Goal: Task Accomplishment & Management: Complete application form

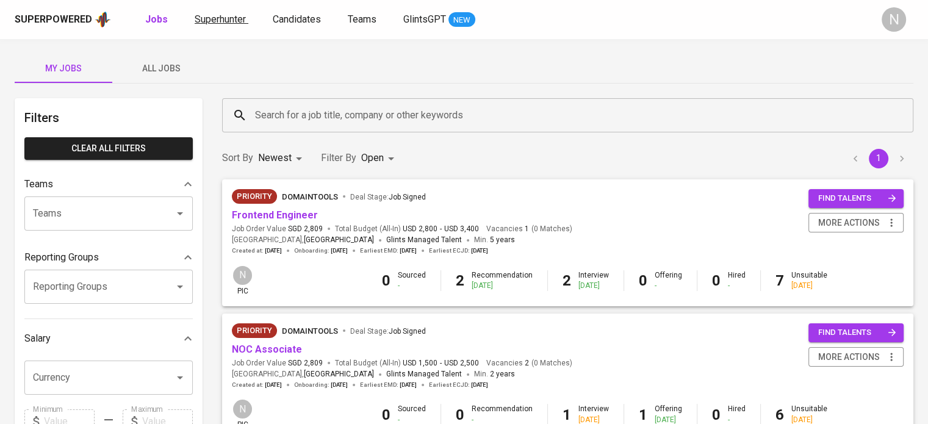
click at [202, 20] on span "Superhunter" at bounding box center [220, 19] width 51 height 12
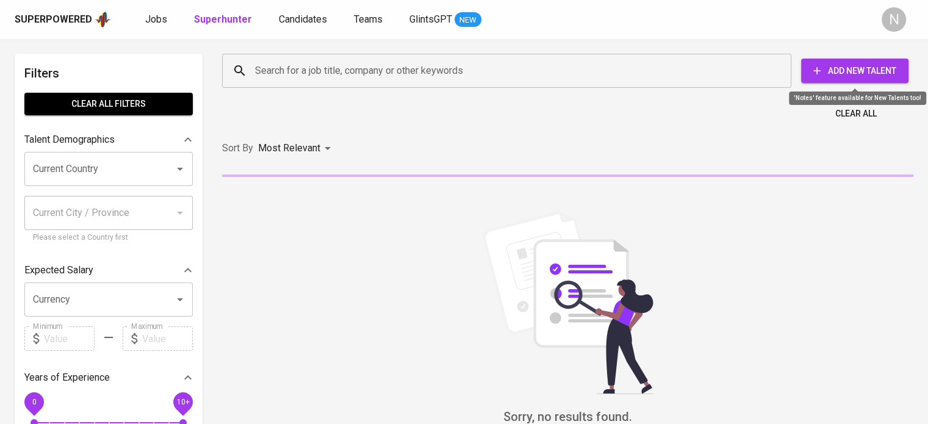
click at [868, 75] on span "Add New Talent" at bounding box center [855, 70] width 88 height 15
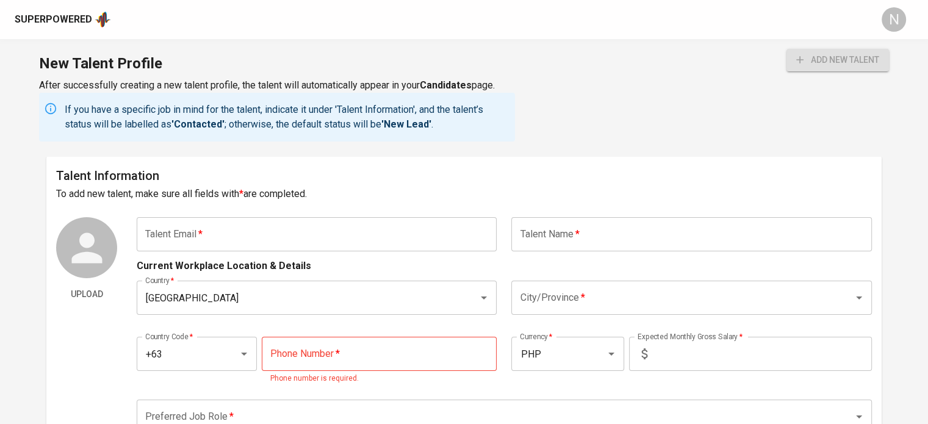
click at [309, 227] on input "text" at bounding box center [317, 234] width 360 height 34
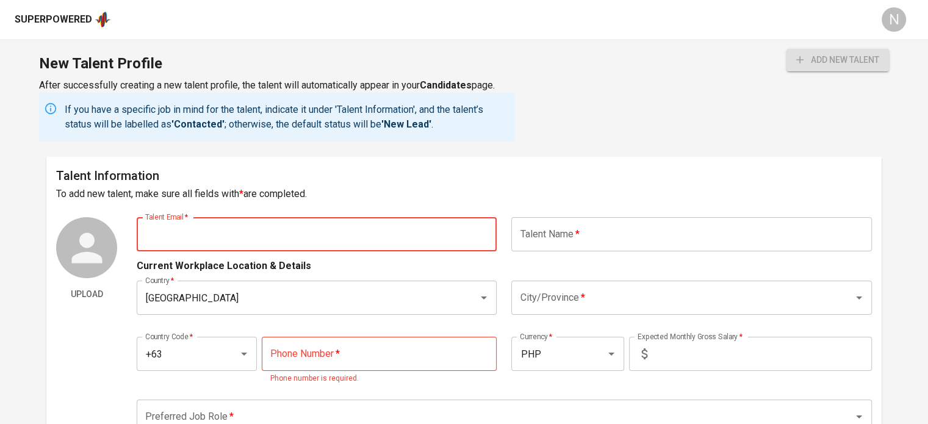
click at [554, 235] on input "text" at bounding box center [691, 234] width 360 height 34
paste input "Salvador C. Amba Jr."
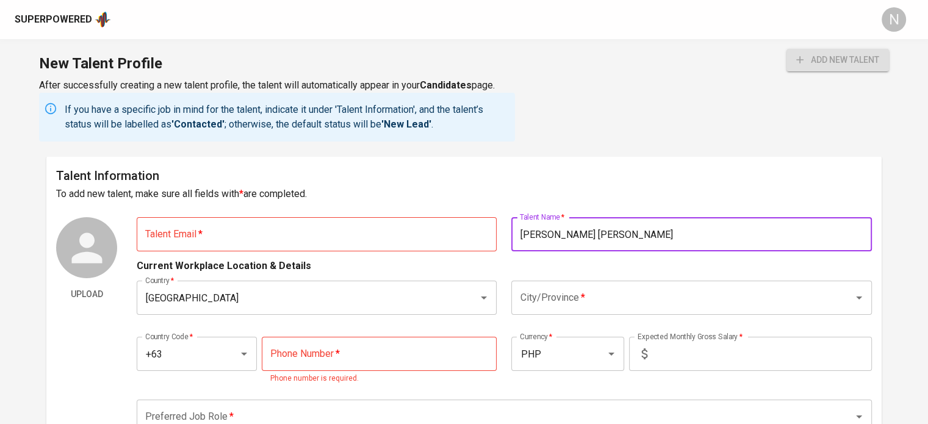
drag, startPoint x: 565, startPoint y: 237, endPoint x: 557, endPoint y: 237, distance: 7.3
click at [557, 237] on input "Salvador C. Amba Jr." at bounding box center [691, 234] width 360 height 34
type input "[PERSON_NAME]"
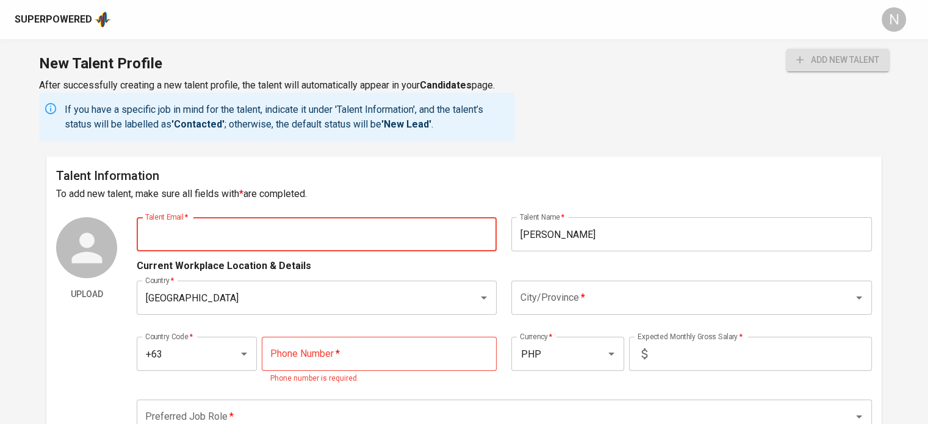
click at [259, 227] on input "text" at bounding box center [317, 234] width 360 height 34
paste input "[EMAIL_ADDRESS][DOMAIN_NAME]"
type input "[EMAIL_ADDRESS][DOMAIN_NAME]"
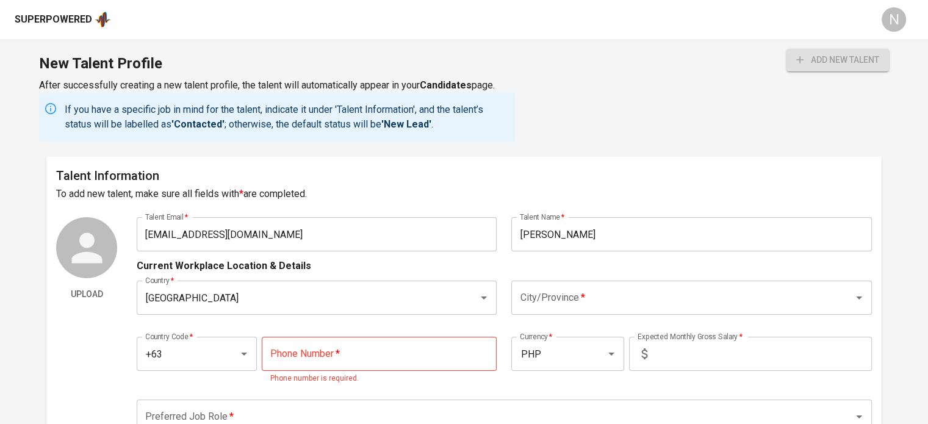
click at [412, 182] on h6 "Talent Information" at bounding box center [463, 176] width 815 height 20
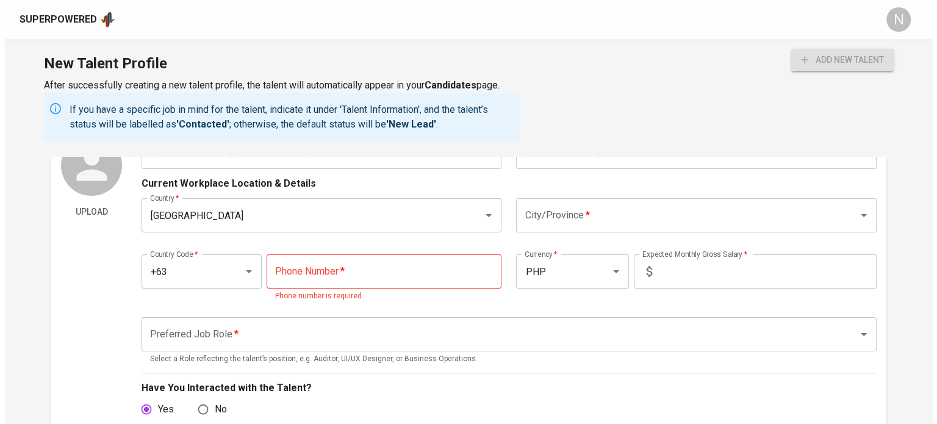
scroll to position [122, 0]
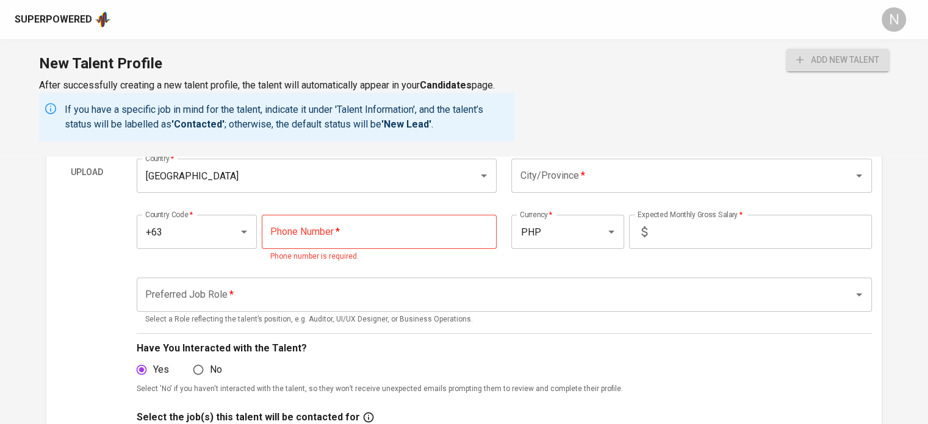
click at [551, 196] on div "Country   * Philippines Country * City/Province   * City/Province *" at bounding box center [504, 175] width 735 height 49
click at [554, 185] on input "City/Province   *" at bounding box center [674, 175] width 315 height 23
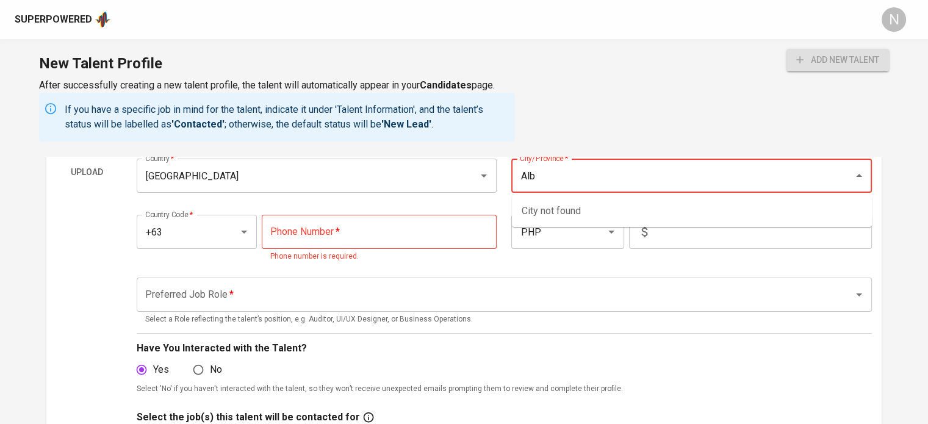
type input "Alba"
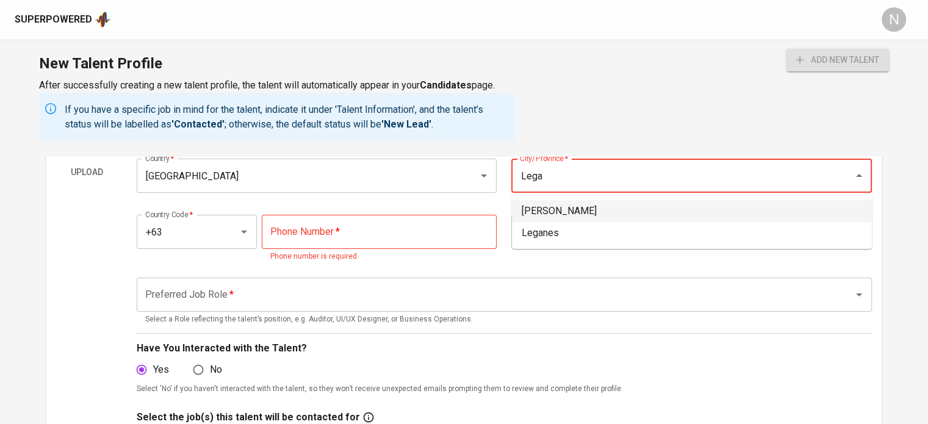
click at [572, 215] on li "[PERSON_NAME]" at bounding box center [692, 211] width 360 height 22
type input "Legaspi"
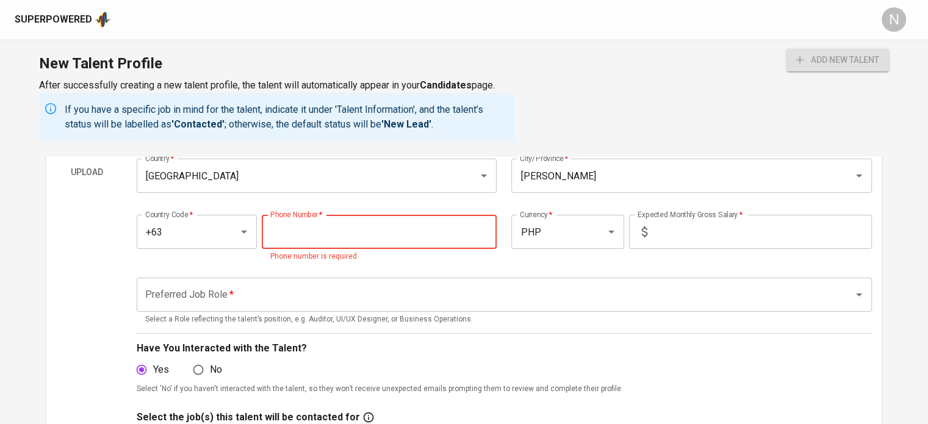
click at [369, 243] on input "tel" at bounding box center [379, 232] width 235 height 34
paste input "962-550-8068"
type input "962-550-8068"
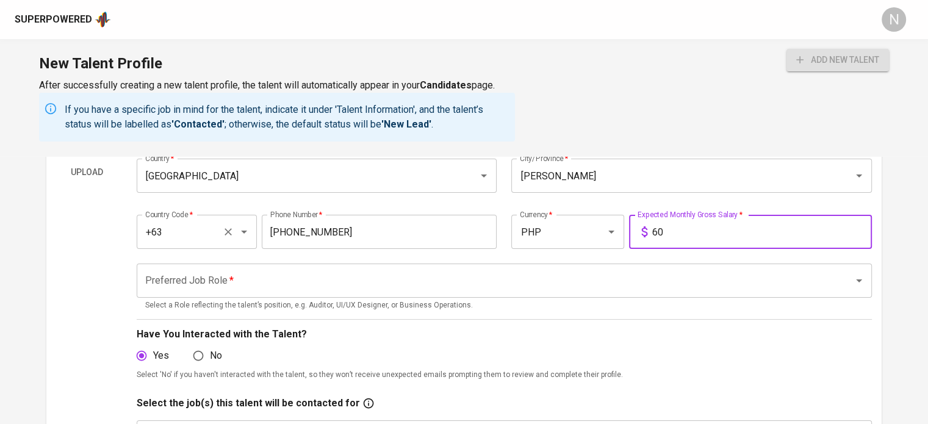
type input "6"
type input "5"
type input "6"
type input "4"
type input "50,000"
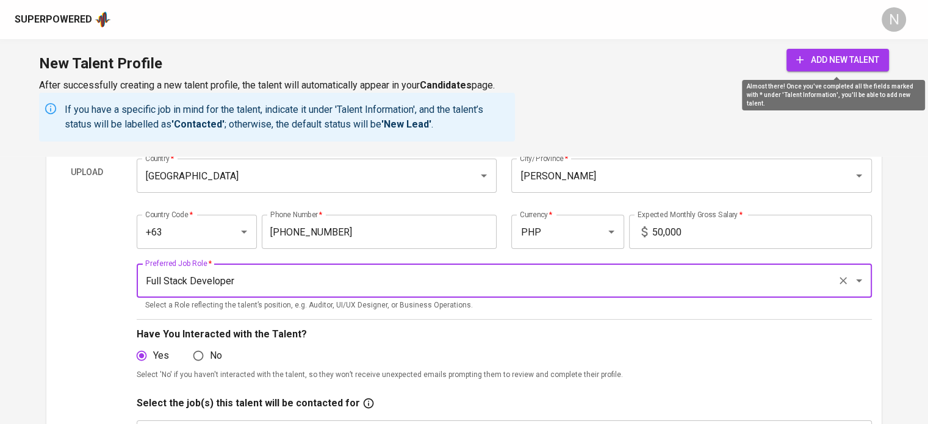
type input "Full Stack Developer"
click at [823, 49] on button "add new talent" at bounding box center [837, 60] width 102 height 23
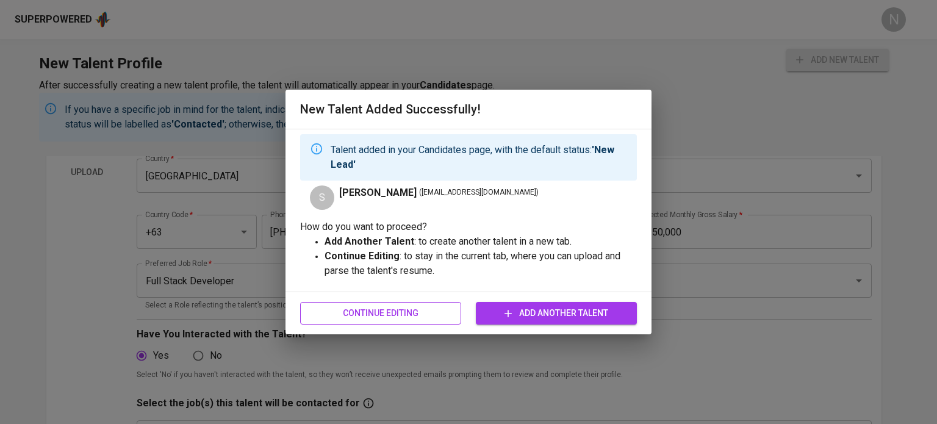
click at [424, 315] on span "Continue Editing" at bounding box center [380, 313] width 141 height 15
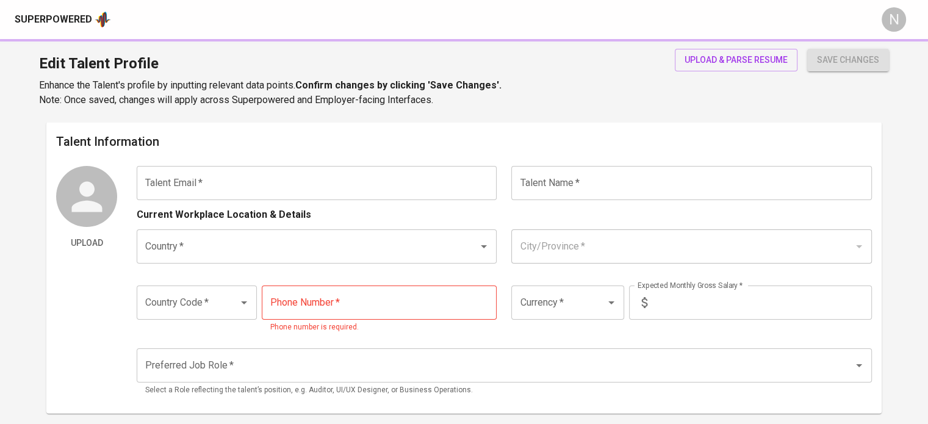
type input "[EMAIL_ADDRESS][DOMAIN_NAME]"
type input "[PERSON_NAME]"
type input "Philippines"
type input "Legaspi"
type input "+63"
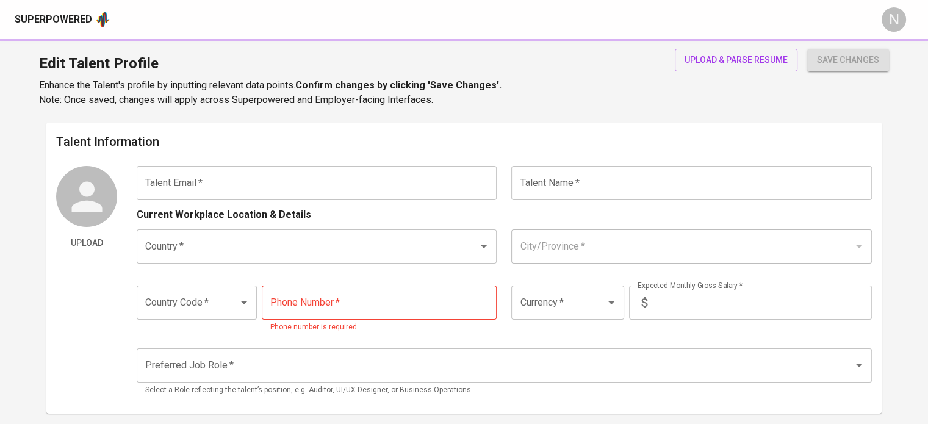
type input "962-550-8068"
type input "PHP"
type input "50,000"
type input "Full Stack Developer"
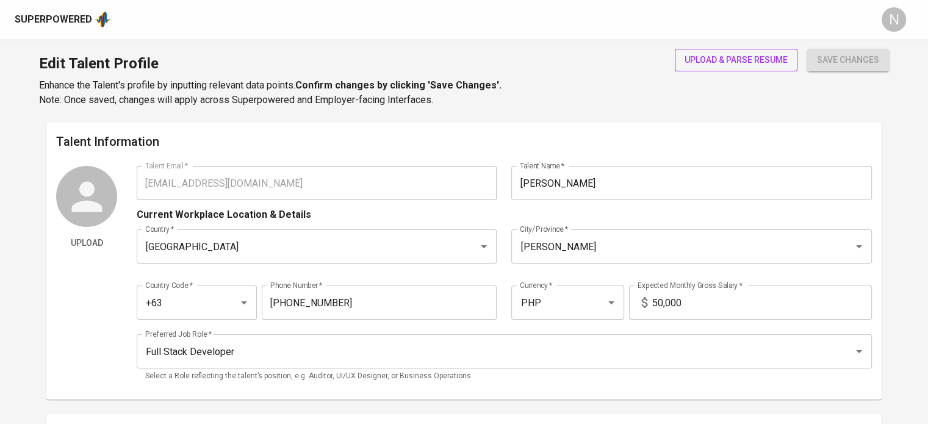
click at [688, 70] on button "upload & parse resume" at bounding box center [736, 60] width 123 height 23
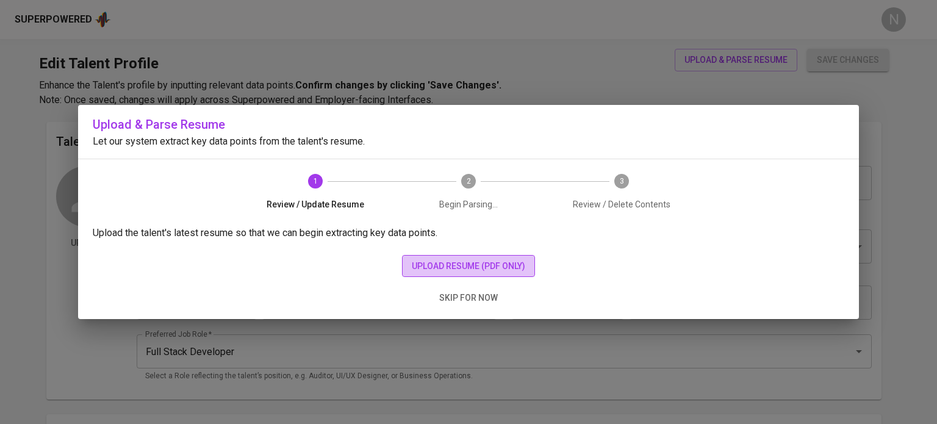
click at [517, 265] on span "upload resume (pdf only)" at bounding box center [468, 266] width 113 height 15
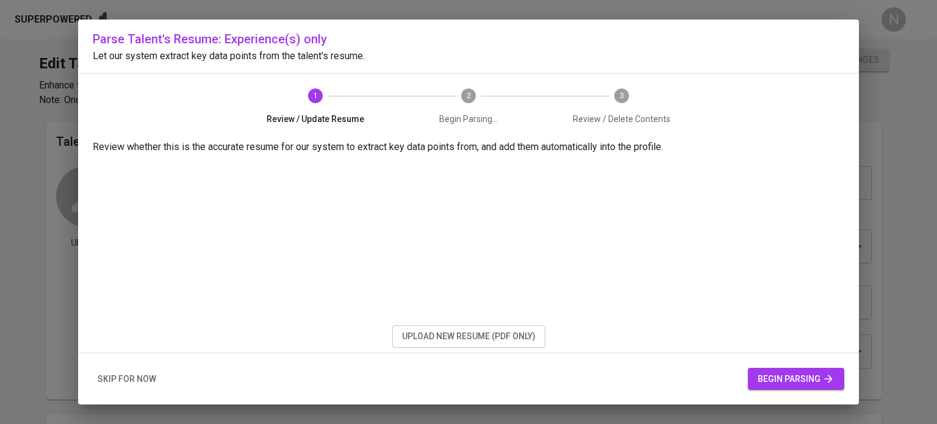
click at [817, 376] on span "begin parsing" at bounding box center [795, 378] width 77 height 15
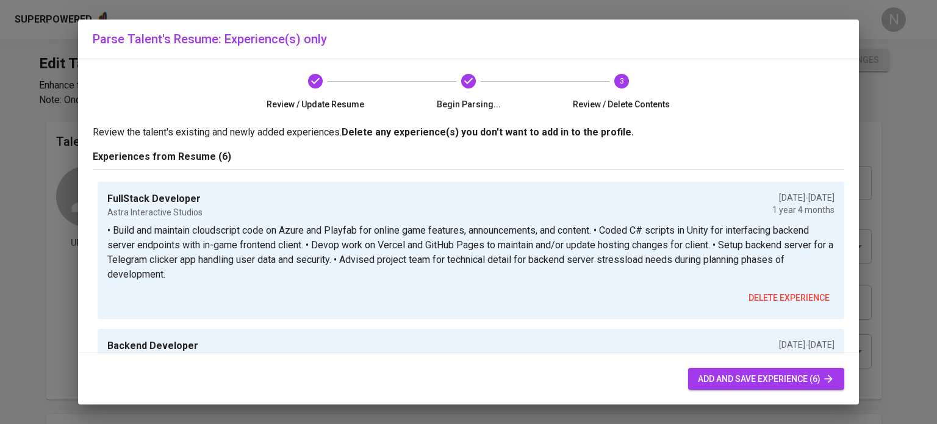
click at [778, 374] on span "add and save experience (6)" at bounding box center [766, 378] width 137 height 15
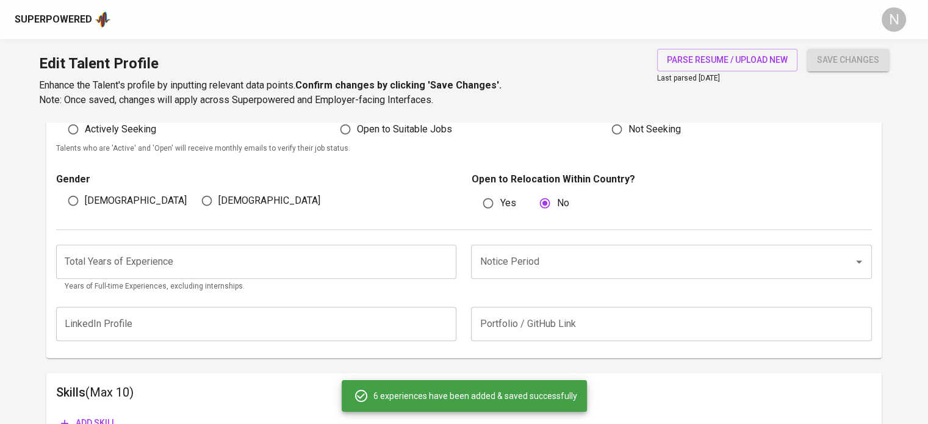
scroll to position [365, 0]
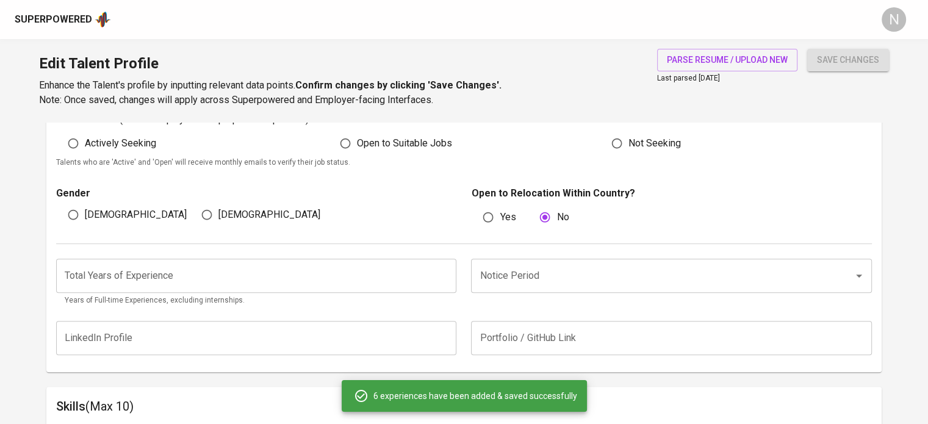
click at [103, 209] on span "Male" at bounding box center [136, 214] width 102 height 15
click at [85, 209] on input "Male" at bounding box center [73, 214] width 23 height 23
radio input "true"
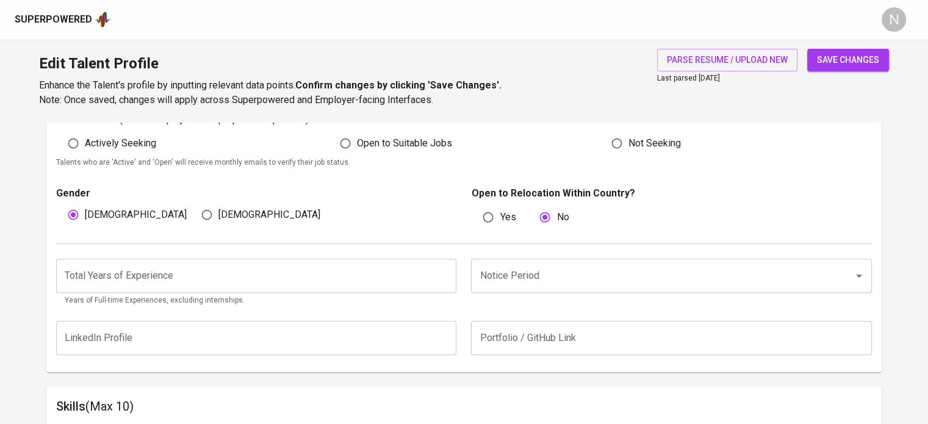
click at [95, 152] on label "Actively Seeking" at bounding box center [109, 143] width 95 height 23
click at [85, 152] on input "Actively Seeking" at bounding box center [73, 143] width 23 height 23
radio input "true"
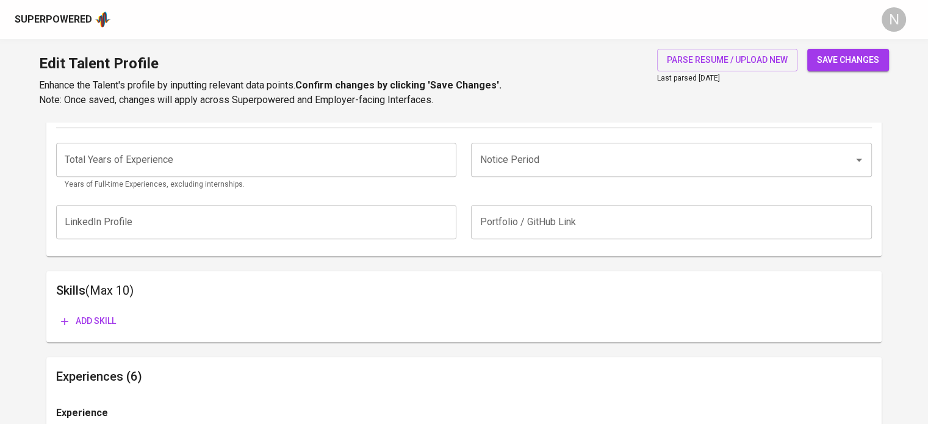
scroll to position [487, 0]
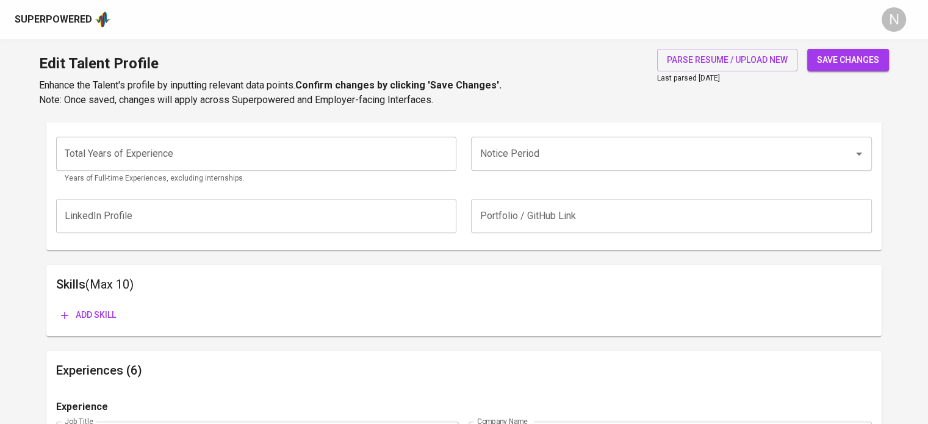
click at [187, 158] on input "number" at bounding box center [256, 154] width 400 height 34
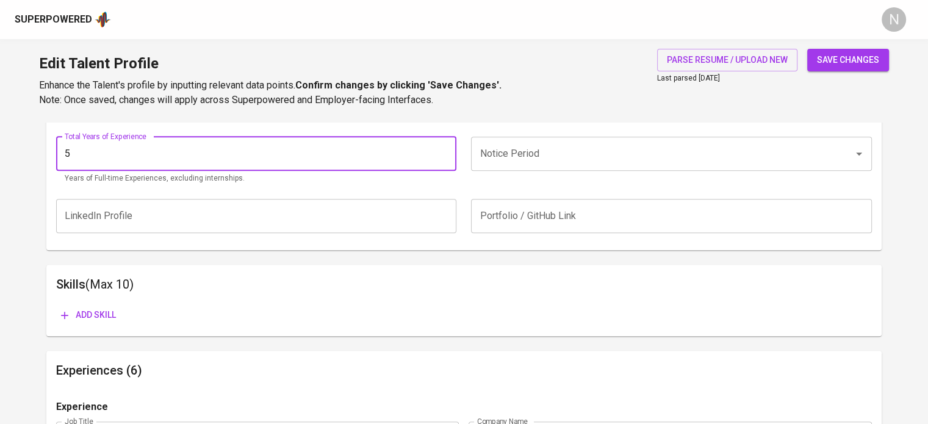
type input "5"
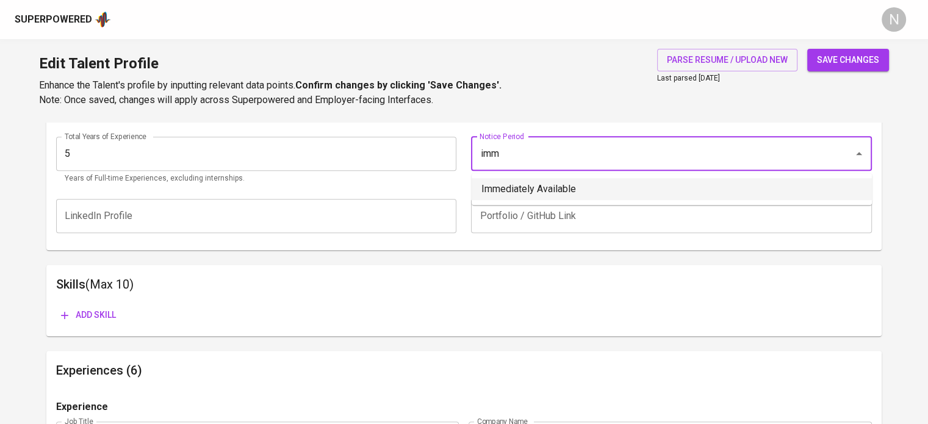
type input "Immediately Available"
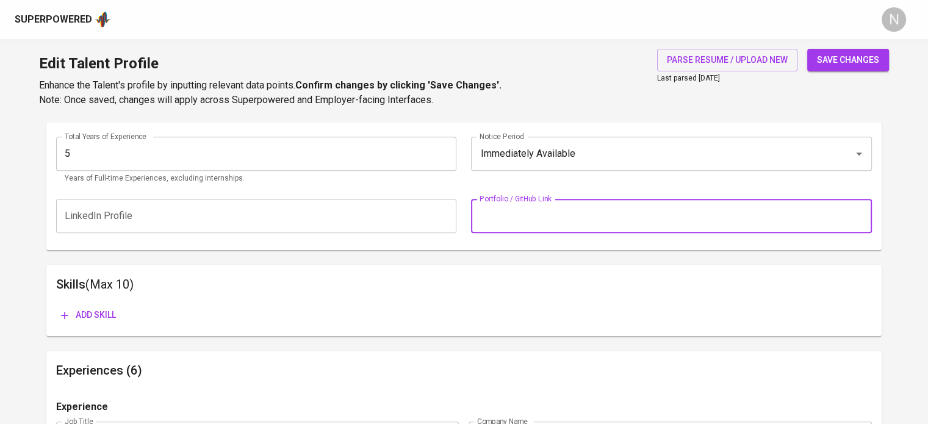
paste input "https://portfolio-jambs.vercel.app/"
type input "https://portfolio-jambs.vercel.app/"
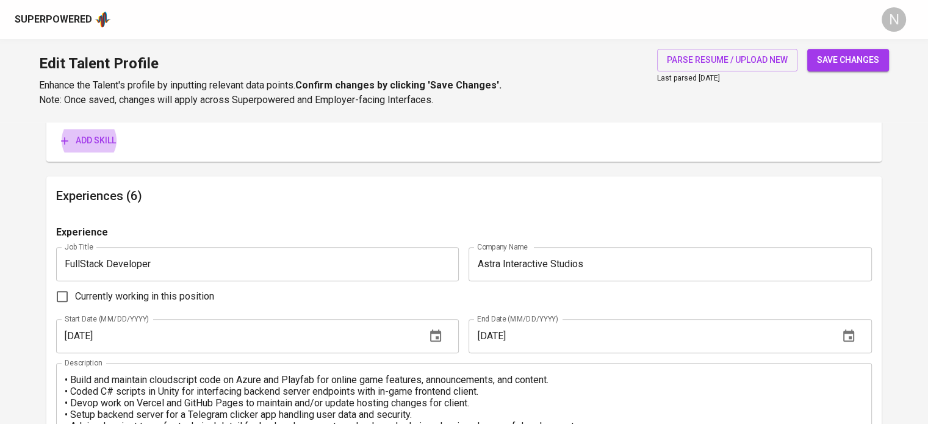
scroll to position [670, 0]
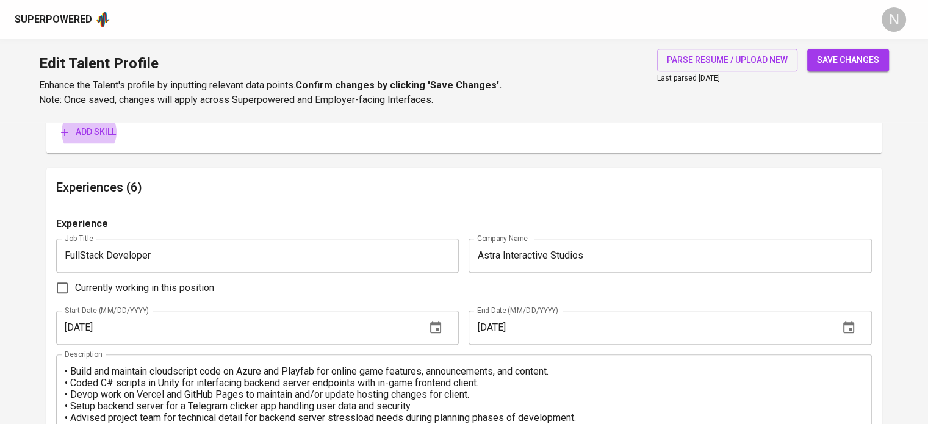
click at [56, 121] on button "Add skill" at bounding box center [88, 132] width 65 height 23
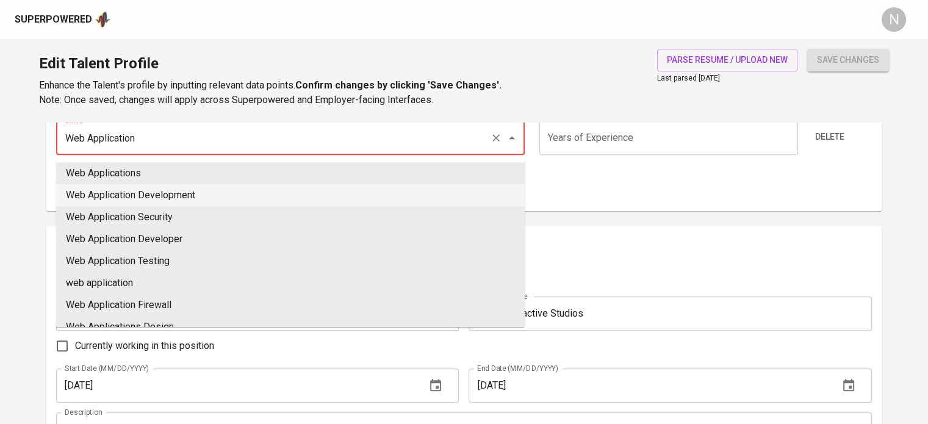
type input "Web Application Development"
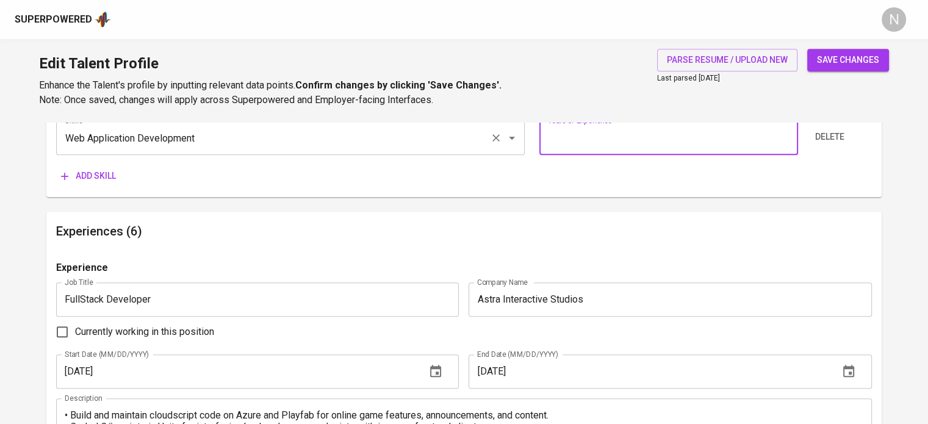
type input "4"
type input "5"
click button "Delete" at bounding box center [829, 137] width 39 height 23
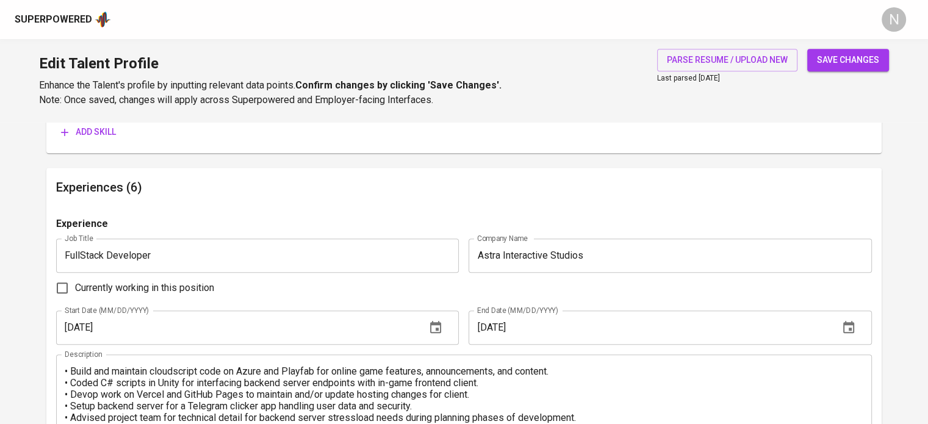
click at [93, 135] on span "Add skill" at bounding box center [88, 131] width 55 height 15
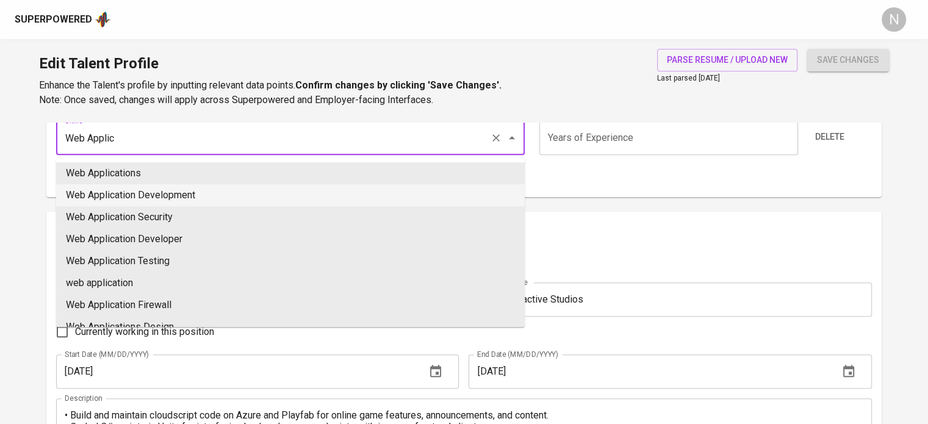
type input "Web Application Development"
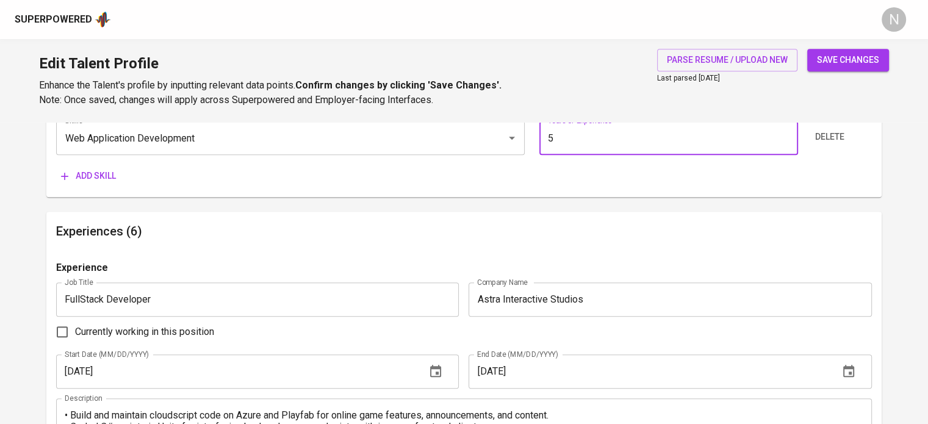
type input "5"
click at [56, 165] on button "Add skill" at bounding box center [88, 176] width 65 height 23
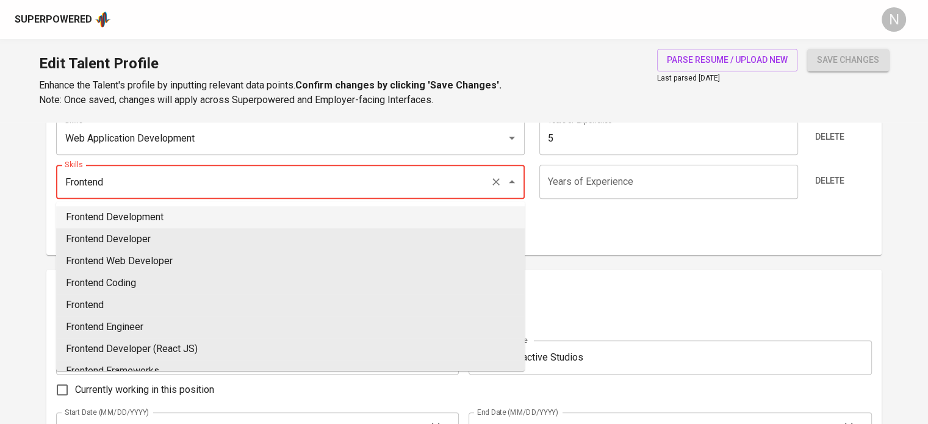
type input "Frontend Development"
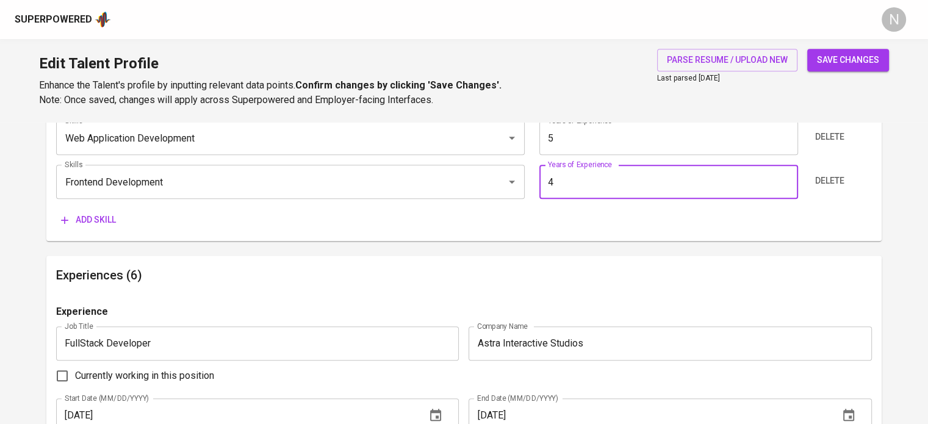
type input "4"
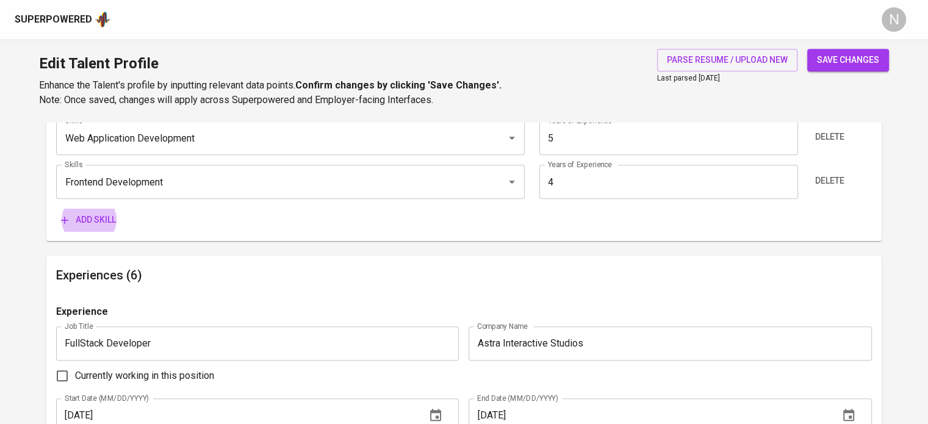
click at [56, 209] on button "Add skill" at bounding box center [88, 220] width 65 height 23
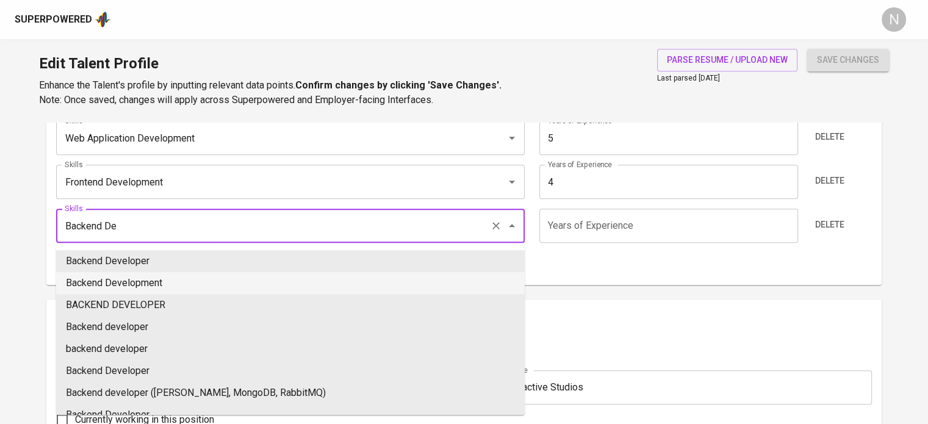
type input "Backend Development"
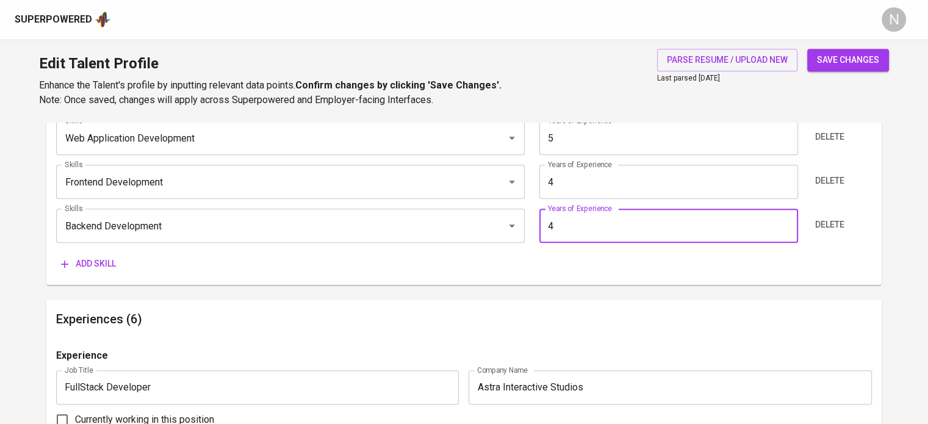
type input "4"
type input "2"
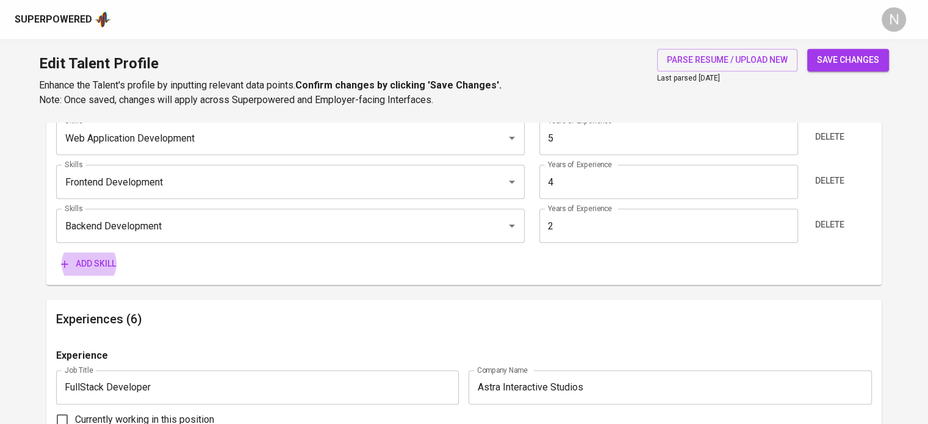
click at [56, 252] on button "Add skill" at bounding box center [88, 263] width 65 height 23
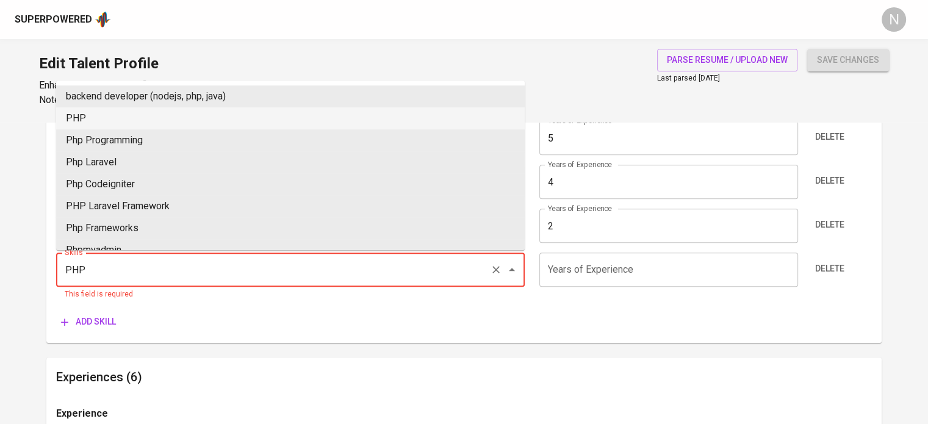
type input "PHP"
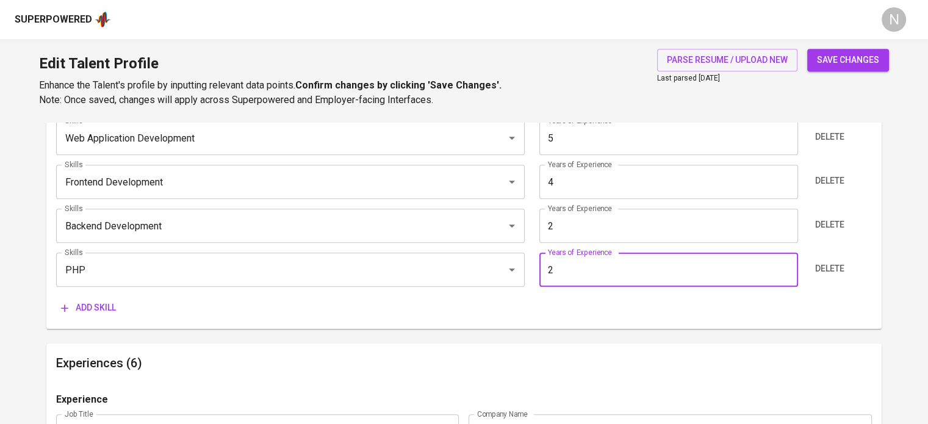
type input "2"
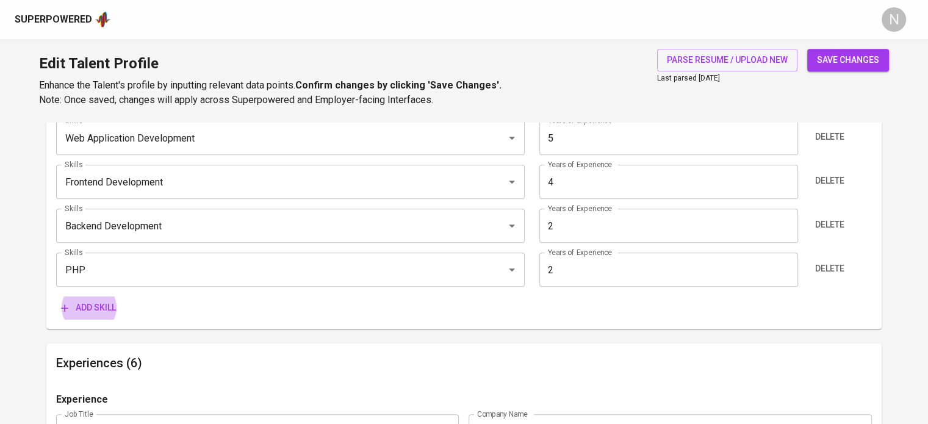
click at [56, 296] on button "Add skill" at bounding box center [88, 307] width 65 height 23
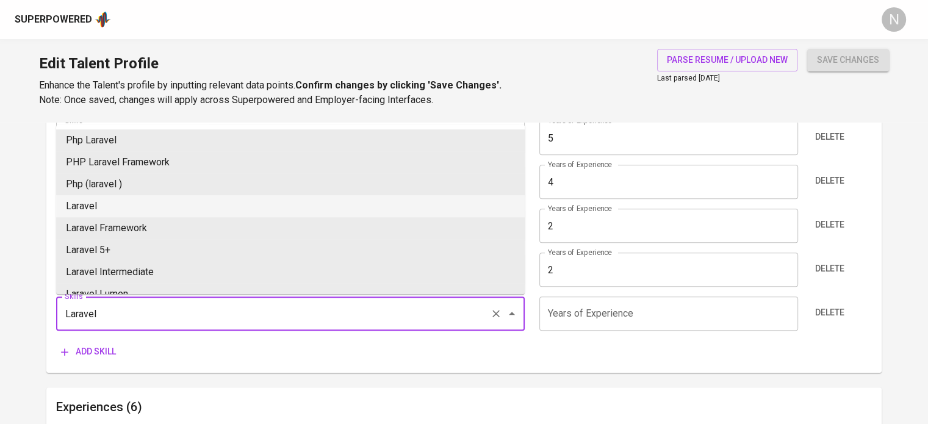
type input "Laravel"
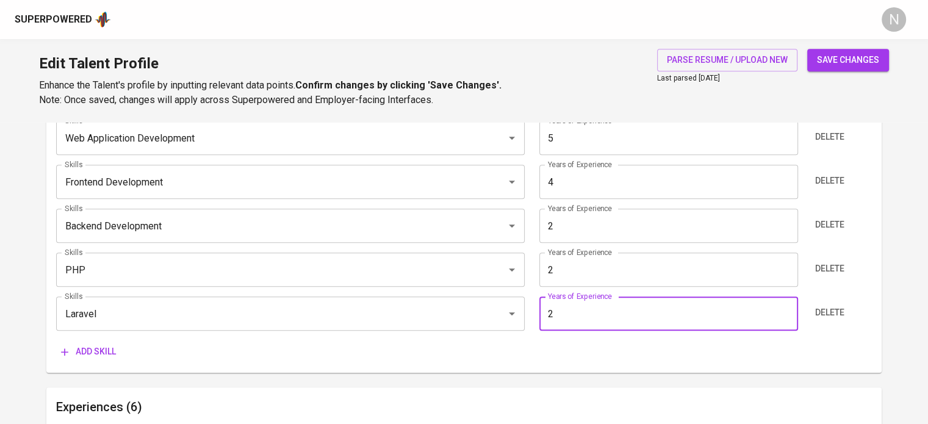
type input "2"
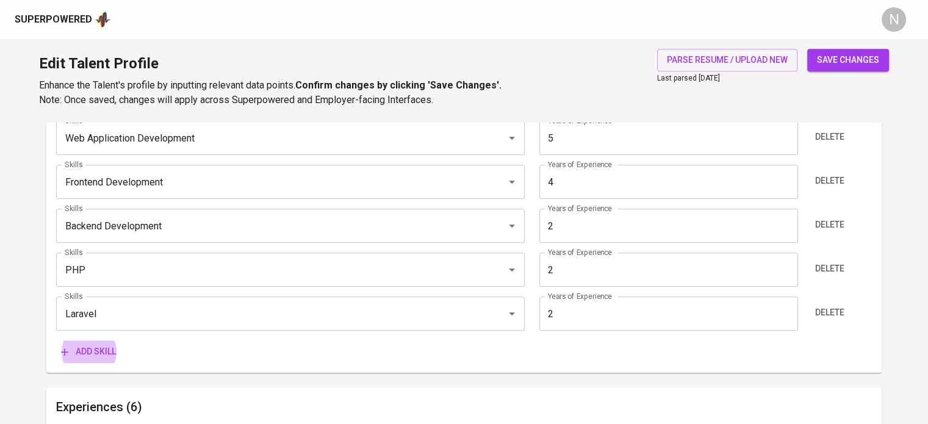
click at [56, 340] on button "Add skill" at bounding box center [88, 351] width 65 height 23
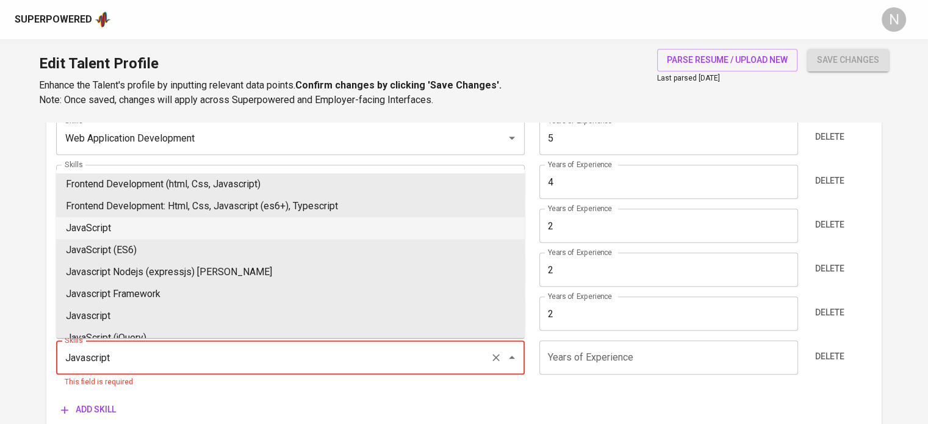
type input "JavaScript"
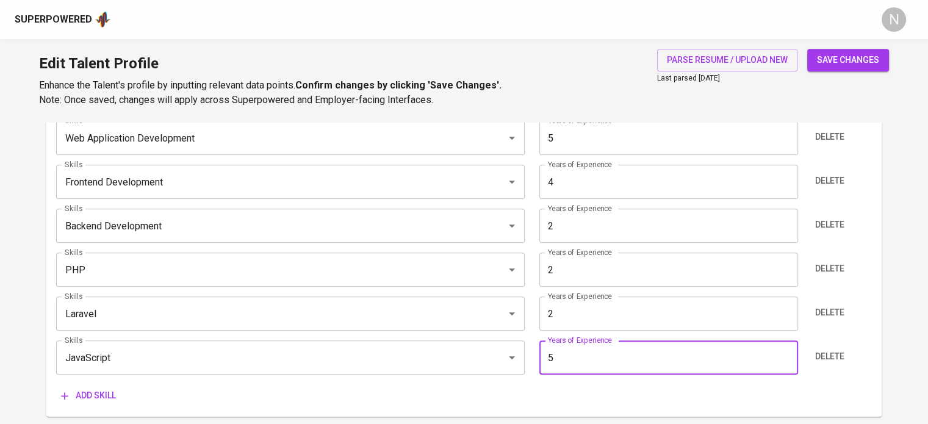
type input "5"
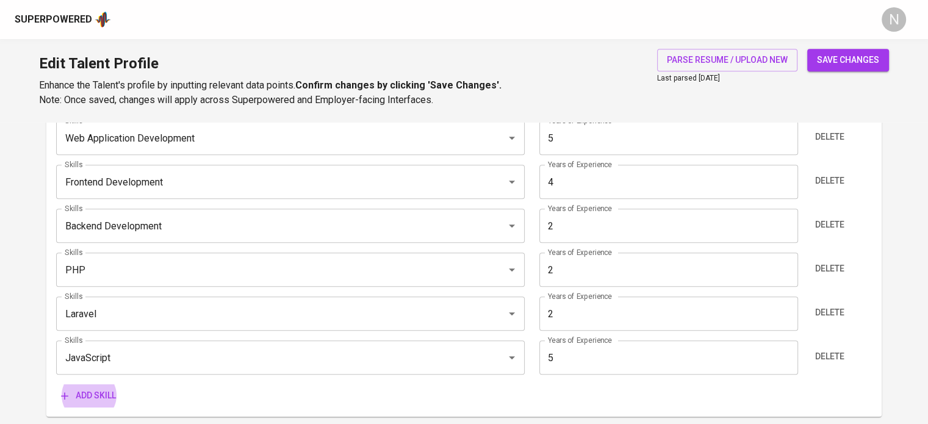
click at [56, 384] on button "Add skill" at bounding box center [88, 395] width 65 height 23
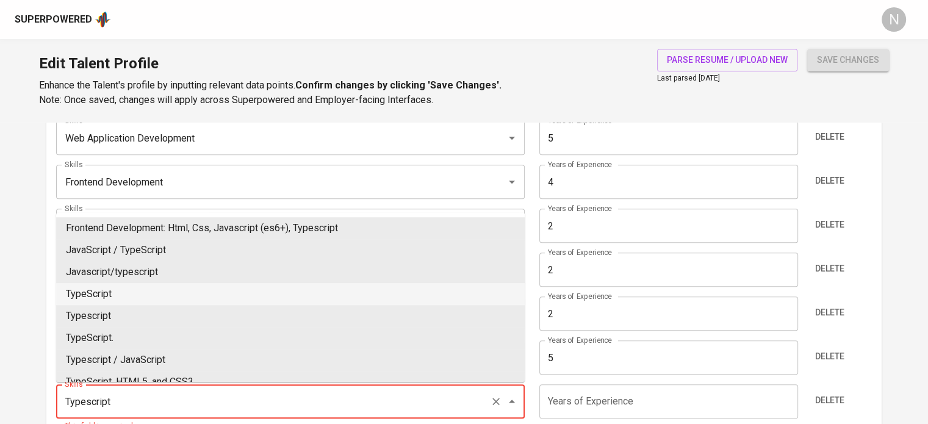
type input "TypeScript"
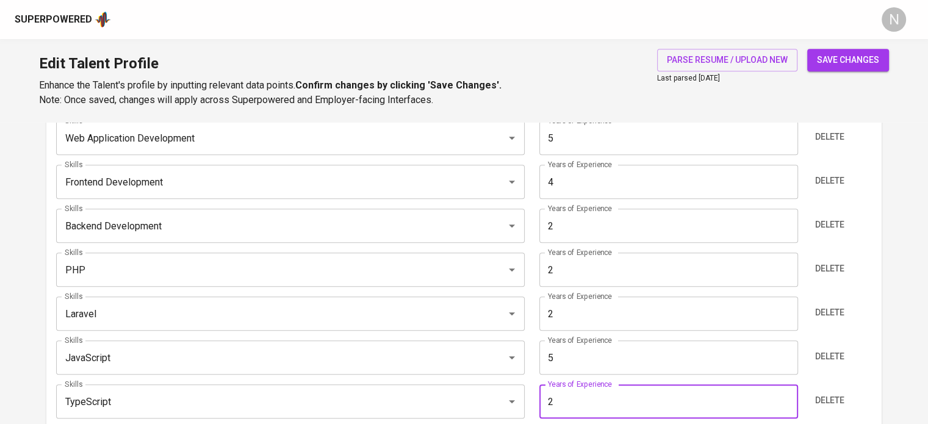
type input "2"
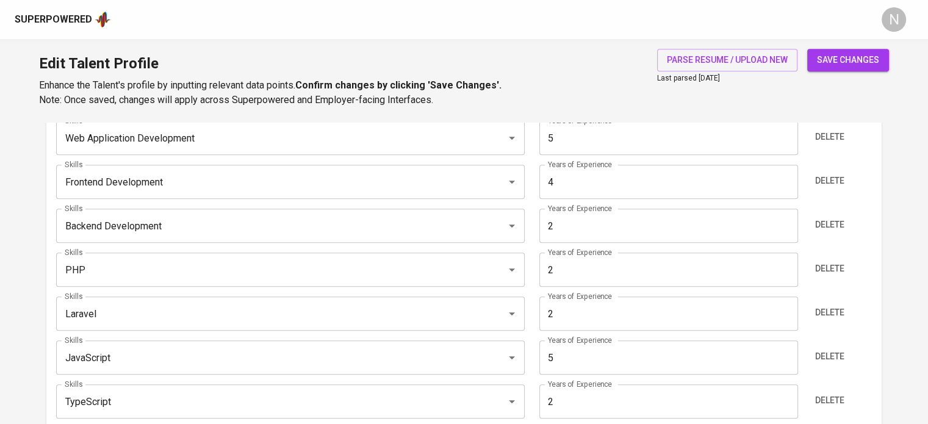
scroll to position [897, 0]
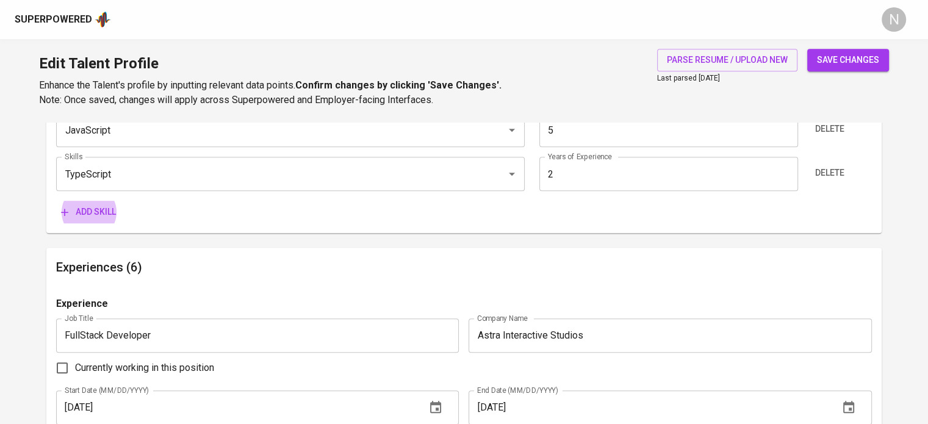
click at [56, 201] on button "Add skill" at bounding box center [88, 212] width 65 height 23
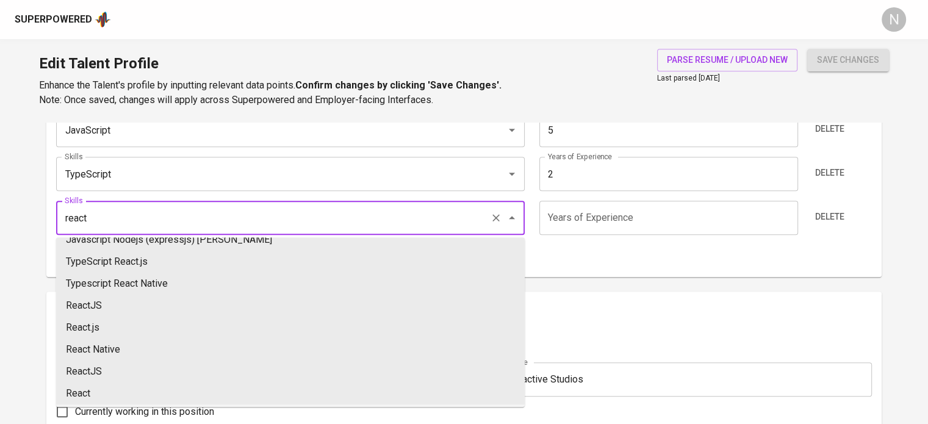
scroll to position [79, 0]
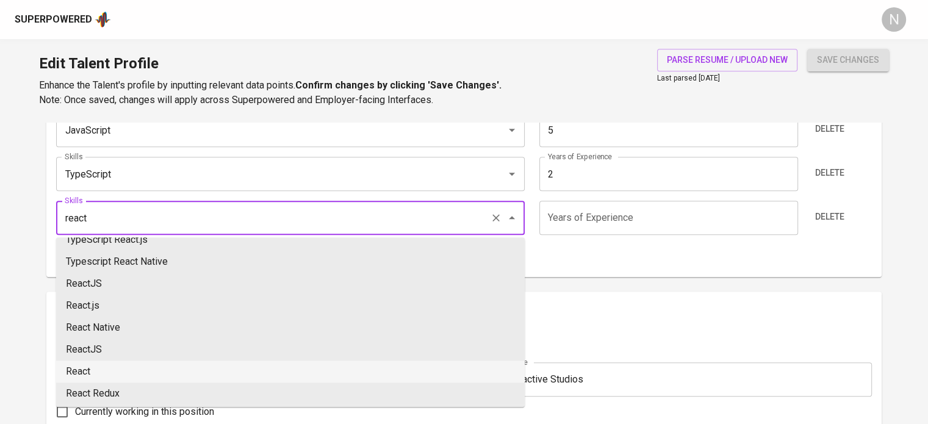
type input "React"
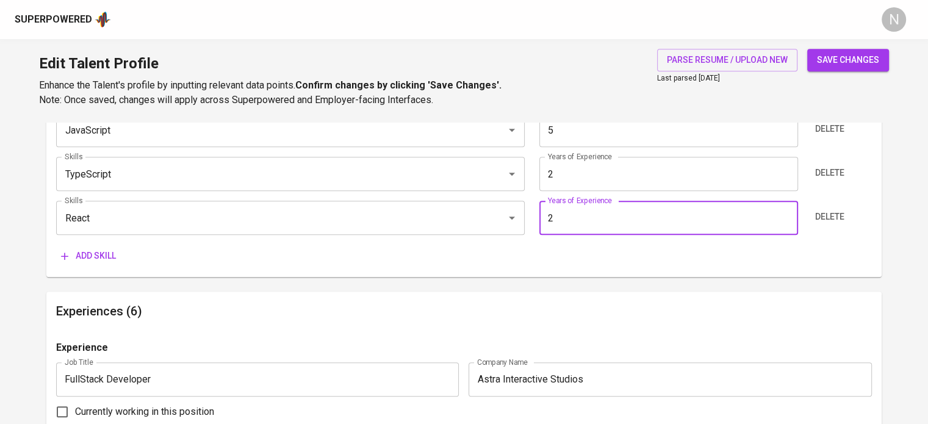
type input "2"
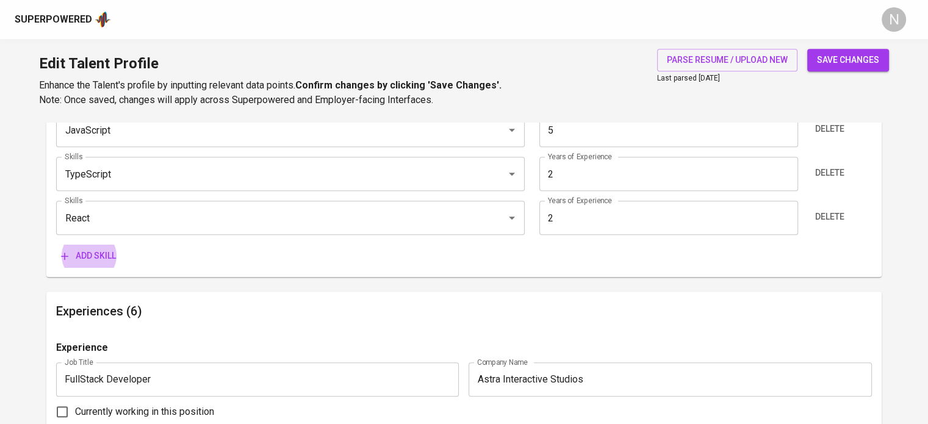
click at [56, 245] on button "Add skill" at bounding box center [88, 256] width 65 height 23
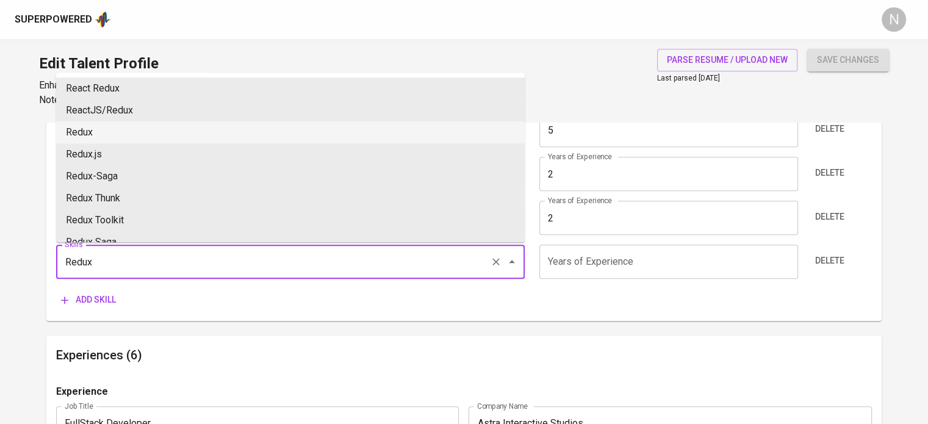
type input "Redux"
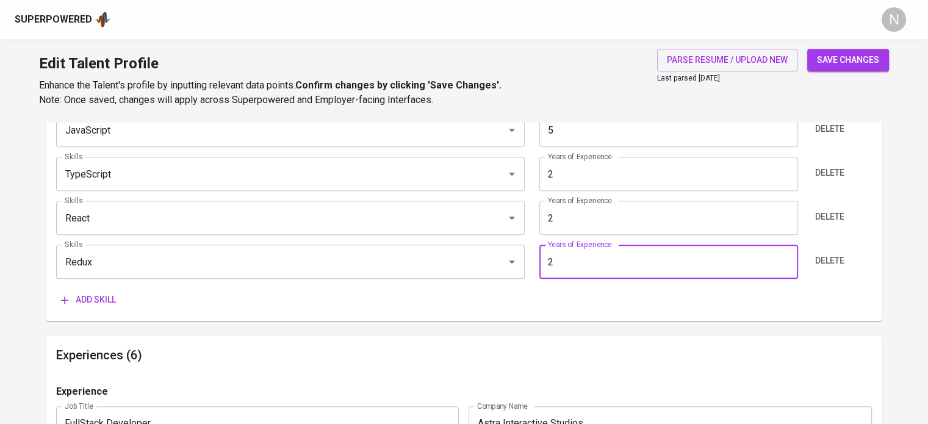
type input "2"
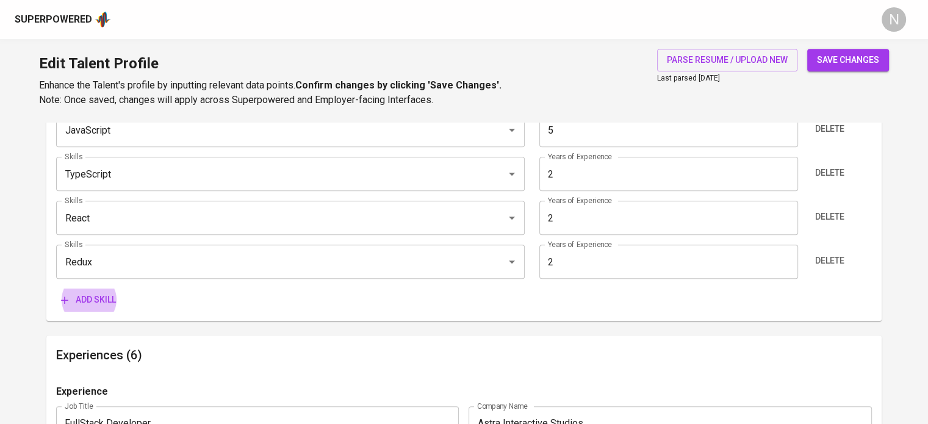
click at [56, 288] on button "Add skill" at bounding box center [88, 299] width 65 height 23
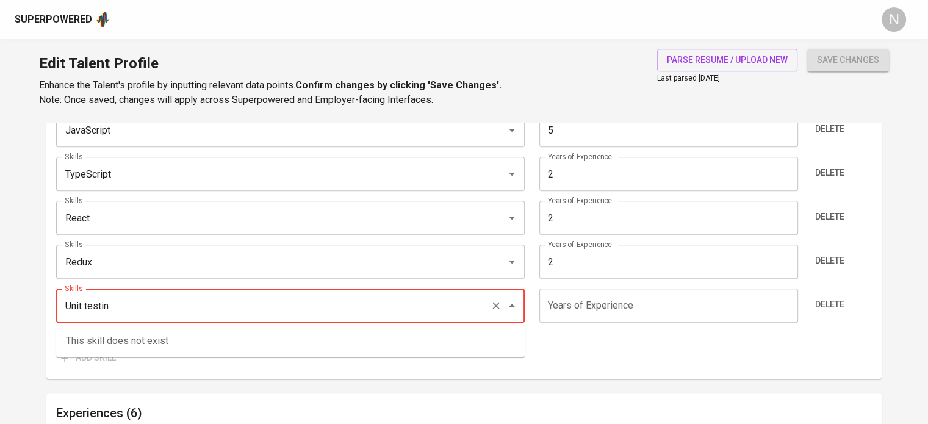
type input "Unit testing"
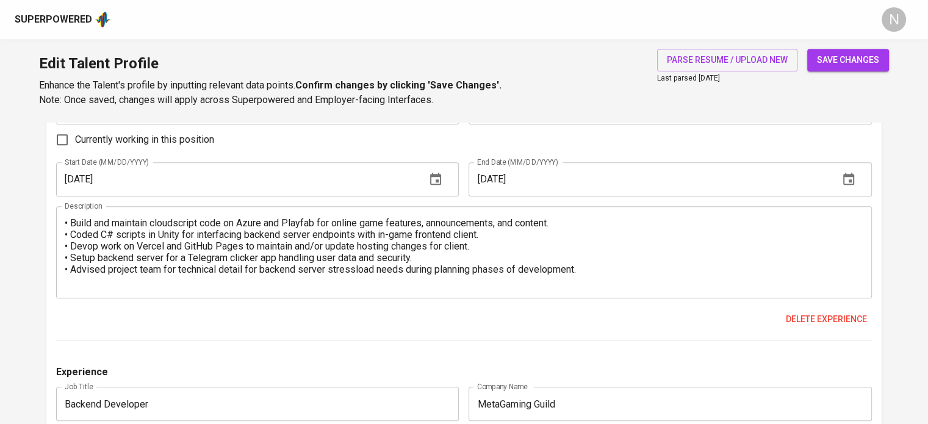
scroll to position [1263, 0]
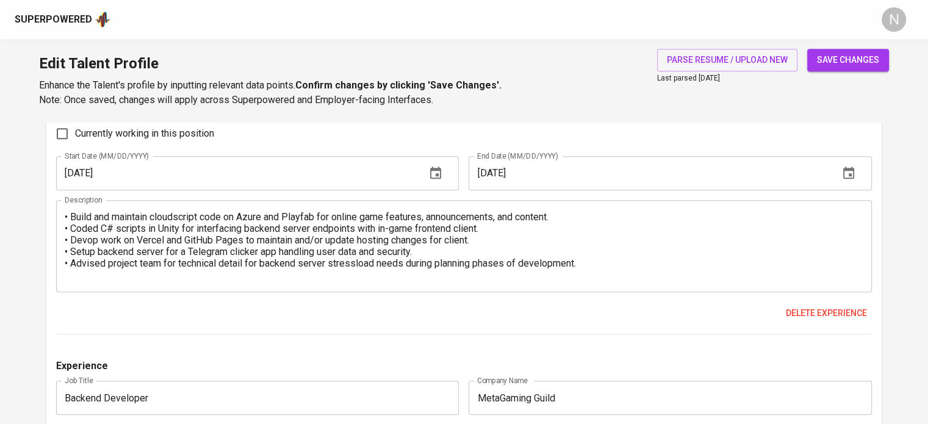
type input "1"
click at [871, 55] on span "save changes" at bounding box center [848, 59] width 62 height 15
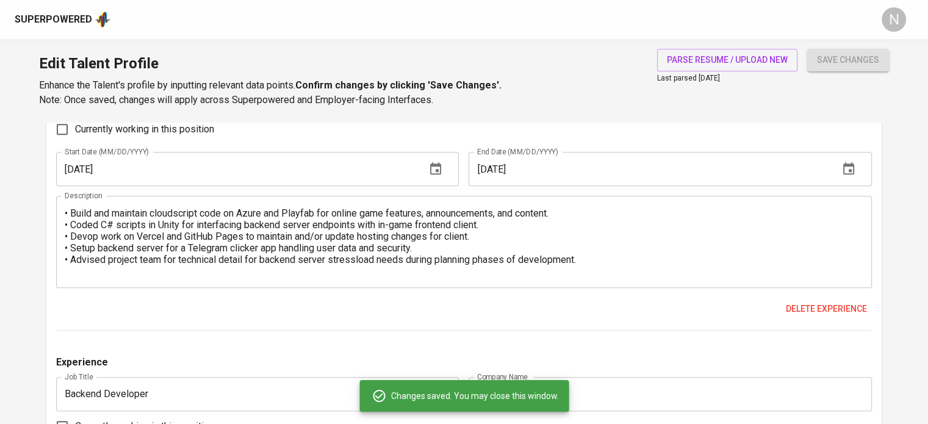
type input "JavaScript"
type input "Web Application Development"
type input "5"
type input "Frontend Development"
type input "4"
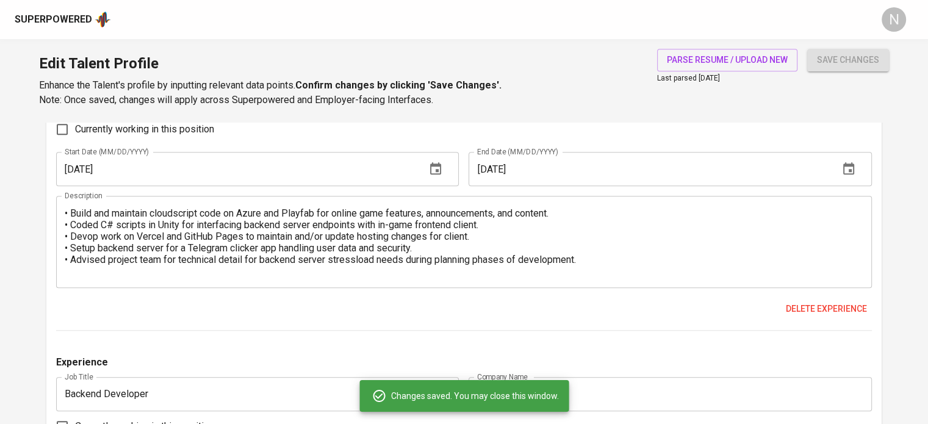
type input "TypeScript"
type input "PHP"
type input "Backend Development"
type input "2"
type input "Laravel"
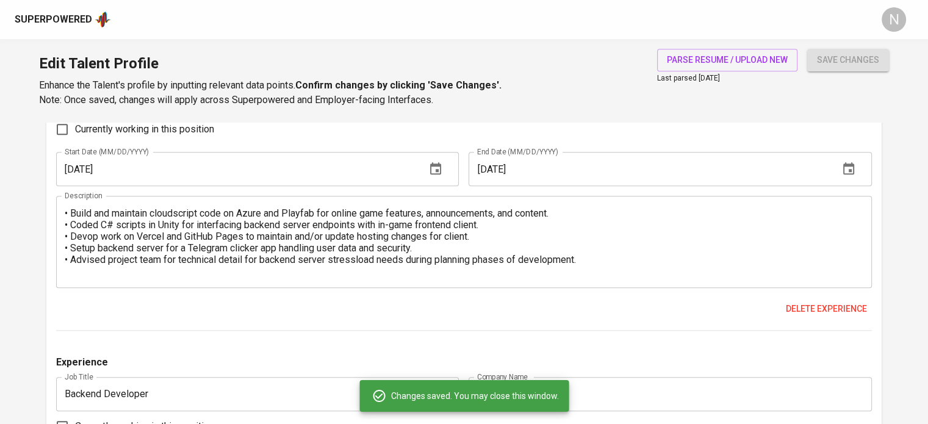
type input "Redux"
type input "React.js"
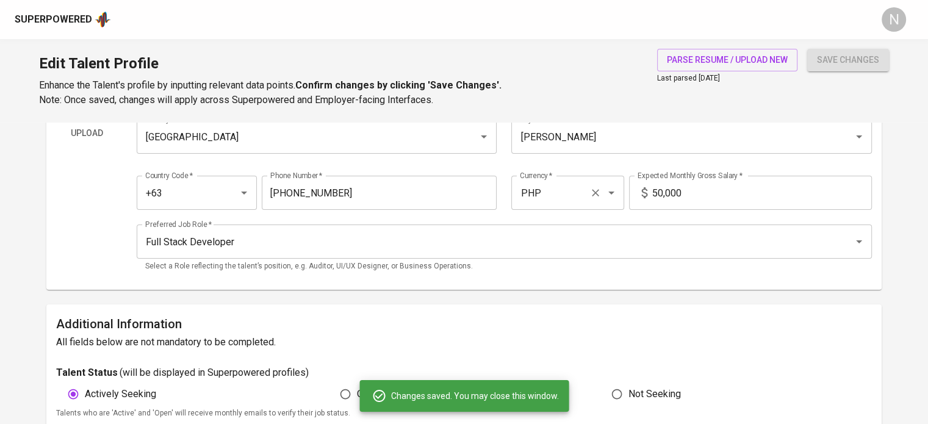
scroll to position [0, 0]
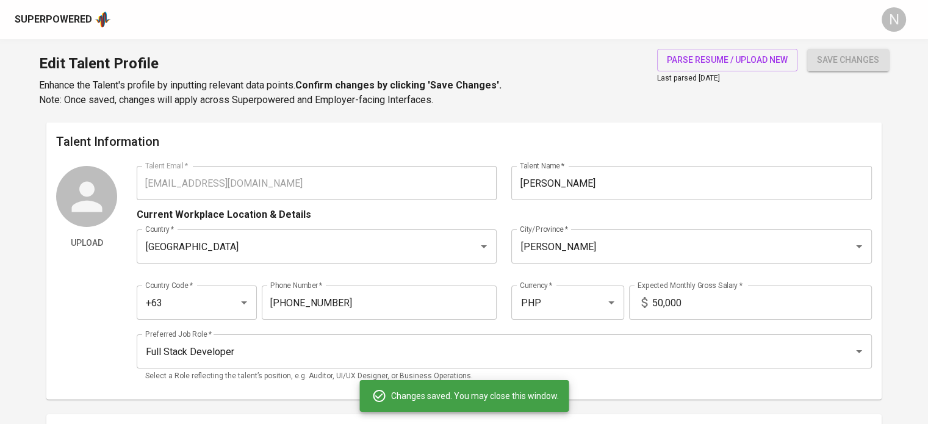
click at [121, 181] on div "Upload Talent Email   * salvadorjr.amba@gmail.com Talent Email * Talent Name   …" at bounding box center [463, 278] width 815 height 224
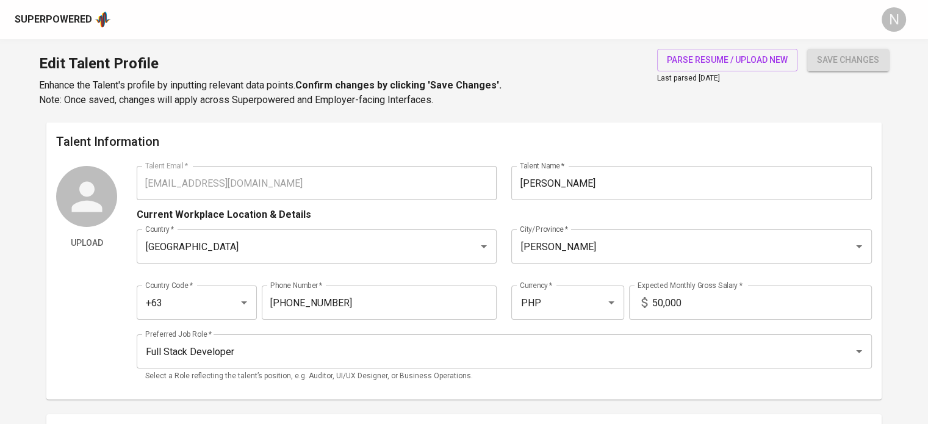
click at [66, 21] on div "Superpowered" at bounding box center [53, 20] width 77 height 14
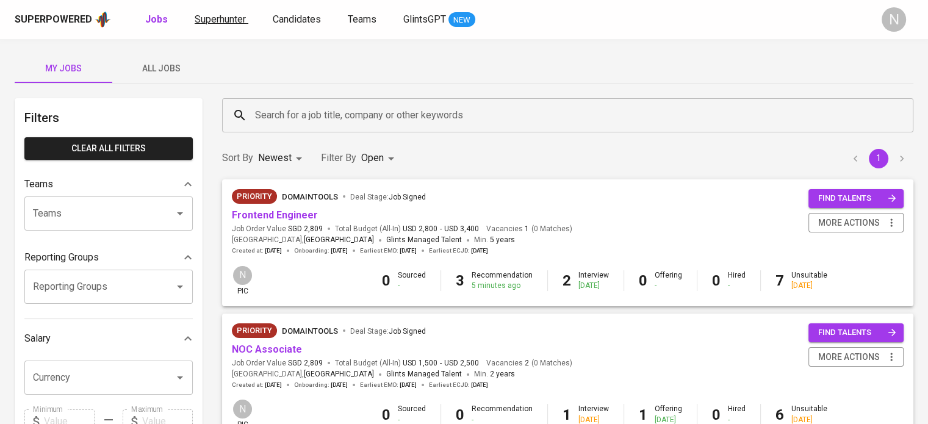
click at [206, 16] on span "Superhunter" at bounding box center [220, 19] width 51 height 12
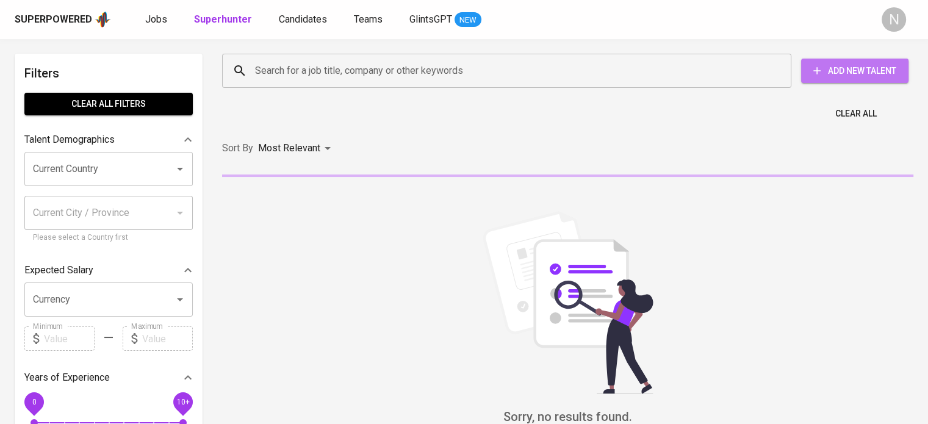
click at [841, 77] on span "Add New Talent" at bounding box center [855, 70] width 88 height 15
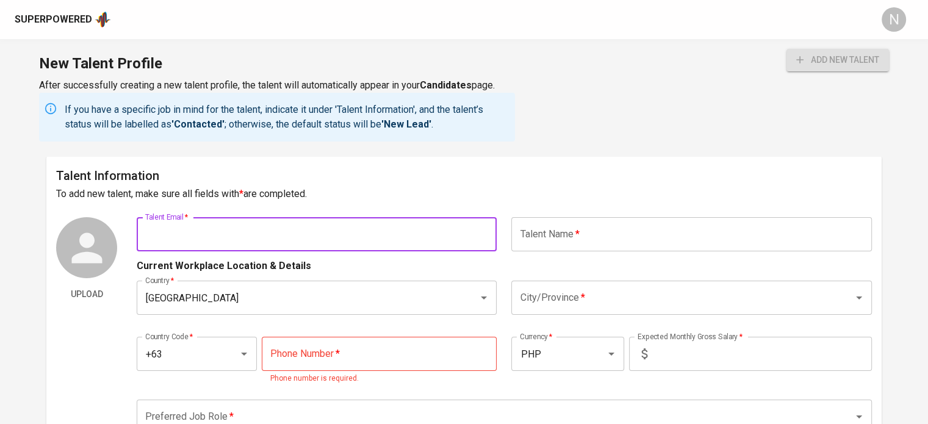
drag, startPoint x: 332, startPoint y: 224, endPoint x: 343, endPoint y: 224, distance: 11.6
click at [333, 224] on input "text" at bounding box center [317, 234] width 360 height 34
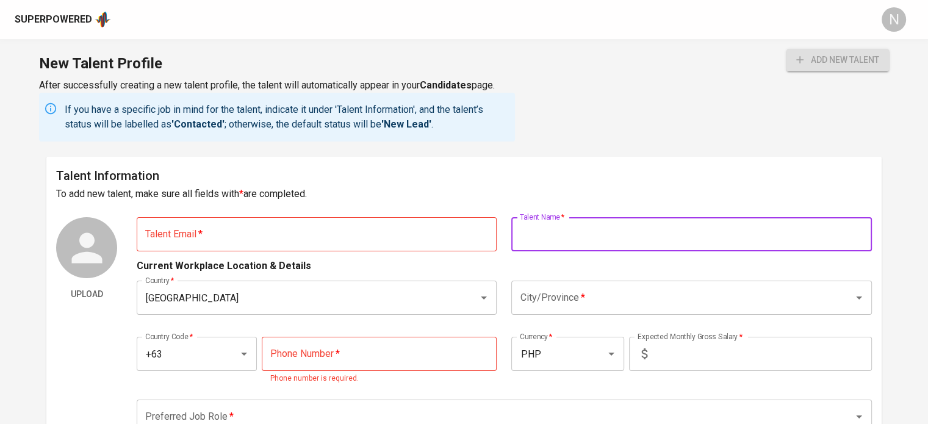
click at [571, 237] on input "text" at bounding box center [691, 234] width 360 height 34
paste input "Roven [PERSON_NAME]"
type input "Roven [PERSON_NAME]"
click at [445, 176] on h6 "Talent Information" at bounding box center [463, 176] width 815 height 20
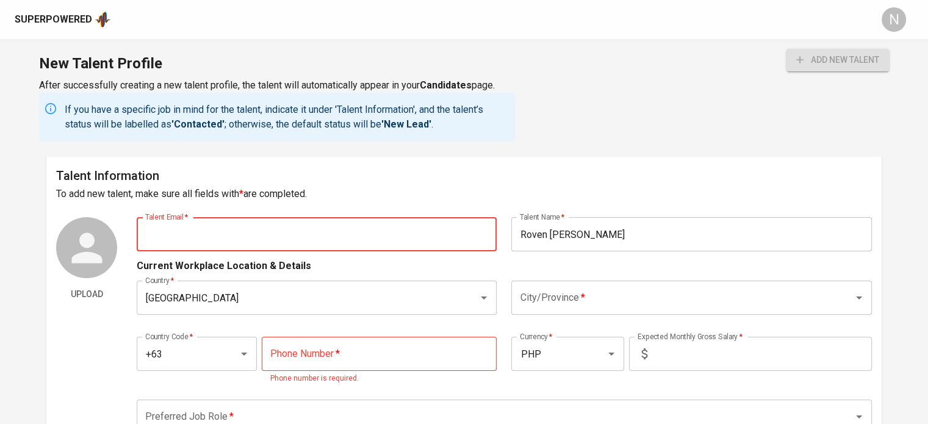
click at [395, 229] on input "text" at bounding box center [317, 234] width 360 height 34
paste input "[EMAIL_ADDRESS][DOMAIN_NAME]"
type input "[EMAIL_ADDRESS][DOMAIN_NAME]"
click at [381, 180] on h6 "Talent Information" at bounding box center [463, 176] width 815 height 20
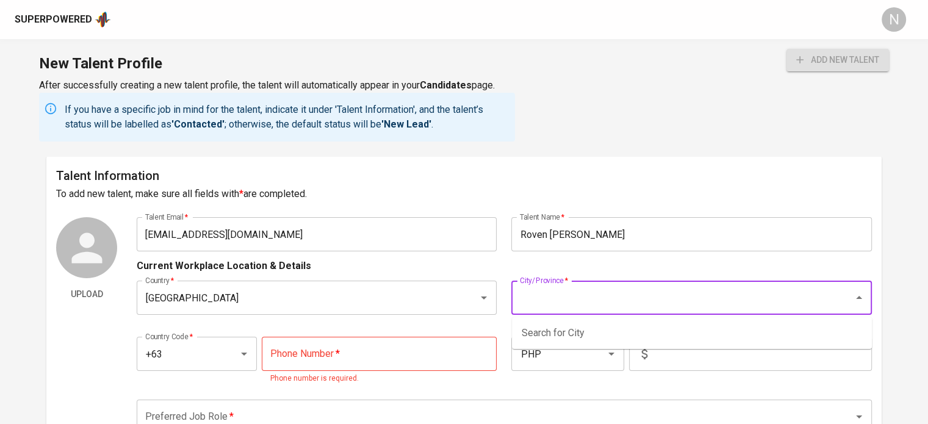
click at [586, 295] on input "City/Province   *" at bounding box center [674, 297] width 315 height 23
type input "Zamboanga"
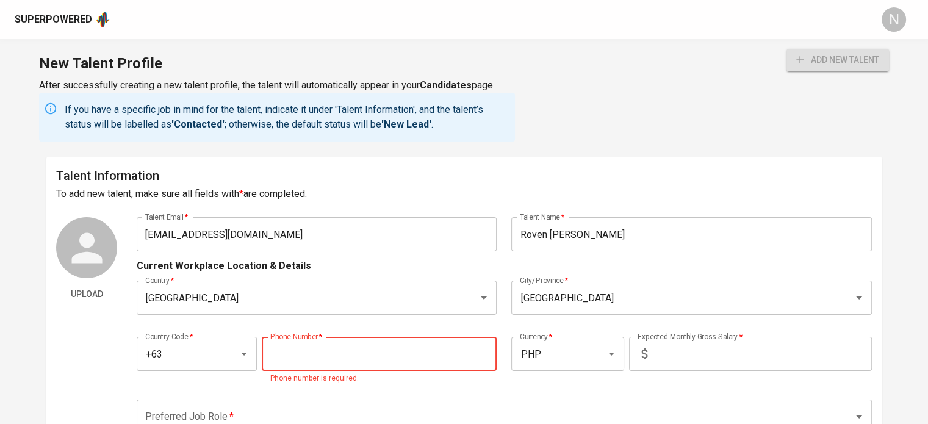
paste input "965-336-0867"
type input "965-336-0867"
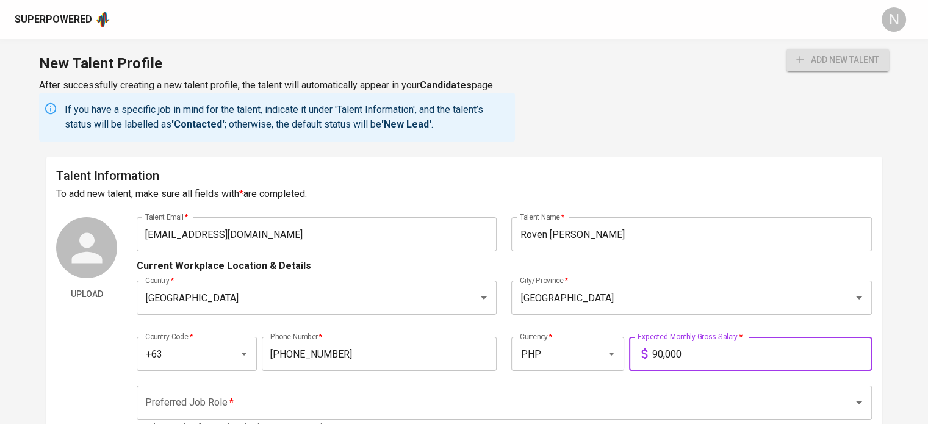
type input "90,000"
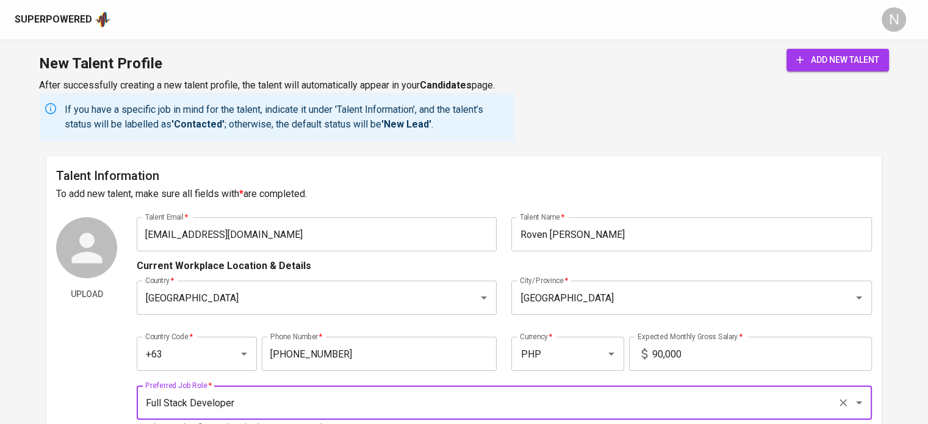
type input "Full Stack Developer"
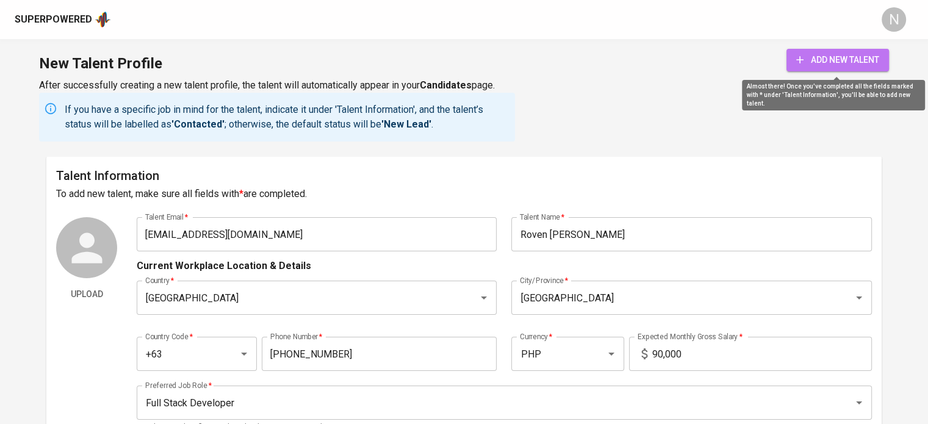
click at [811, 49] on button "add new talent" at bounding box center [837, 60] width 102 height 23
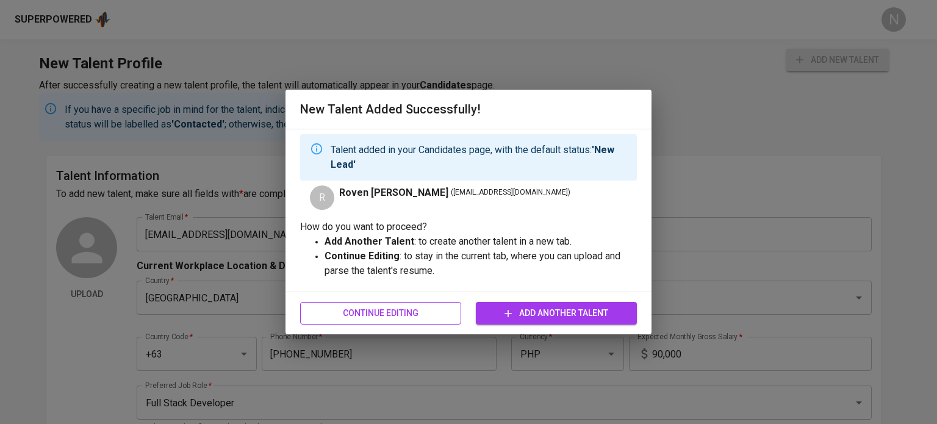
click at [419, 314] on span "Continue Editing" at bounding box center [380, 313] width 141 height 15
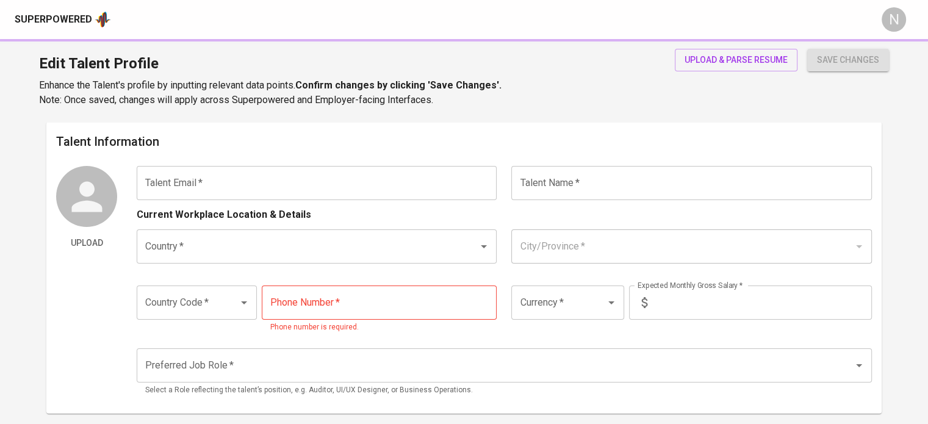
type input "rovenarcilla999@gmail.com"
type input "Roven [PERSON_NAME]"
type input "[GEOGRAPHIC_DATA]"
type input "Zamboanga"
type input "+63"
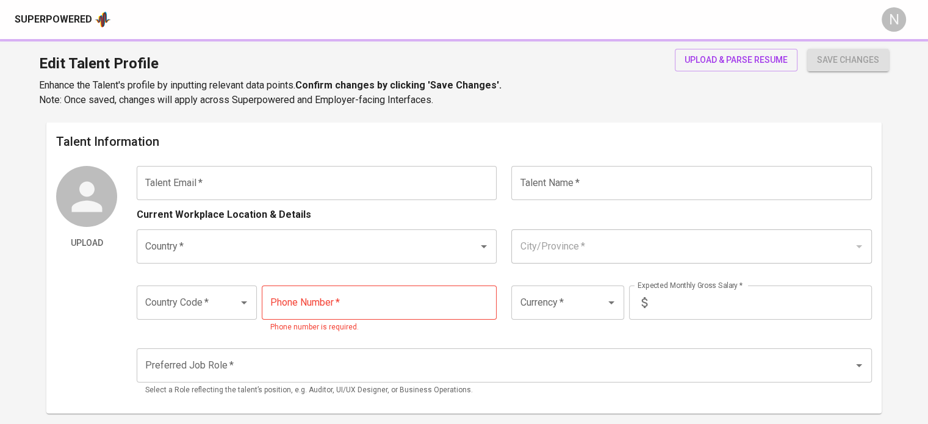
type input "965-336-0867"
type input "PHP"
type input "90,000"
type input "Full Stack Developer"
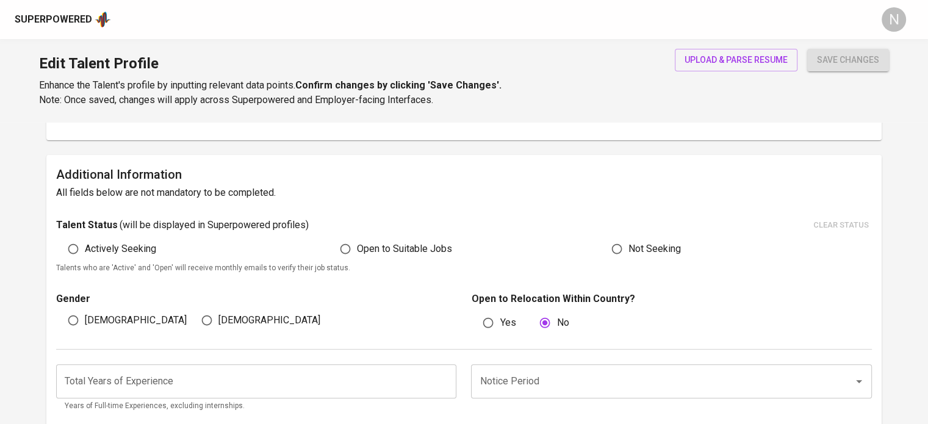
scroll to position [305, 0]
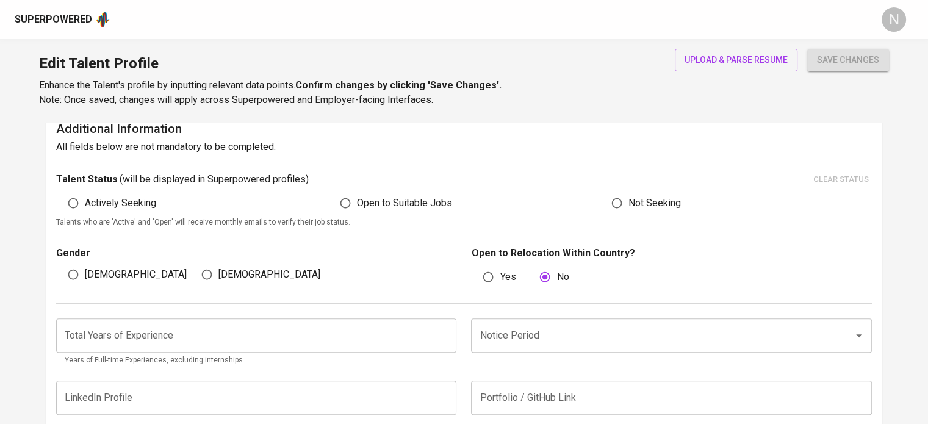
click at [115, 198] on span "Actively Seeking" at bounding box center [120, 203] width 71 height 15
click at [85, 198] on input "Actively Seeking" at bounding box center [73, 203] width 23 height 23
radio input "true"
click at [90, 280] on span "Male" at bounding box center [136, 274] width 102 height 15
click at [85, 280] on input "Male" at bounding box center [73, 274] width 23 height 23
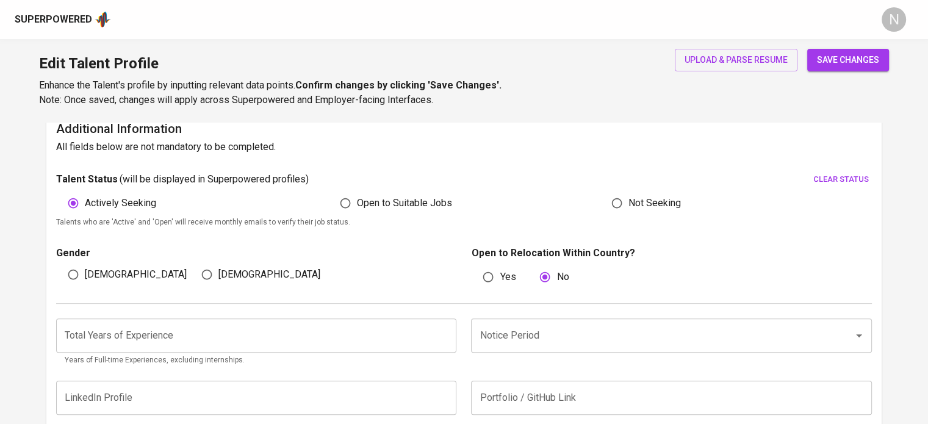
radio input "true"
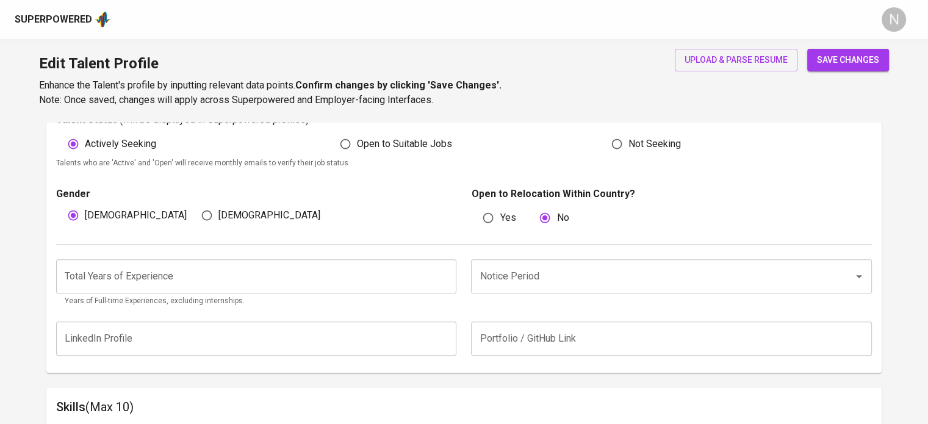
scroll to position [366, 0]
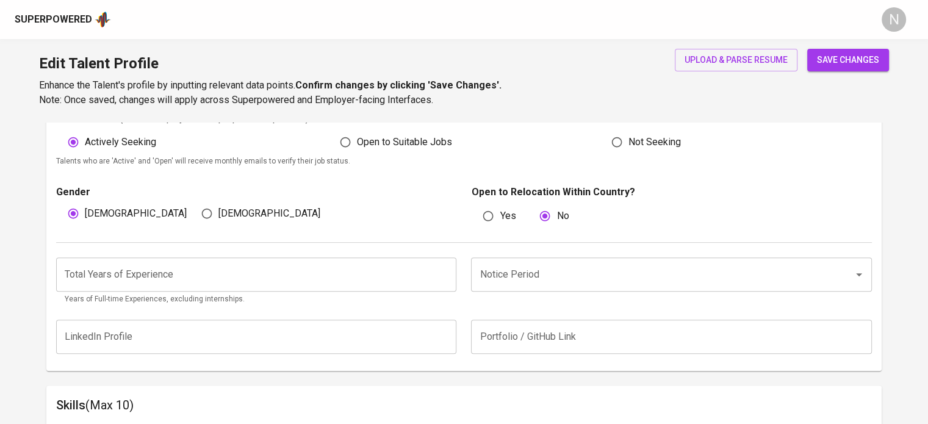
click at [177, 267] on input "number" at bounding box center [256, 274] width 400 height 34
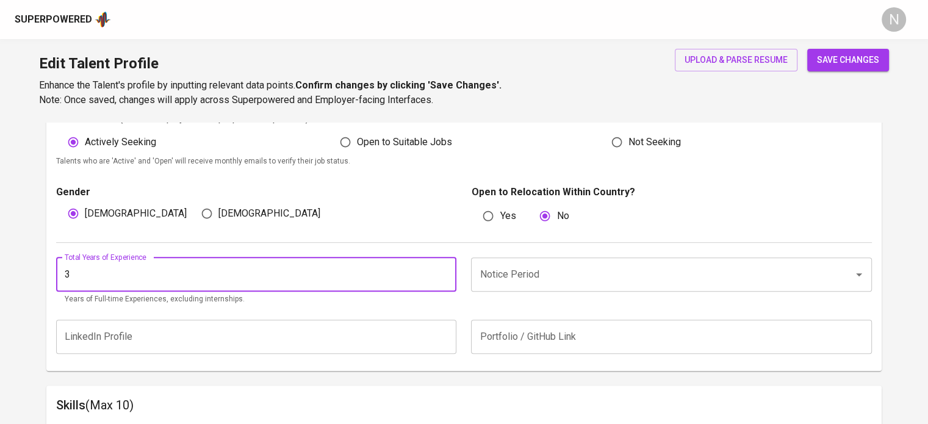
type input "3"
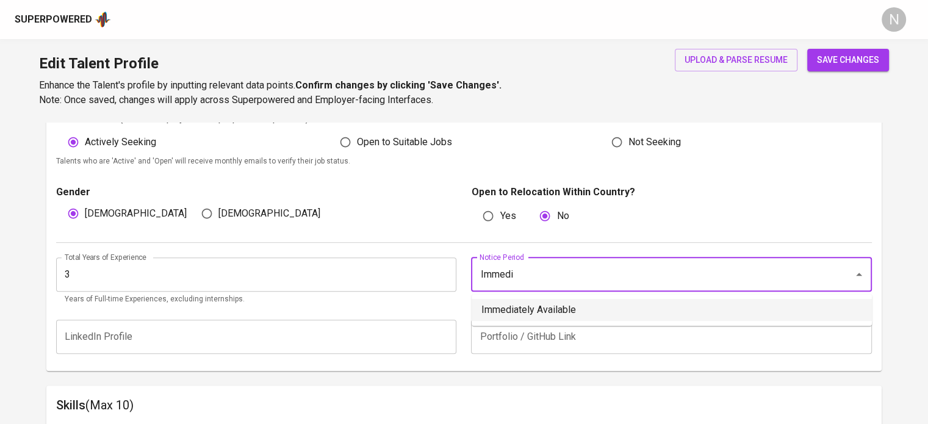
type input "Immediately Available"
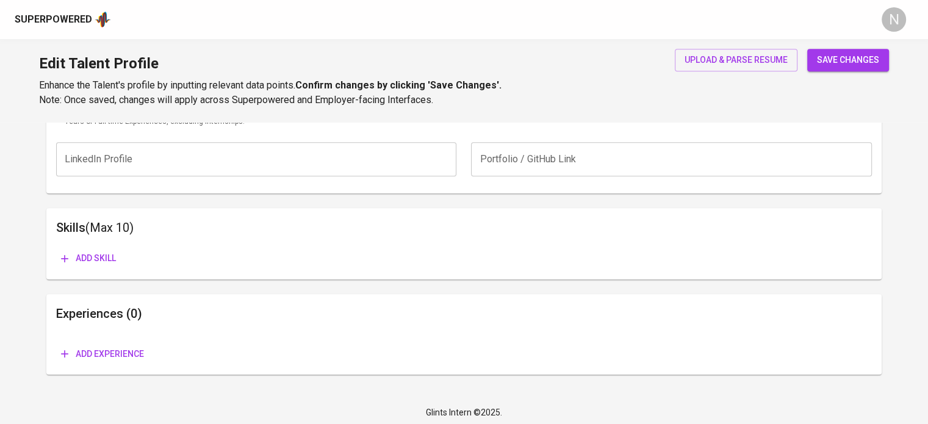
scroll to position [548, 0]
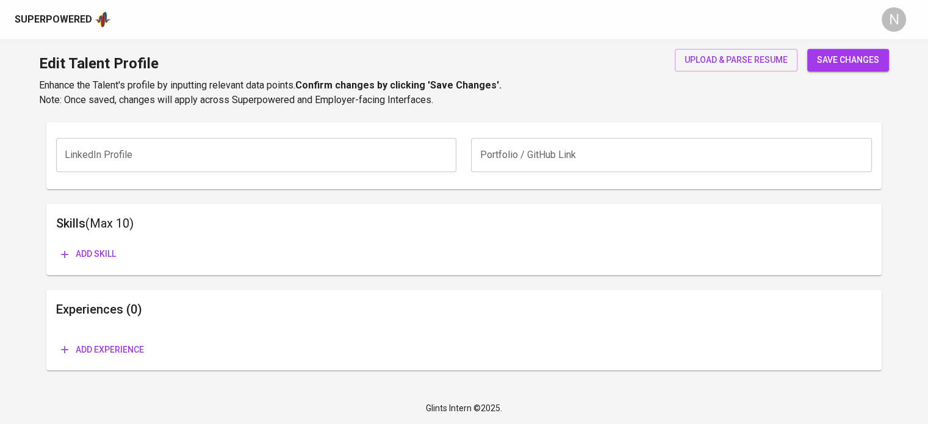
click at [852, 60] on span "save changes" at bounding box center [848, 59] width 62 height 15
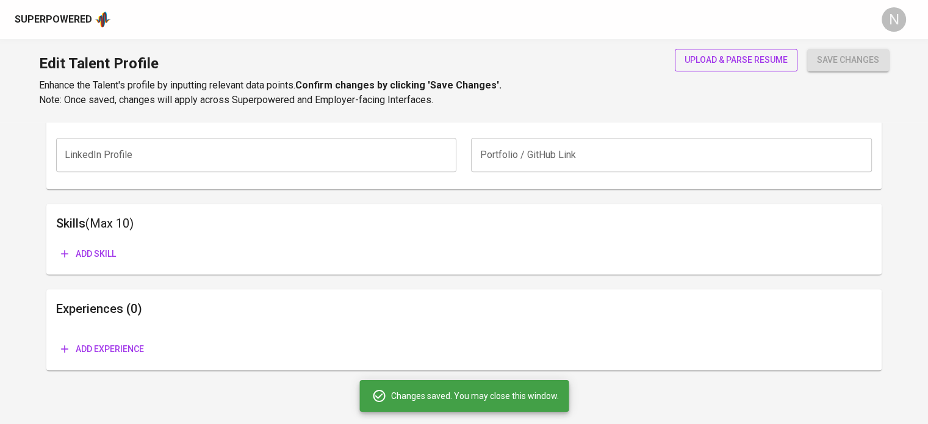
scroll to position [543, 0]
click at [766, 64] on span "upload & parse resume" at bounding box center [735, 59] width 103 height 15
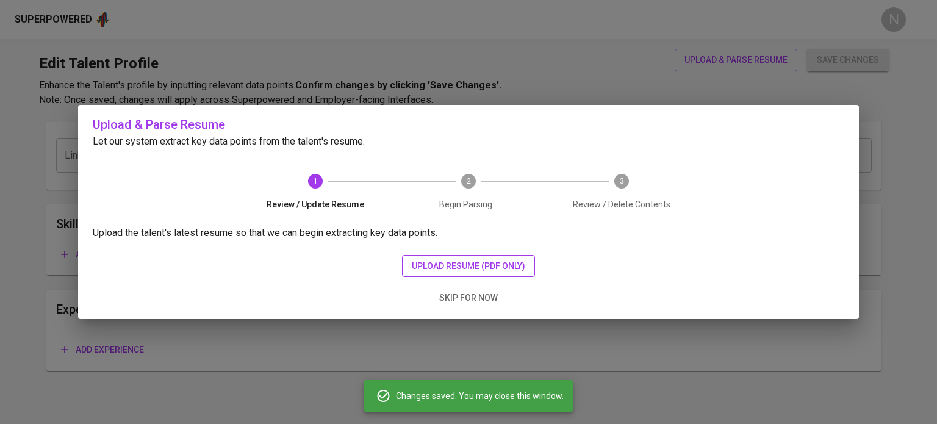
click at [446, 272] on span "upload resume (pdf only)" at bounding box center [468, 266] width 113 height 15
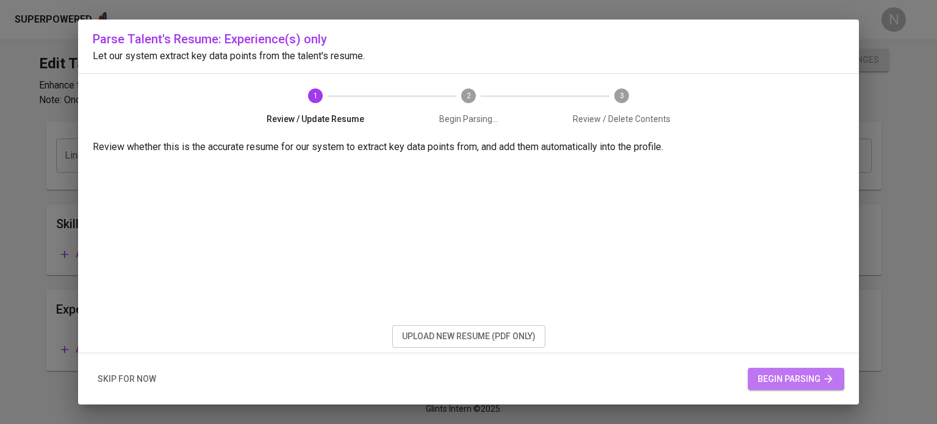
click at [766, 378] on span "begin parsing" at bounding box center [795, 378] width 77 height 15
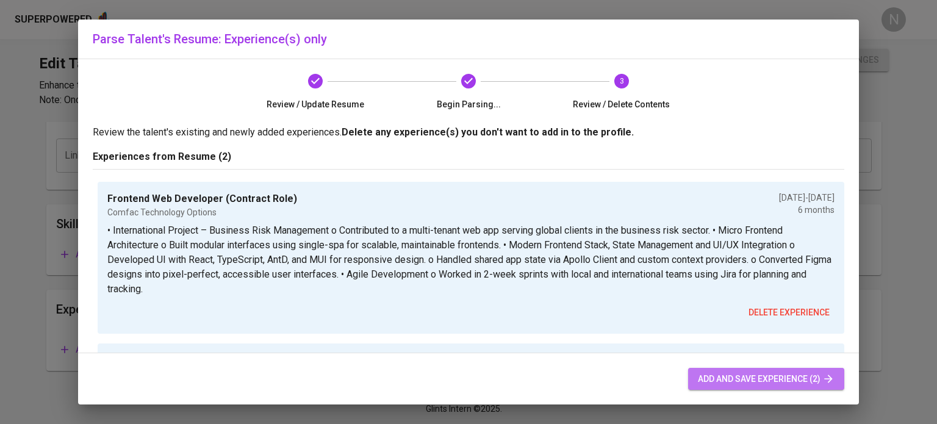
click at [712, 373] on span "add and save experience (2)" at bounding box center [766, 378] width 137 height 15
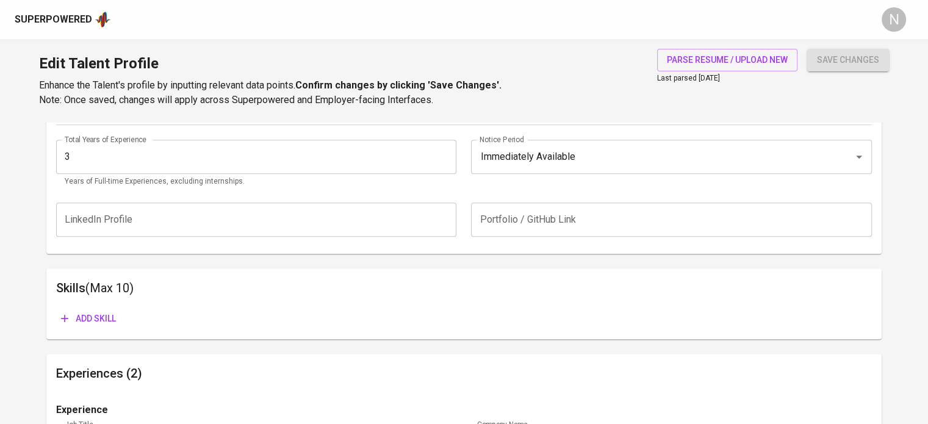
scroll to position [482, 0]
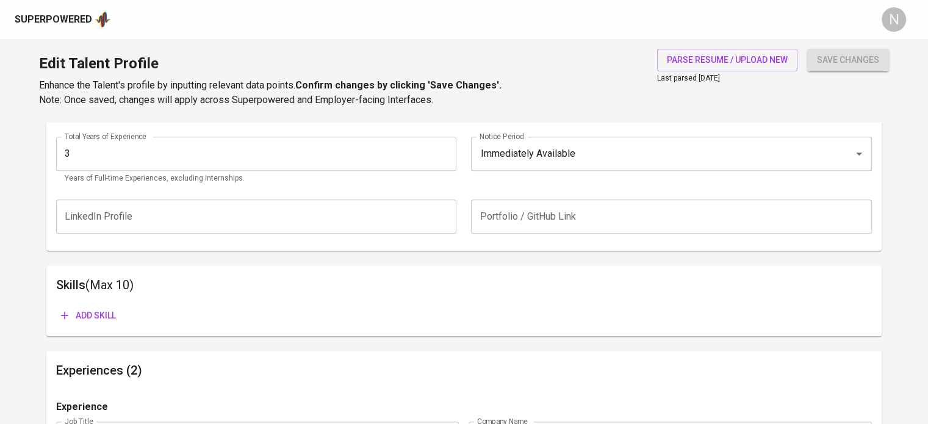
click at [122, 324] on div "Add skill" at bounding box center [124, 315] width 136 height 23
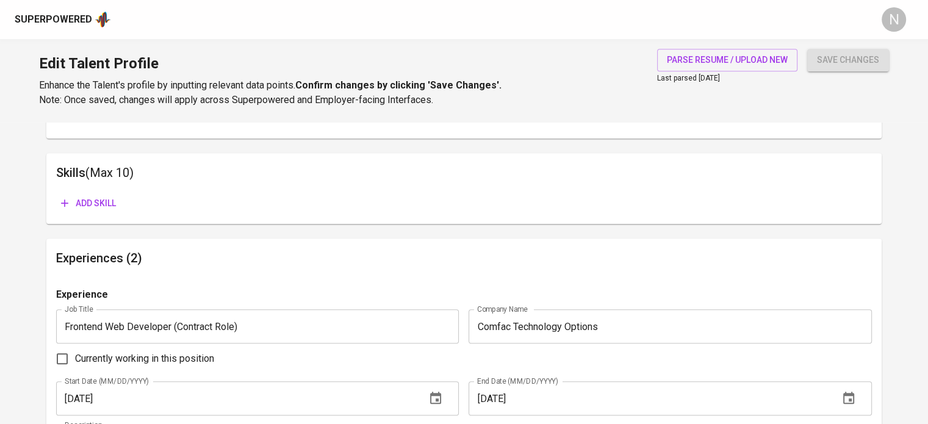
scroll to position [665, 0]
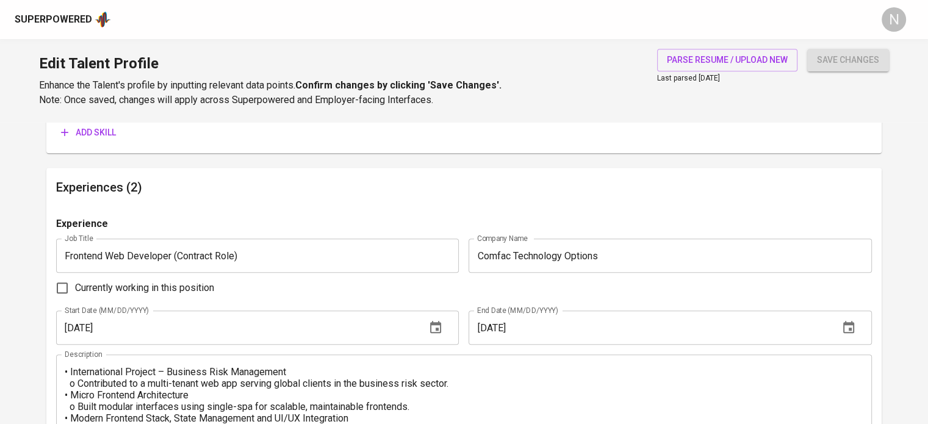
click at [81, 143] on button "Add skill" at bounding box center [88, 132] width 65 height 23
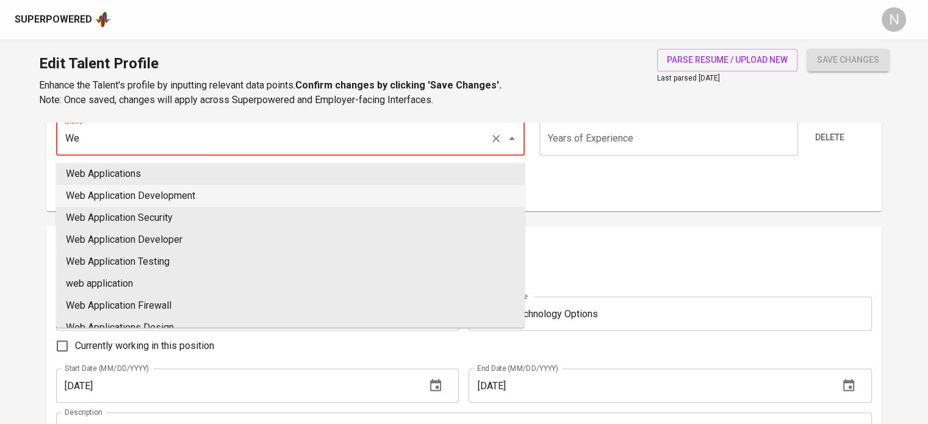
type input "Web Application Development"
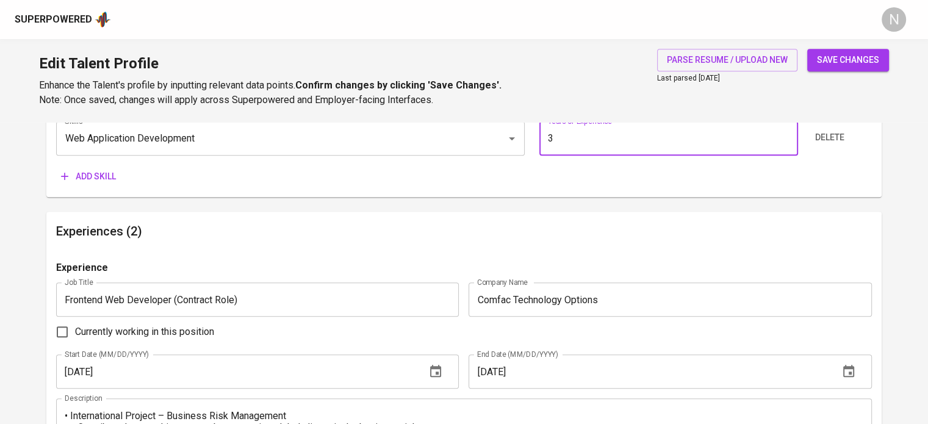
type input "3"
click at [56, 165] on button "Add skill" at bounding box center [88, 176] width 65 height 23
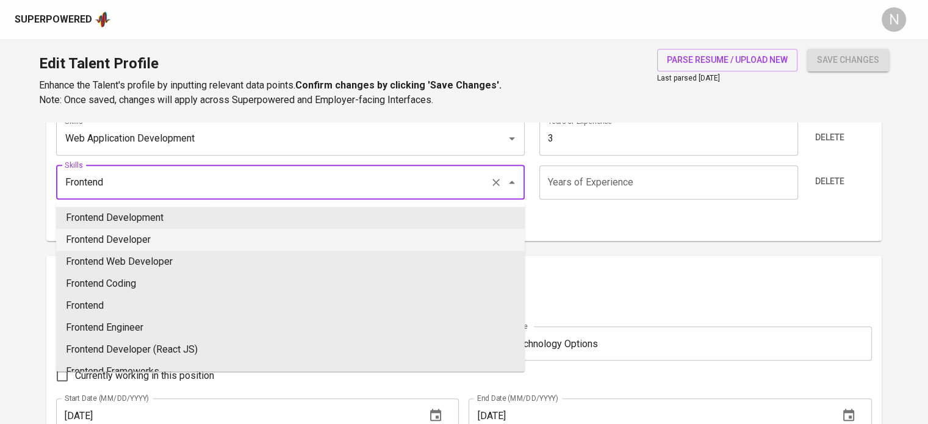
type input "Frontend Development"
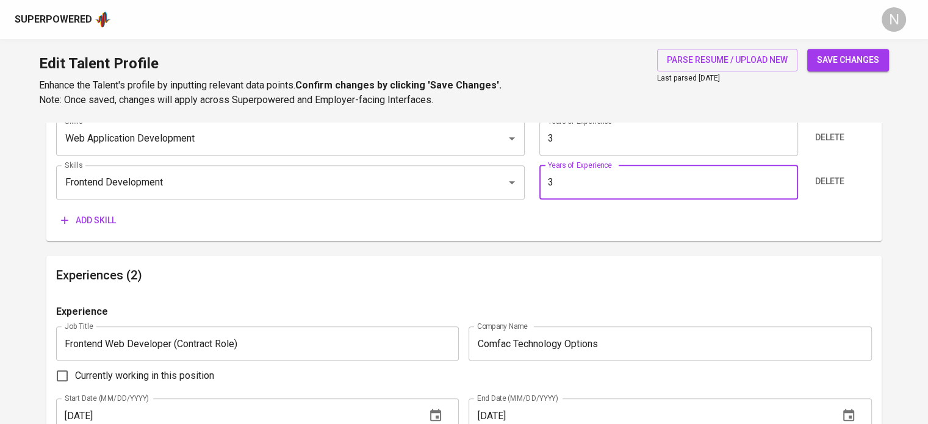
type input "3"
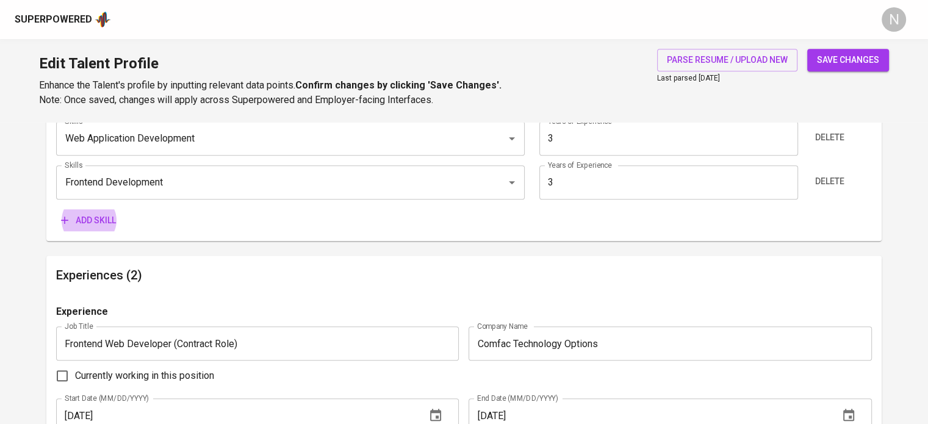
click at [56, 209] on button "Add skill" at bounding box center [88, 220] width 65 height 23
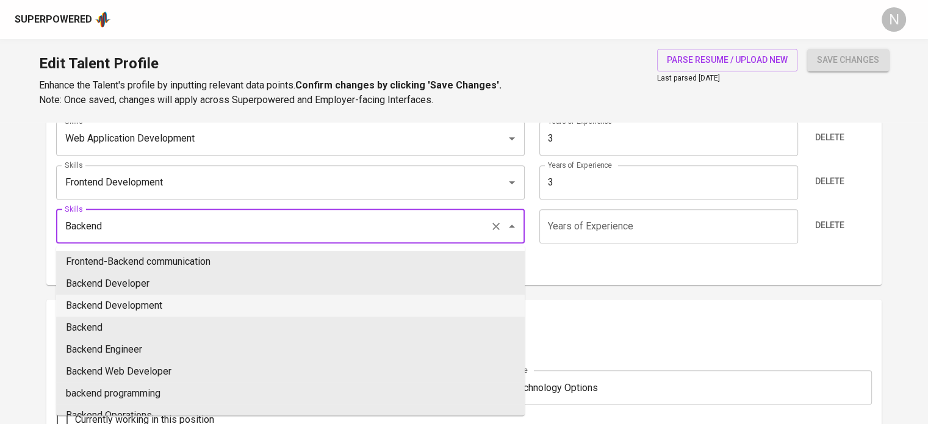
type input "Backend Development"
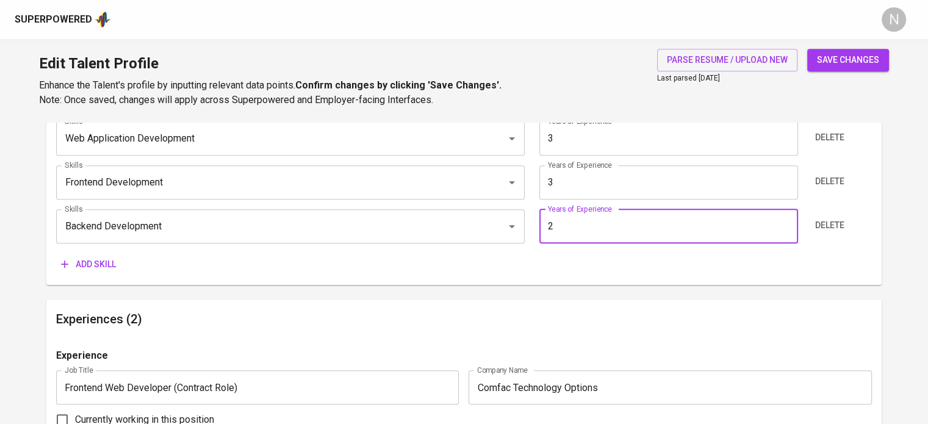
type input "2"
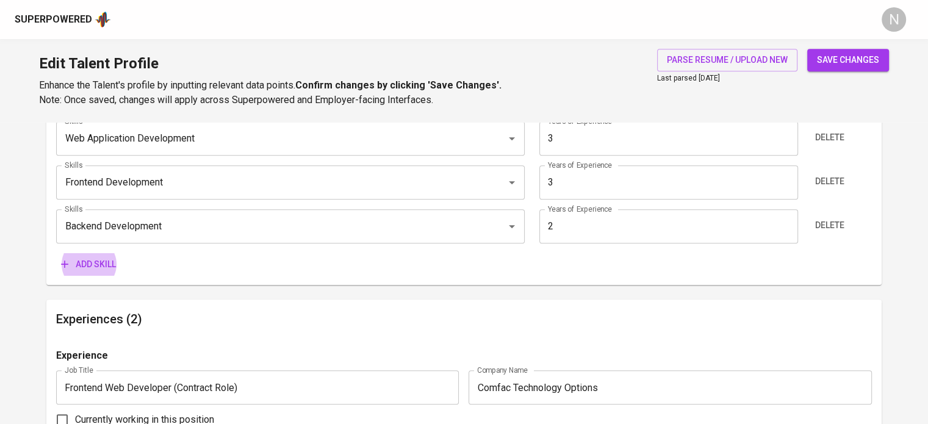
click at [56, 253] on button "Add skill" at bounding box center [88, 264] width 65 height 23
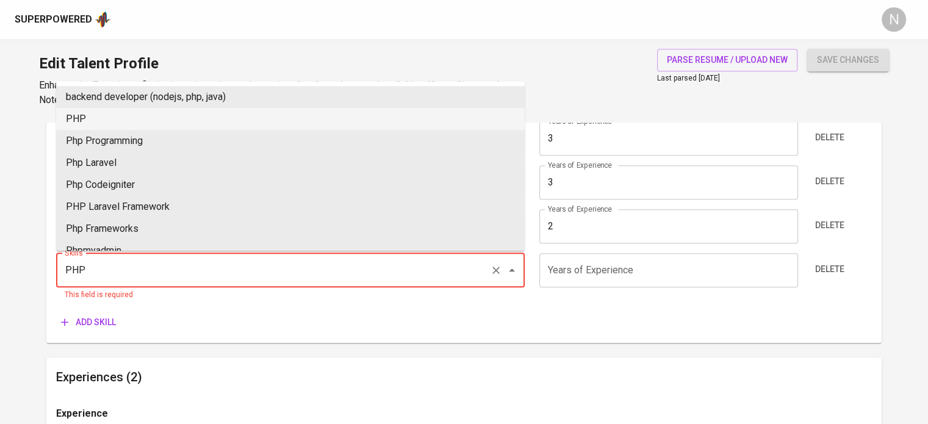
type input "PHP"
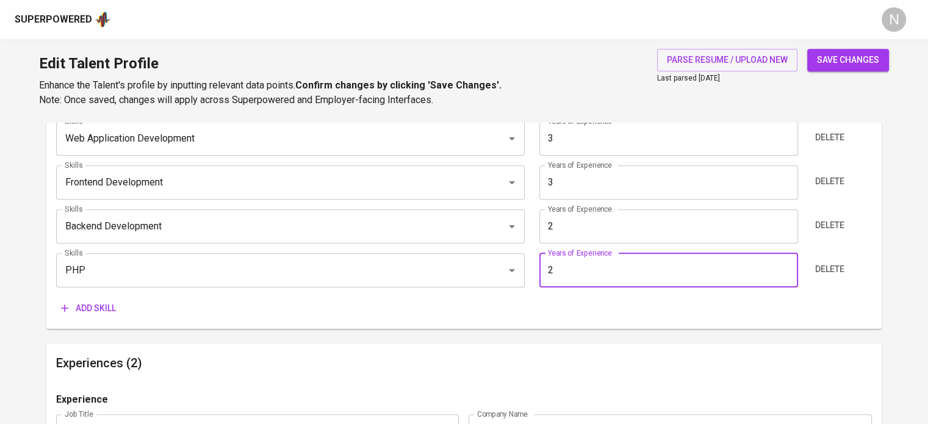
type input "2"
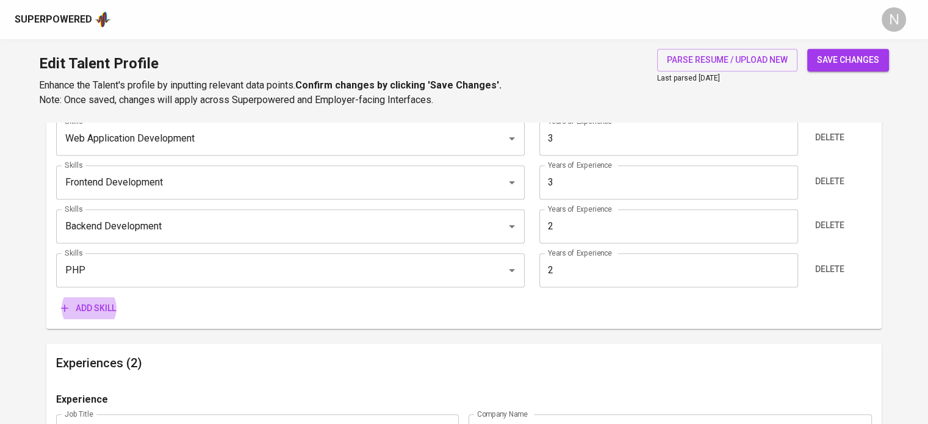
click at [56, 297] on button "Add skill" at bounding box center [88, 308] width 65 height 23
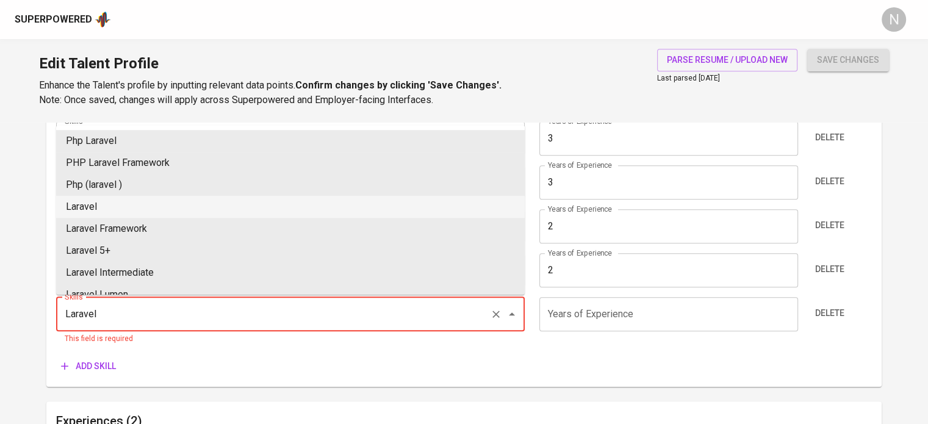
type input "Laravel"
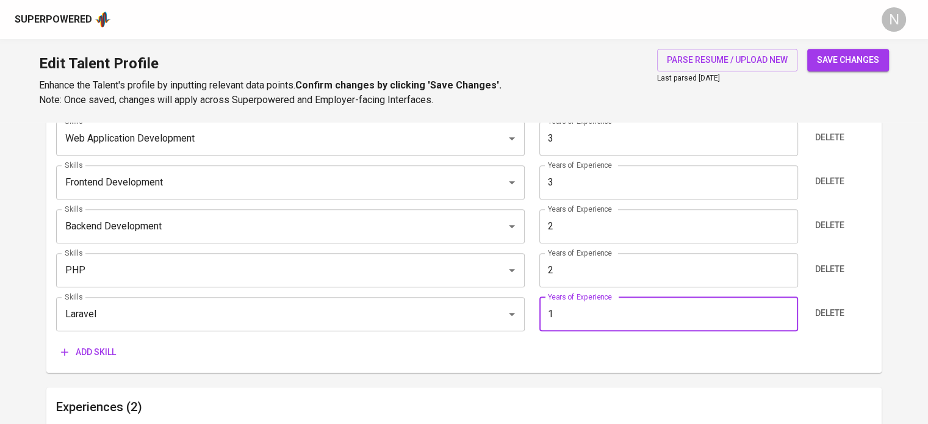
type input "1"
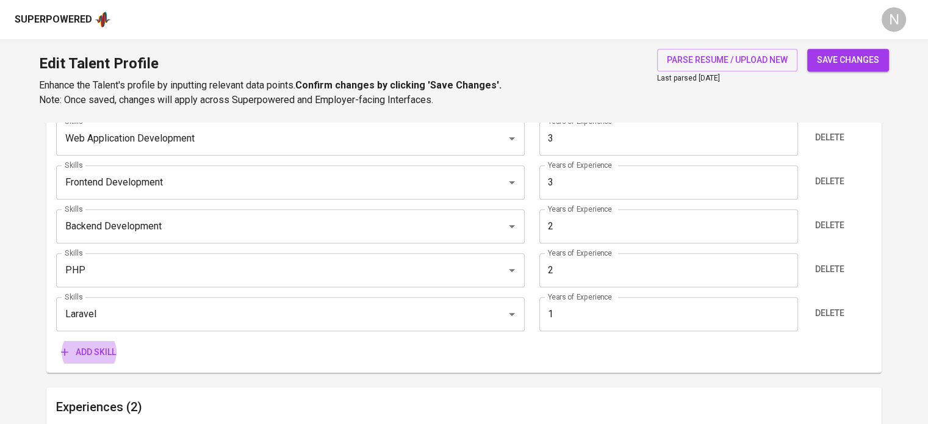
click at [56, 341] on button "Add skill" at bounding box center [88, 352] width 65 height 23
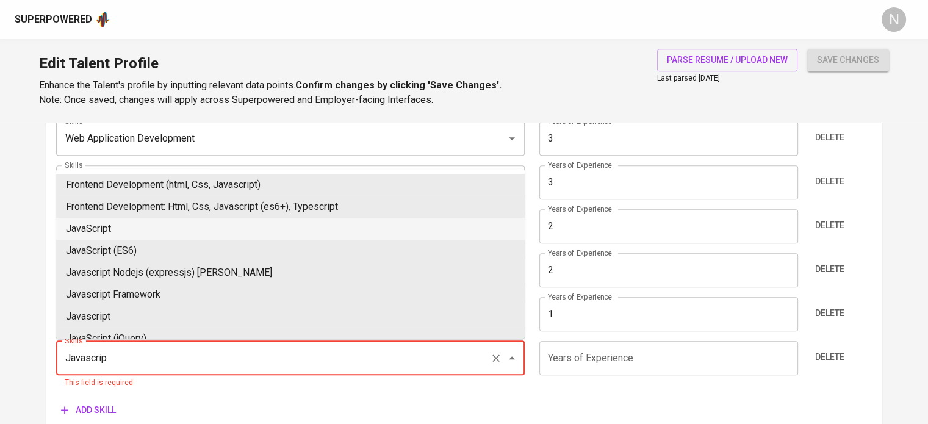
type input "JavaScript"
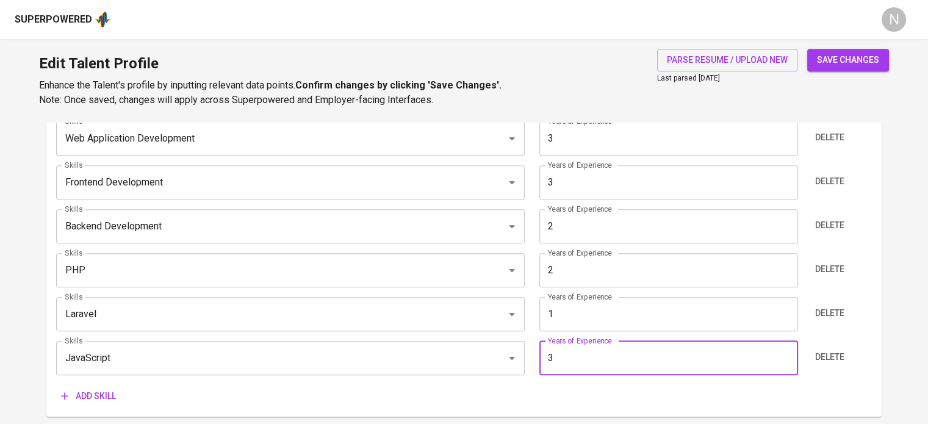
type input "3"
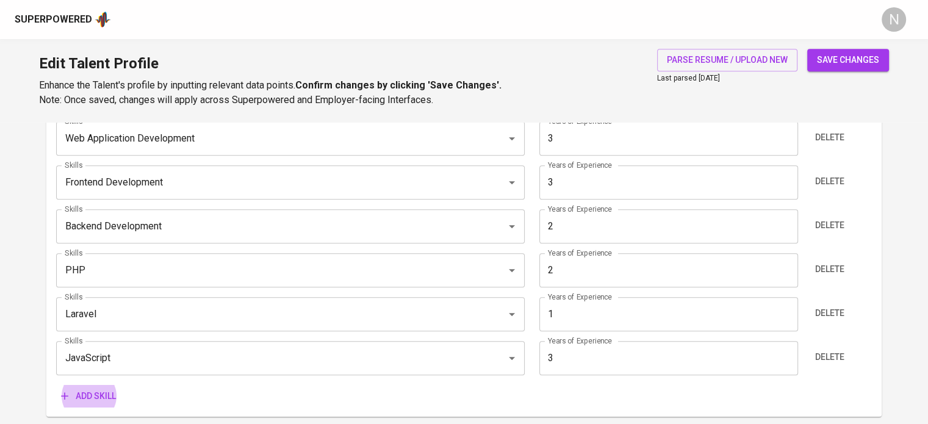
click at [56, 385] on button "Add skill" at bounding box center [88, 396] width 65 height 23
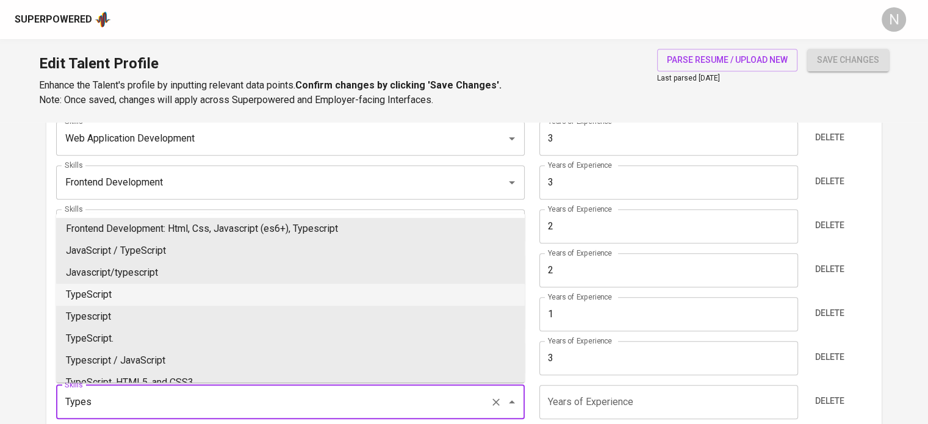
type input "TypeScript"
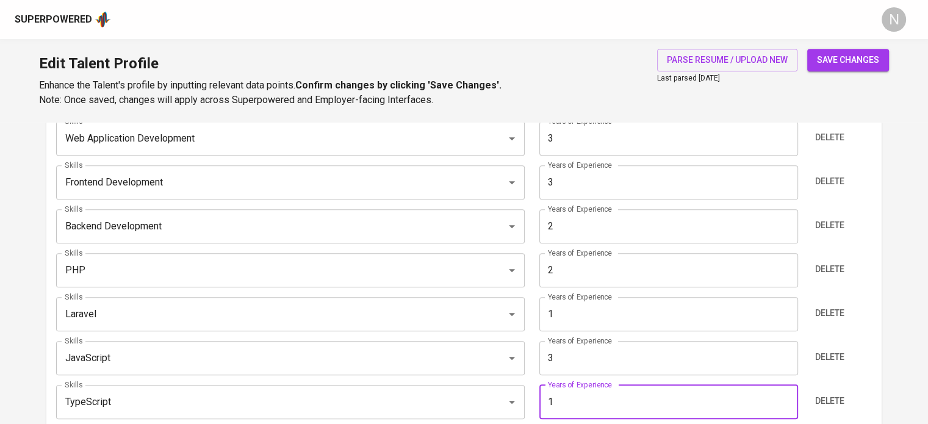
type input "1"
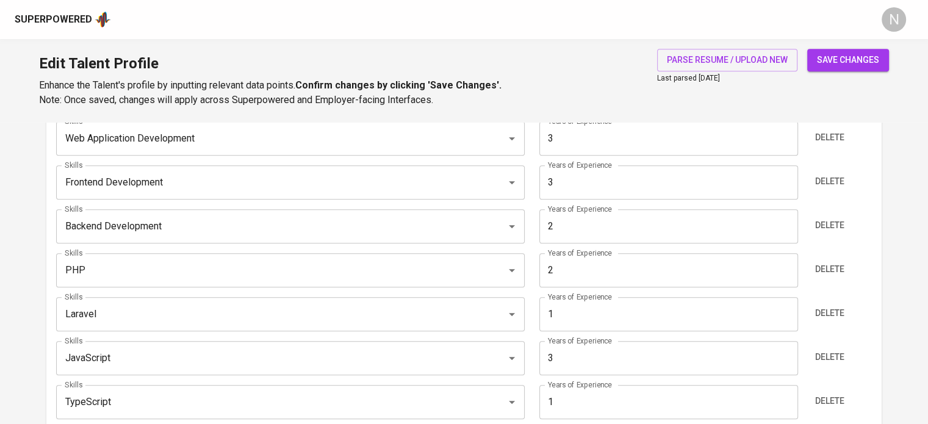
scroll to position [893, 0]
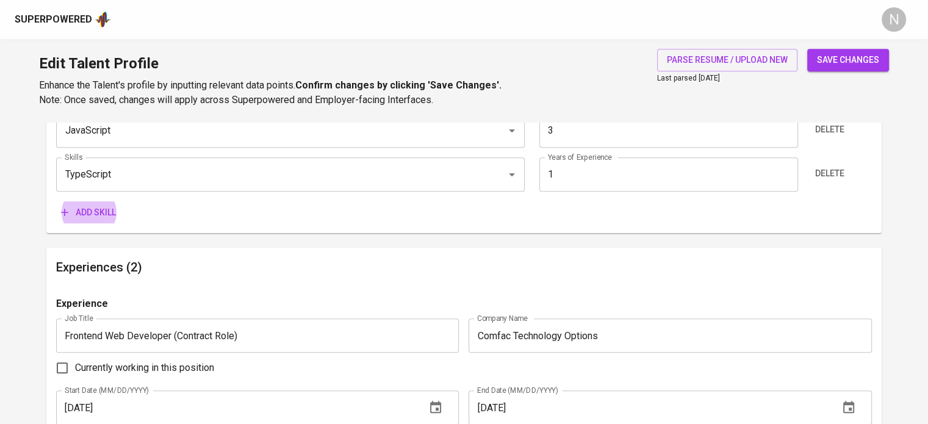
click at [56, 201] on button "Add skill" at bounding box center [88, 212] width 65 height 23
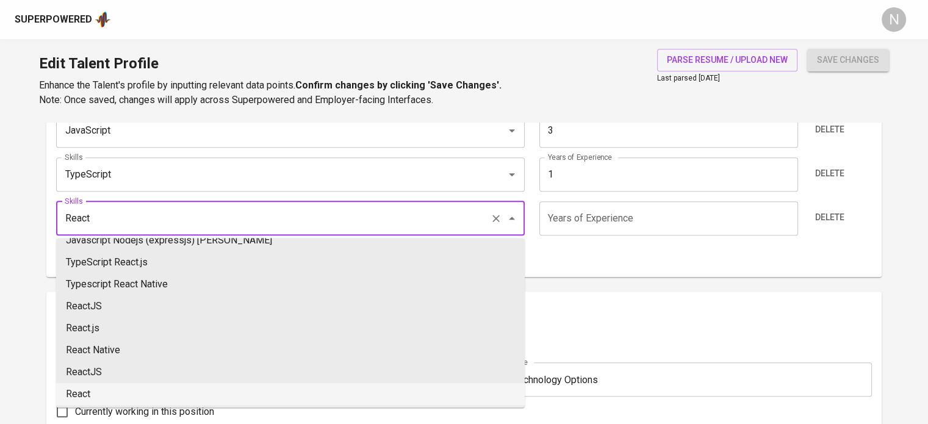
scroll to position [79, 0]
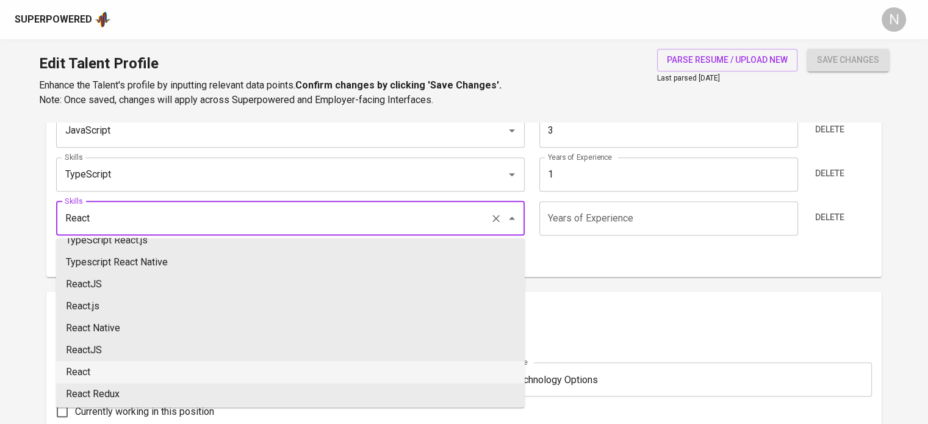
type input "React"
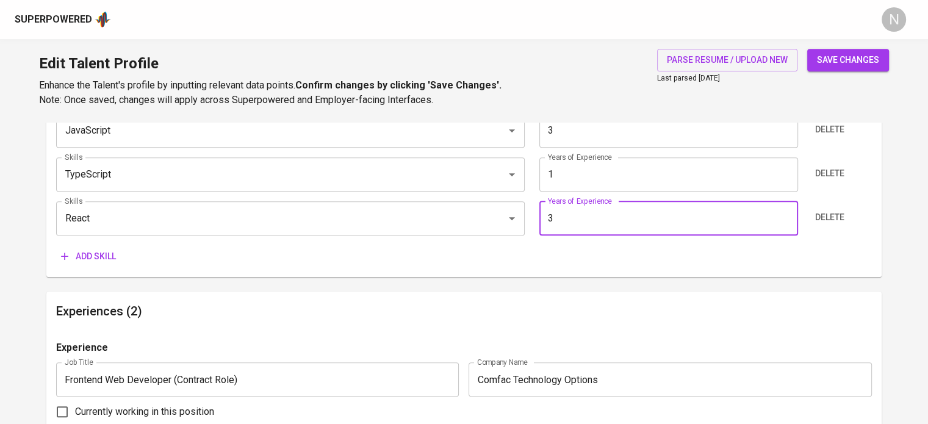
type input "3"
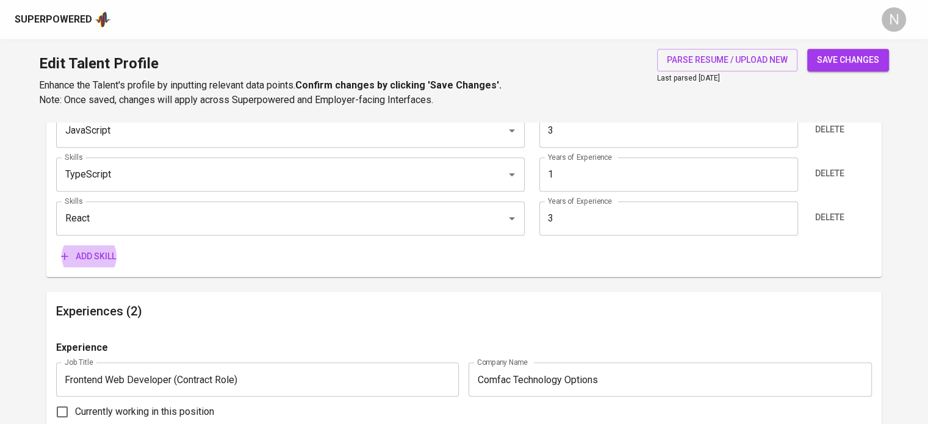
click at [56, 245] on button "Add skill" at bounding box center [88, 256] width 65 height 23
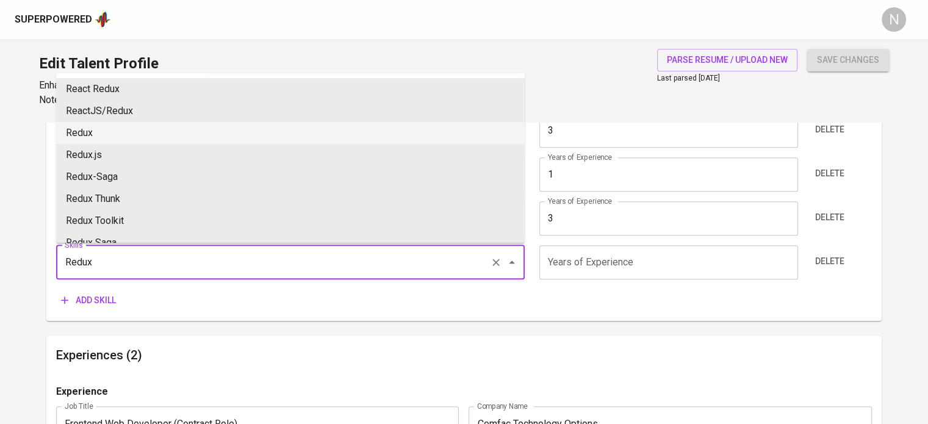
type input "Redux"
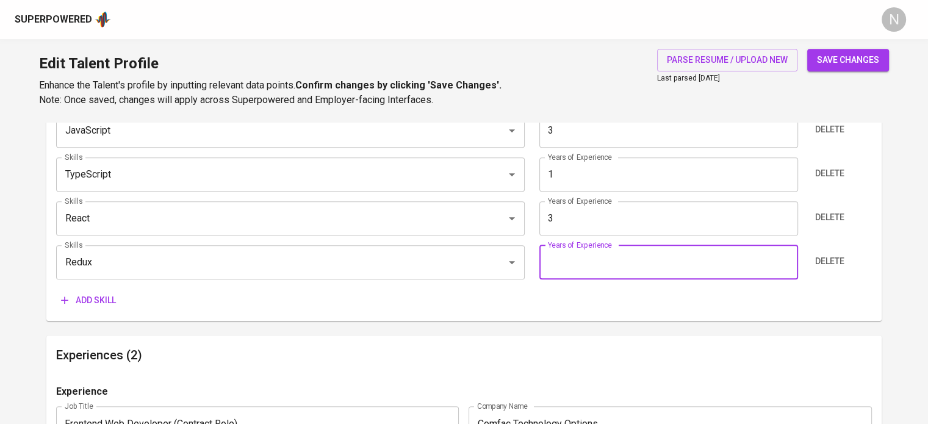
type input "0"
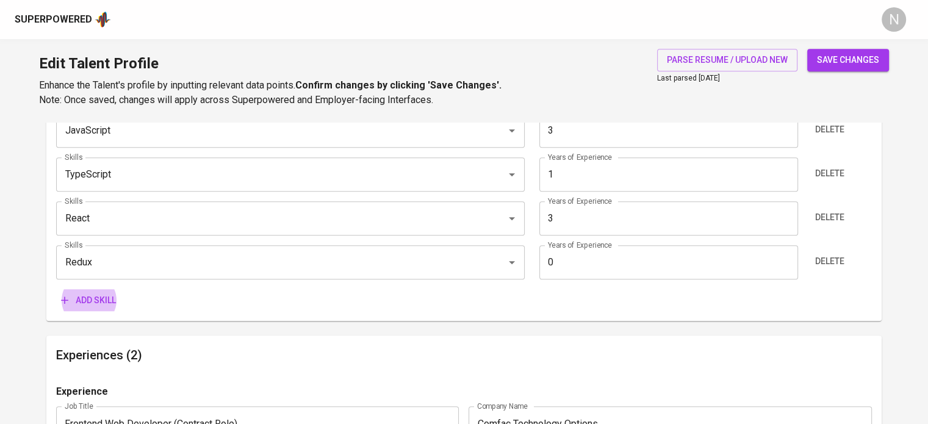
click at [56, 289] on button "Add skill" at bounding box center [88, 300] width 65 height 23
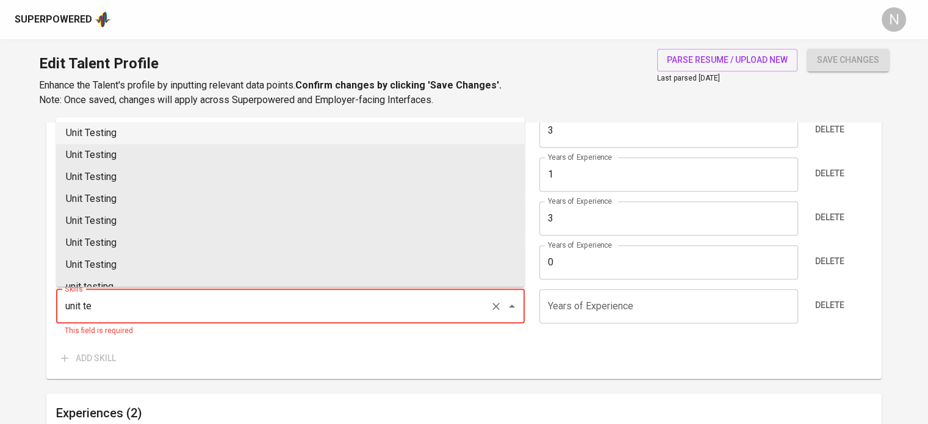
type input "Unit Testing"
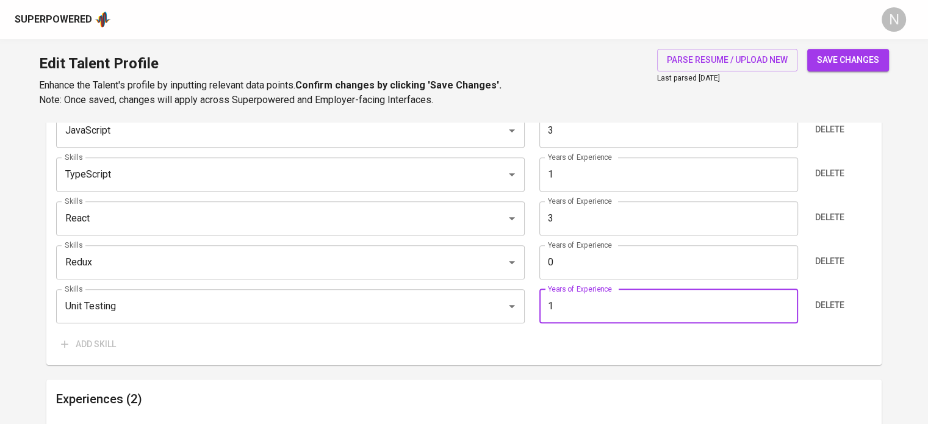
type input "1"
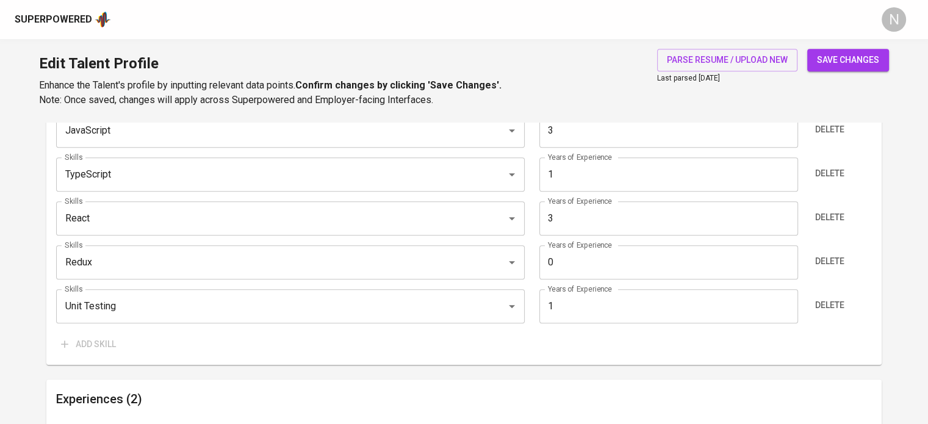
scroll to position [1148, 0]
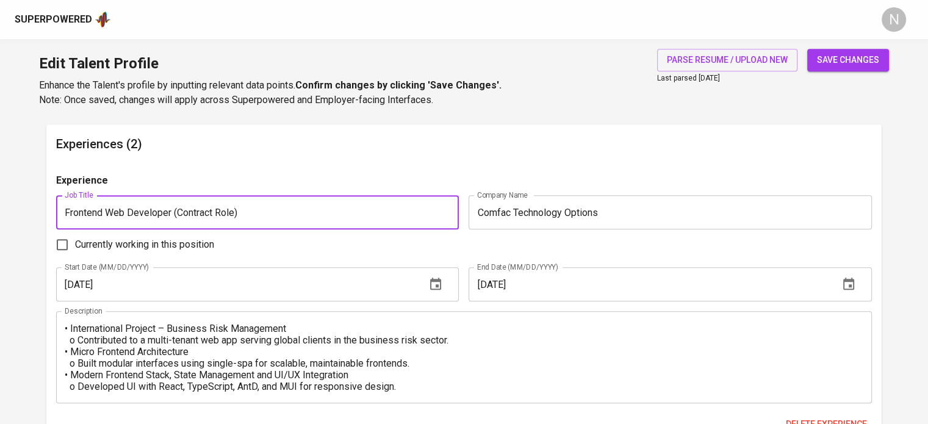
click at [807, 49] on button "save changes" at bounding box center [848, 60] width 82 height 23
type input "Frontend Development"
type input "Web Application Development"
type input "JavaScript"
type input "3"
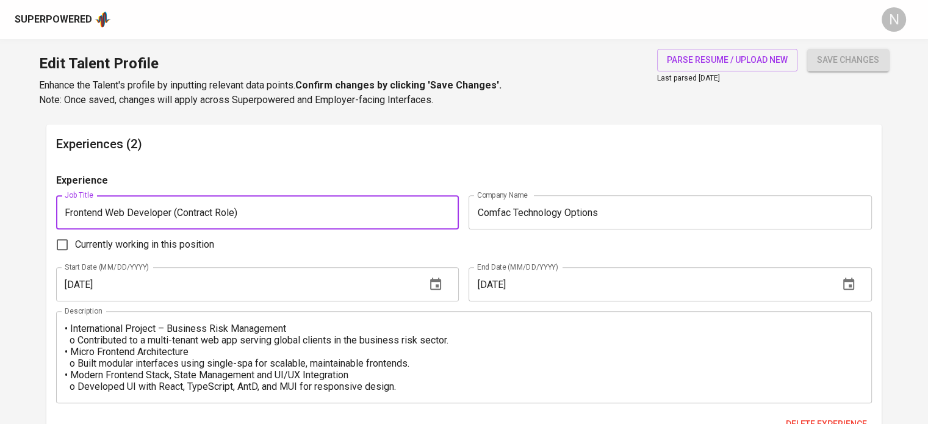
type input "React.js"
type input "3"
type input "PHP"
type input "2"
type input "Backend Development"
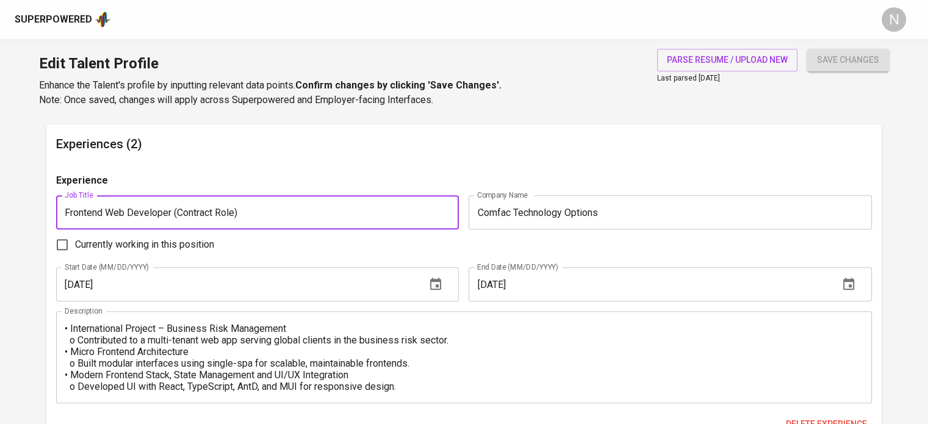
type input "2"
type input "Laravel"
type input "TypeScript"
type input "1"
type input "Unit Testing"
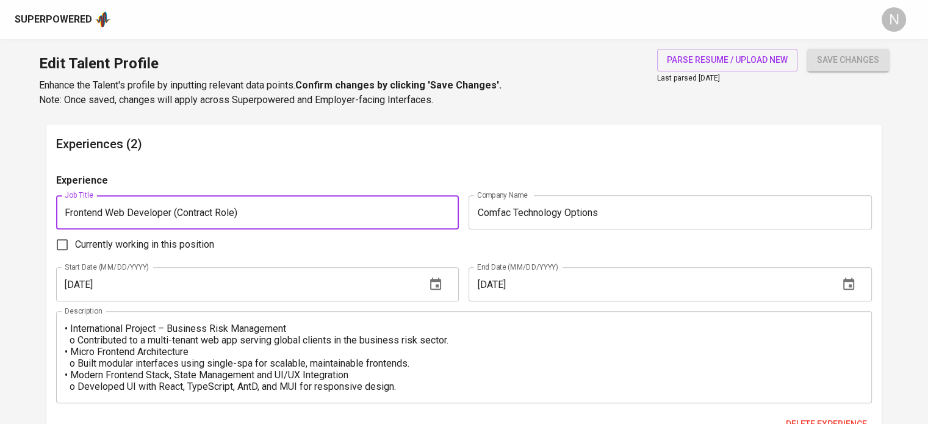
type input "1"
type input "Redux"
type input "0"
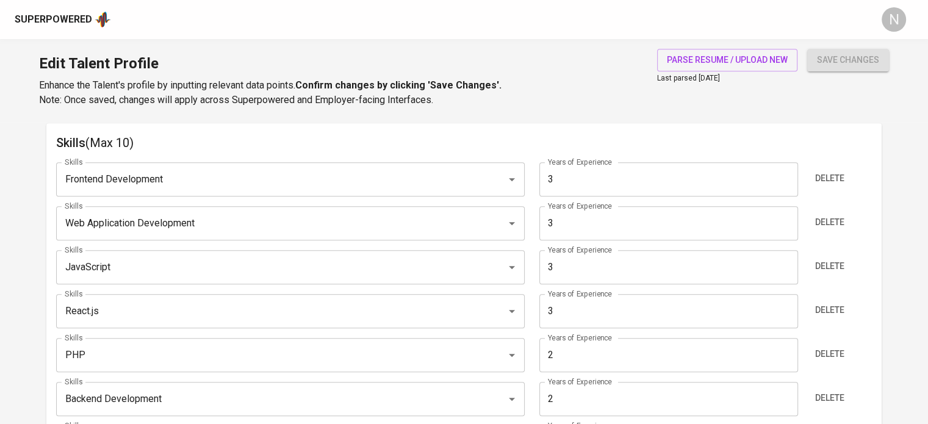
scroll to position [599, 0]
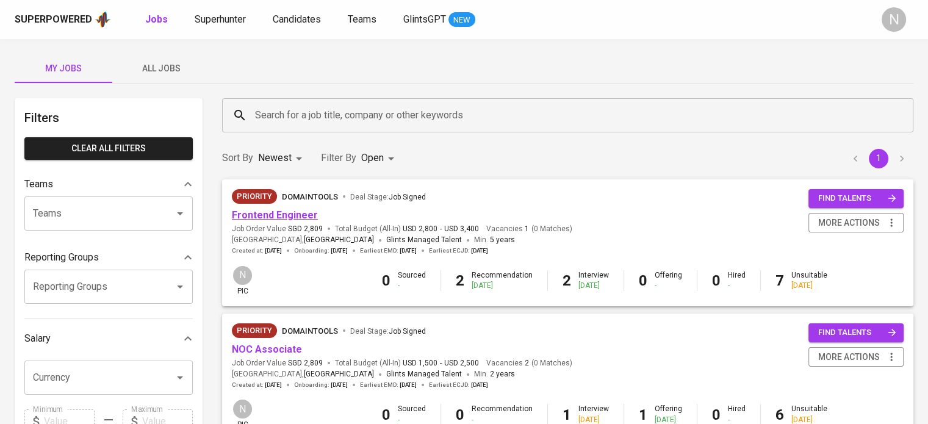
click at [291, 221] on link "Frontend Engineer" at bounding box center [275, 215] width 86 height 12
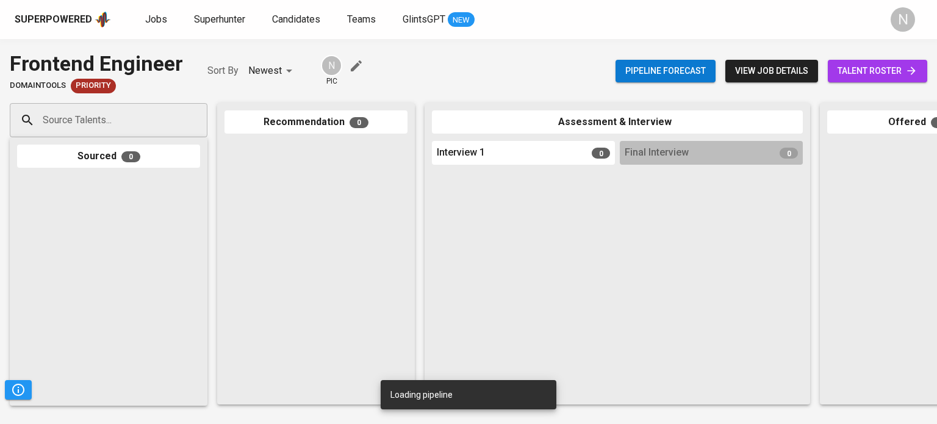
click at [139, 116] on input "Source Talents..." at bounding box center [104, 120] width 128 height 23
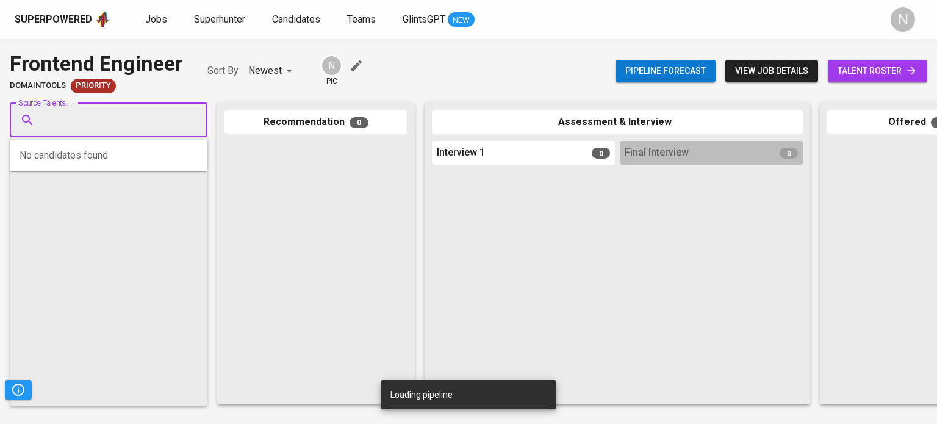
paste input "[EMAIL_ADDRESS][DOMAIN_NAME]"
type input "[EMAIL_ADDRESS][DOMAIN_NAME]"
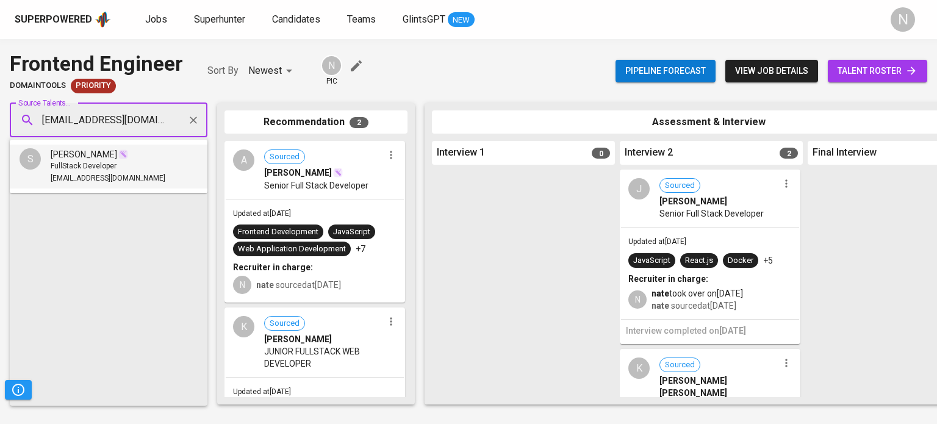
click at [148, 174] on li "S Salvador Amba Jr. FullStack Developer salvadorjr.amba@gmail.com" at bounding box center [109, 167] width 198 height 44
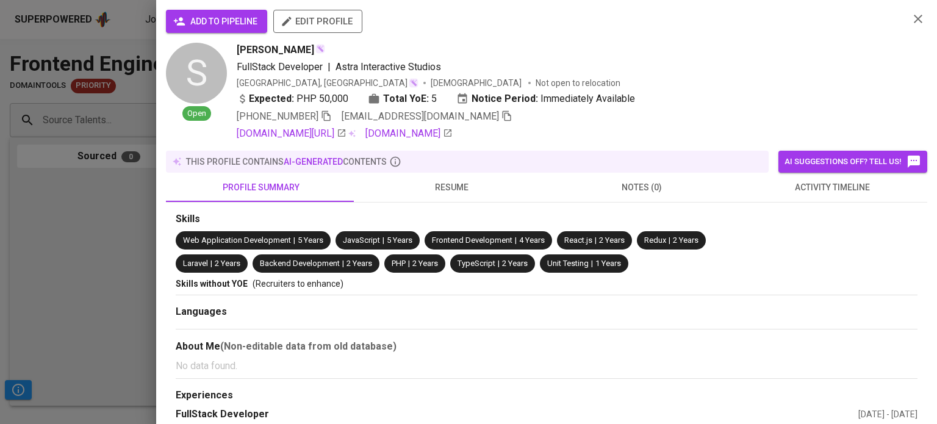
click at [238, 18] on span "add to pipeline" at bounding box center [217, 21] width 82 height 15
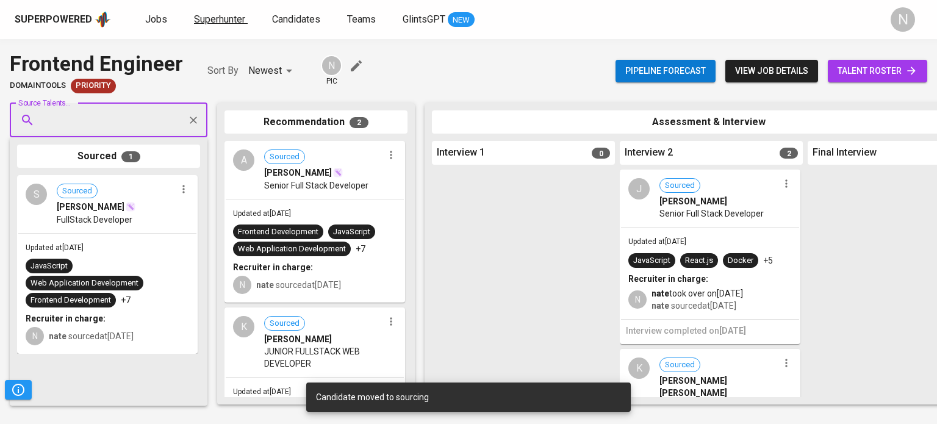
click at [226, 16] on span "Superhunter" at bounding box center [219, 19] width 51 height 12
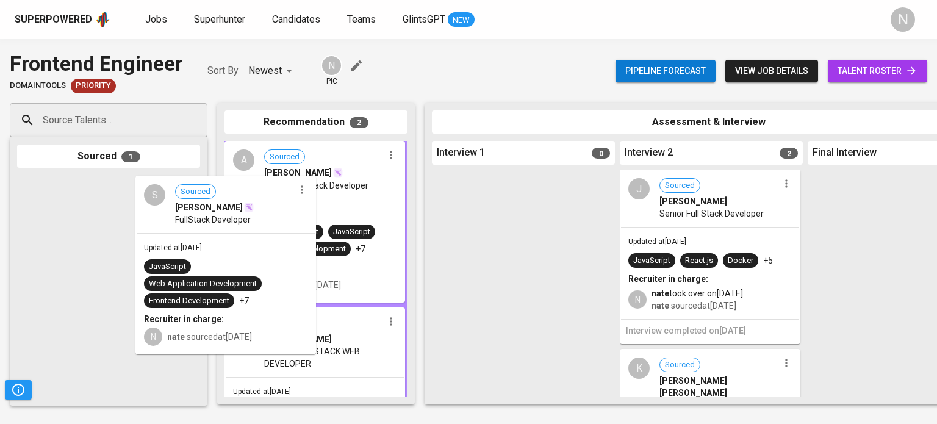
drag, startPoint x: 73, startPoint y: 222, endPoint x: 635, endPoint y: 132, distance: 568.9
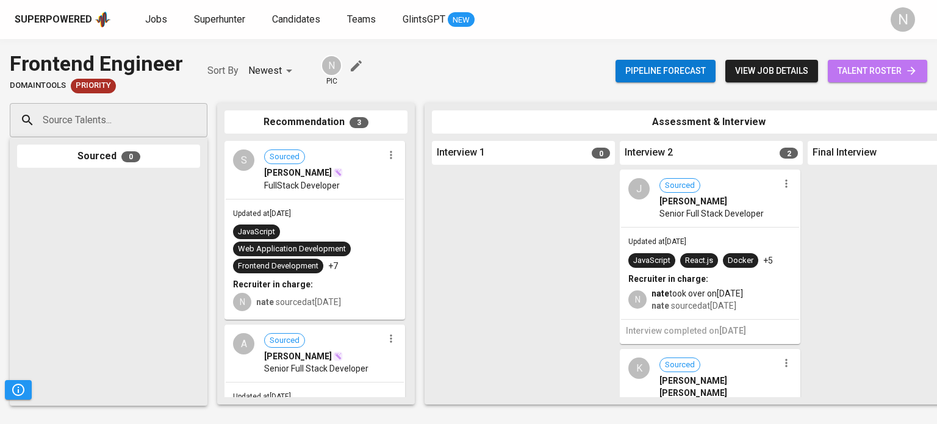
click at [858, 67] on span "talent roster" at bounding box center [877, 70] width 80 height 15
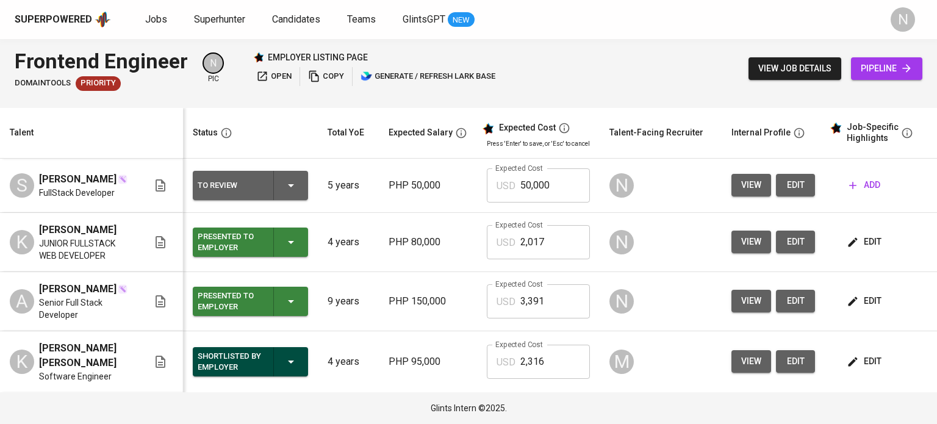
click at [867, 182] on span "add" at bounding box center [864, 184] width 31 height 15
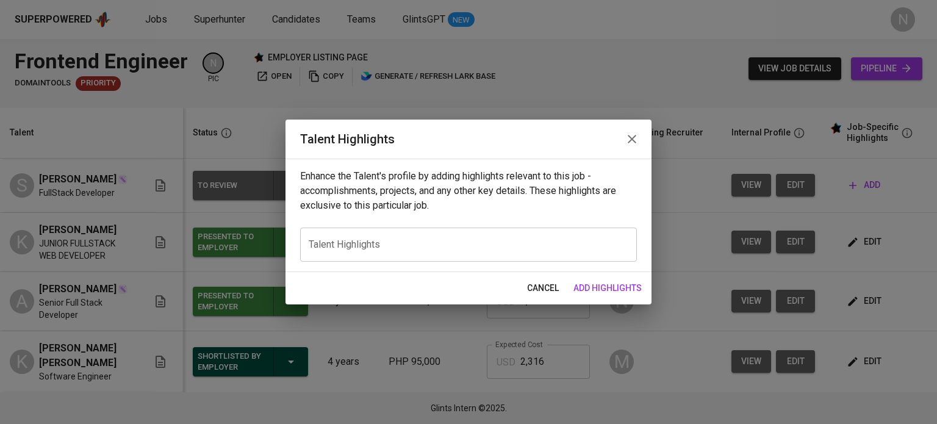
click at [423, 237] on div "x Talent Highlights" at bounding box center [468, 244] width 337 height 34
paste textarea "Full Stack Developer with 4+ years of professional experience in building and m…"
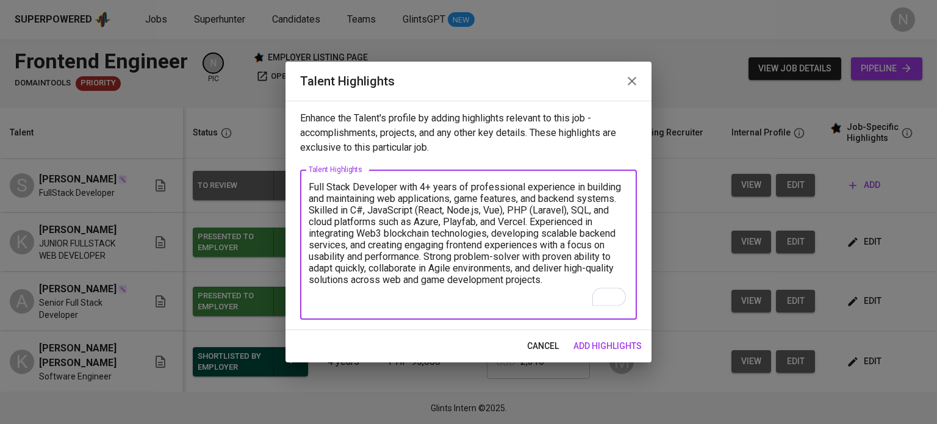
click at [424, 185] on textarea "Full Stack Developer with 4+ years of professional experience in building and m…" at bounding box center [469, 244] width 320 height 127
click at [379, 306] on div "Full Stack Developer with 5+ years of professional experience in building and m…" at bounding box center [468, 245] width 337 height 150
click at [380, 298] on textarea "Full Stack Developer with 5+ years of professional experience in building and m…" at bounding box center [469, 244] width 320 height 127
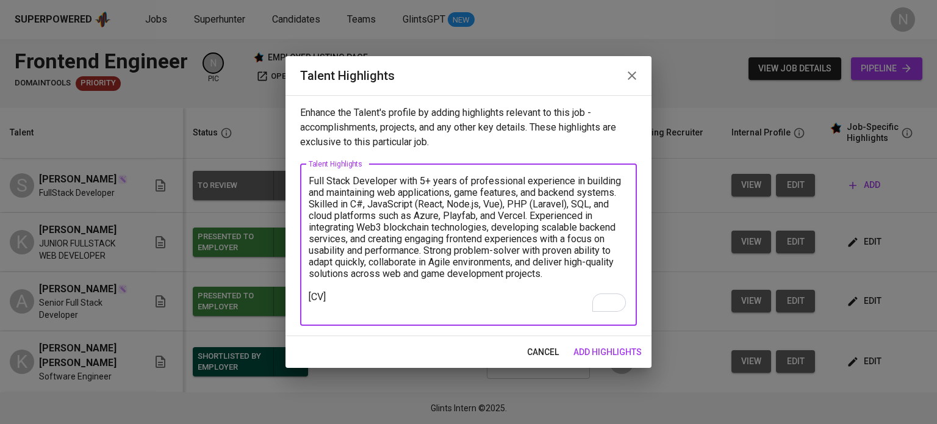
paste textarea "https://glints.sg.larksuite.com/file/HQCMb70l6oYmI9x27WVluOpggse?from=from_copy…"
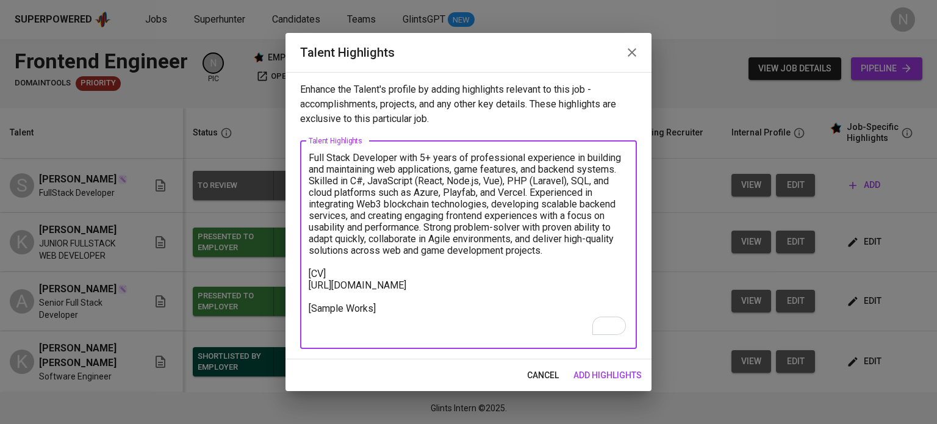
paste textarea "https://portfolio-jambs.vercel.app/"
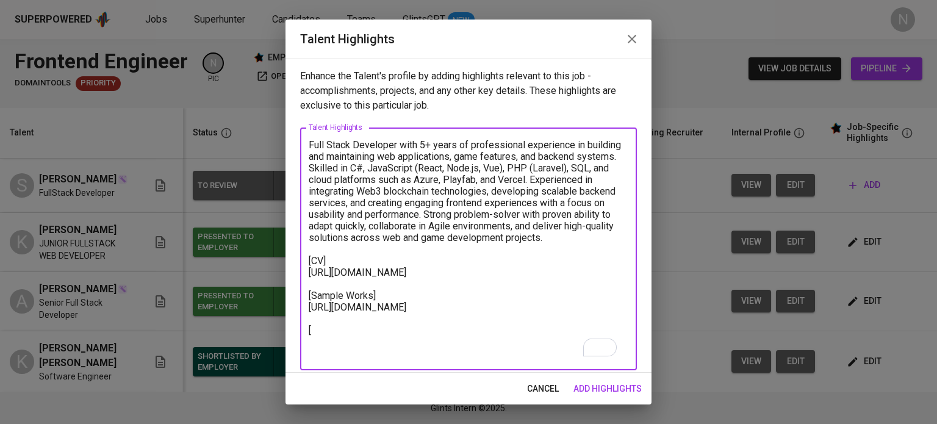
type textarea "Full Stack Developer with 5+ years of professional experience in building and m…"
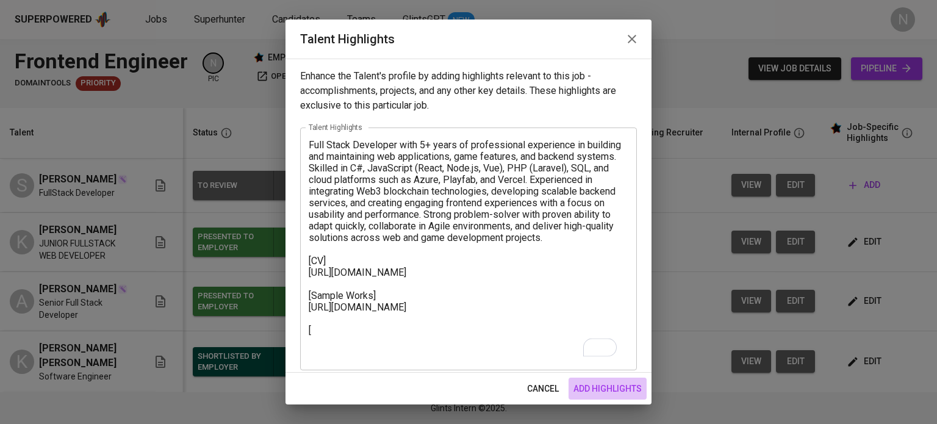
click at [589, 381] on span "add highlights" at bounding box center [607, 388] width 68 height 15
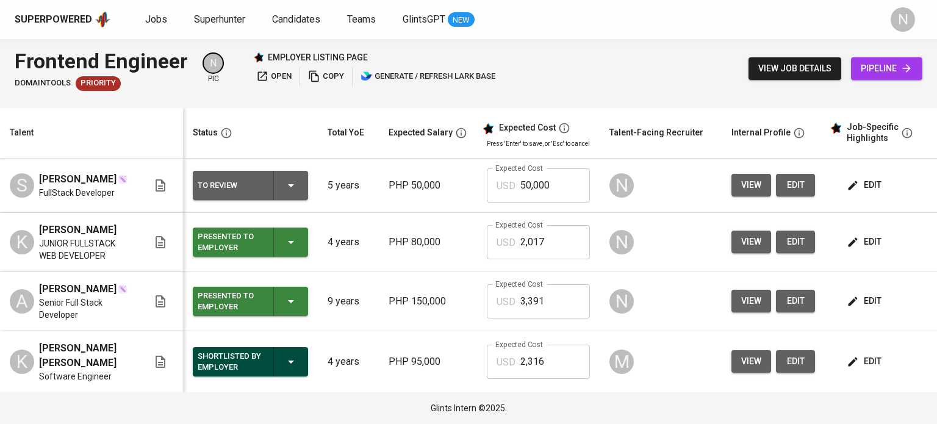
click at [866, 238] on span "edit" at bounding box center [865, 241] width 32 height 15
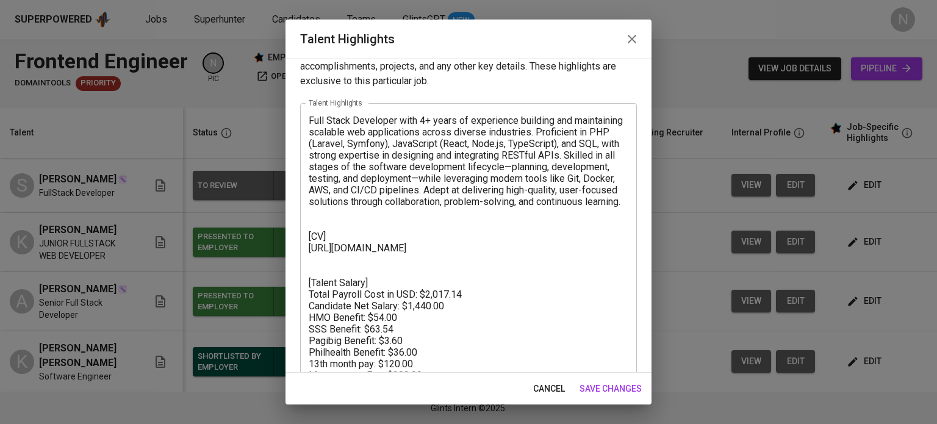
scroll to position [77, 0]
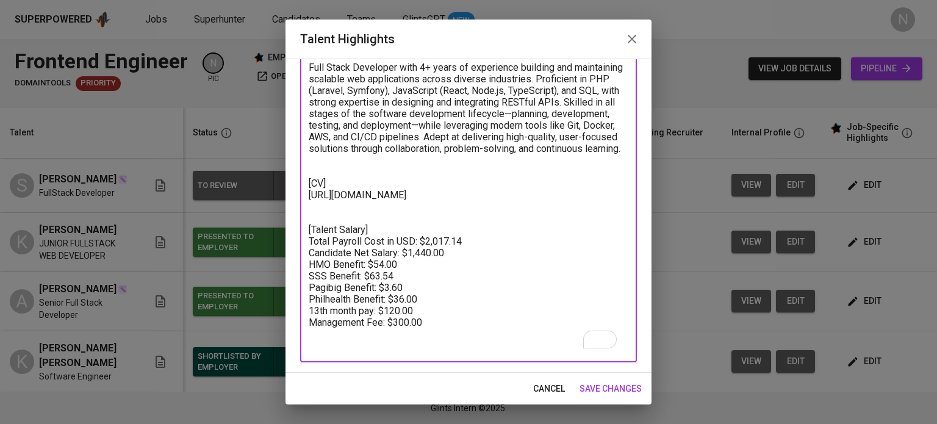
drag, startPoint x: 434, startPoint y: 345, endPoint x: 304, endPoint y: 255, distance: 158.3
click at [304, 255] on div "Full Stack Developer with 4+ years of experience building and maintaining scala…" at bounding box center [468, 206] width 337 height 312
click at [559, 382] on span "cancel" at bounding box center [549, 388] width 32 height 15
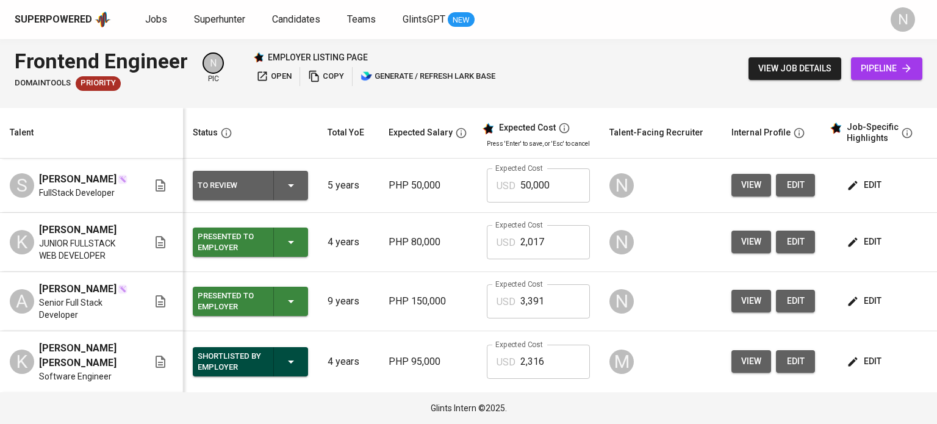
click at [873, 193] on button "edit" at bounding box center [865, 185] width 42 height 23
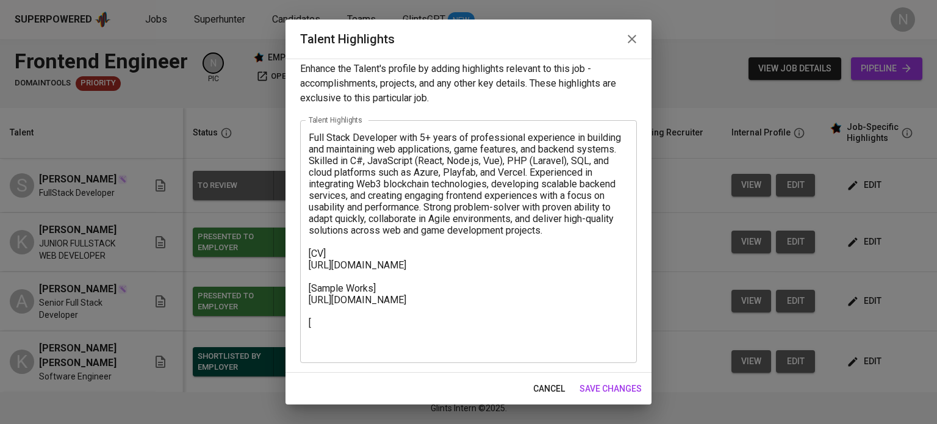
scroll to position [8, 0]
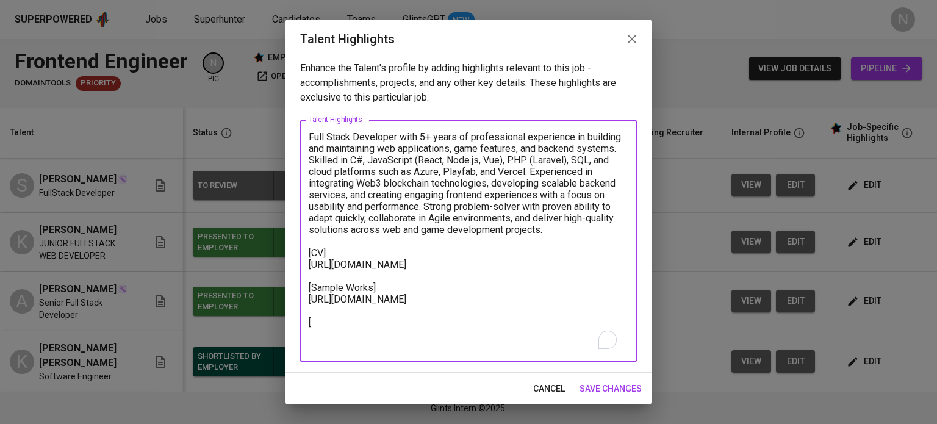
drag, startPoint x: 400, startPoint y: 338, endPoint x: 341, endPoint y: 340, distance: 59.2
click at [341, 340] on textarea "Full Stack Developer with 5+ years of professional experience in building and m…" at bounding box center [469, 241] width 320 height 220
click at [332, 343] on textarea "Full Stack Developer with 5+ years of professional experience in building and m…" at bounding box center [469, 241] width 320 height 220
paste textarea "[Talent Salary] Total Payroll Cost in USD: $2,017.14 Candidate Net Salary: $1,4…"
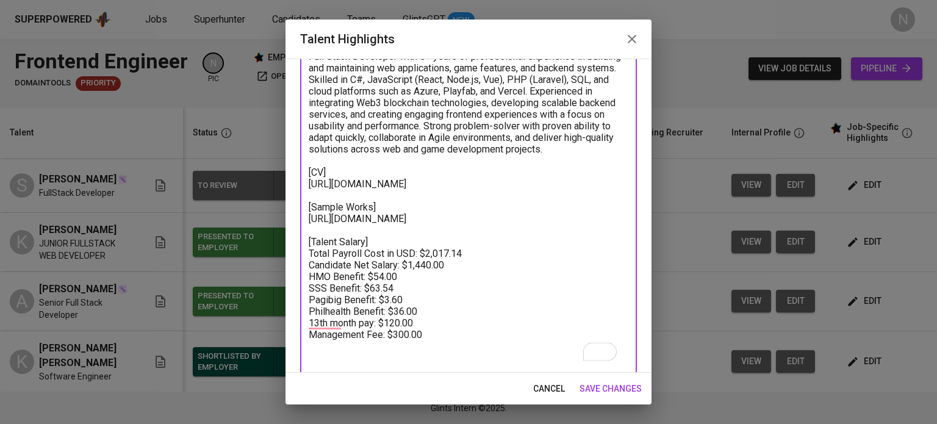
drag, startPoint x: 464, startPoint y: 274, endPoint x: 427, endPoint y: 271, distance: 37.3
click at [427, 271] on textarea "Full Stack Developer with 5+ years of professional experience in building and m…" at bounding box center [469, 207] width 320 height 313
paste textarea "$1,418.64"
drag, startPoint x: 449, startPoint y: 287, endPoint x: 407, endPoint y: 288, distance: 42.1
click at [407, 288] on textarea "Full Stack Developer with 5+ years of professional experience in building and m…" at bounding box center [469, 207] width 320 height 313
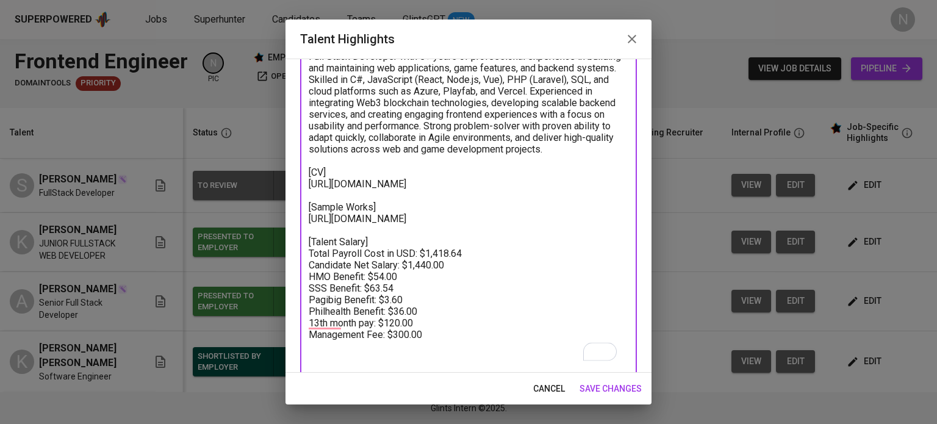
paste textarea "90"
click at [428, 301] on textarea "Full Stack Developer with 5+ years of professional experience in building and m…" at bounding box center [469, 207] width 320 height 313
click at [417, 320] on textarea "Full Stack Developer with 5+ years of professional experience in building and m…" at bounding box center [469, 207] width 320 height 313
click at [436, 334] on textarea "Full Stack Developer with 5+ years of professional experience in building and m…" at bounding box center [469, 207] width 320 height 313
drag, startPoint x: 421, startPoint y: 336, endPoint x: 391, endPoint y: 336, distance: 29.9
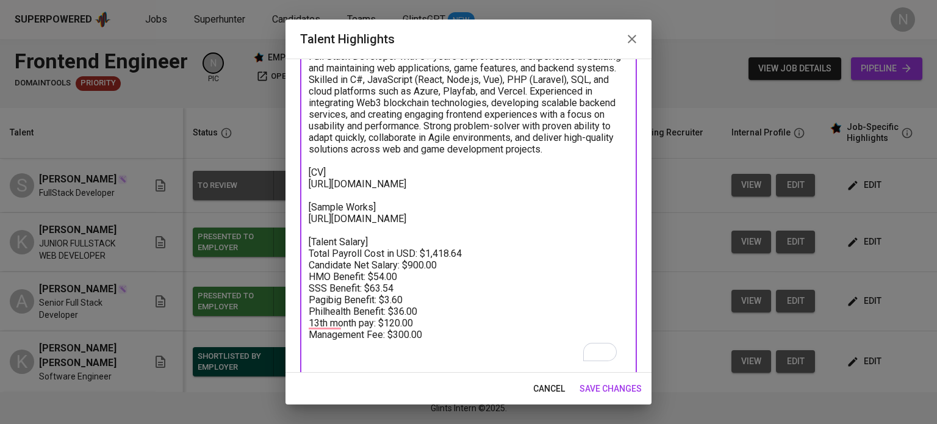
click at [391, 336] on textarea "Full Stack Developer with 5+ years of professional experience in building and m…" at bounding box center [469, 207] width 320 height 313
paste textarea "22.5"
drag, startPoint x: 418, startPoint y: 347, endPoint x: 383, endPoint y: 346, distance: 35.4
click at [383, 346] on textarea "Full Stack Developer with 5+ years of professional experience in building and m…" at bounding box center [469, 207] width 320 height 313
paste textarea "75"
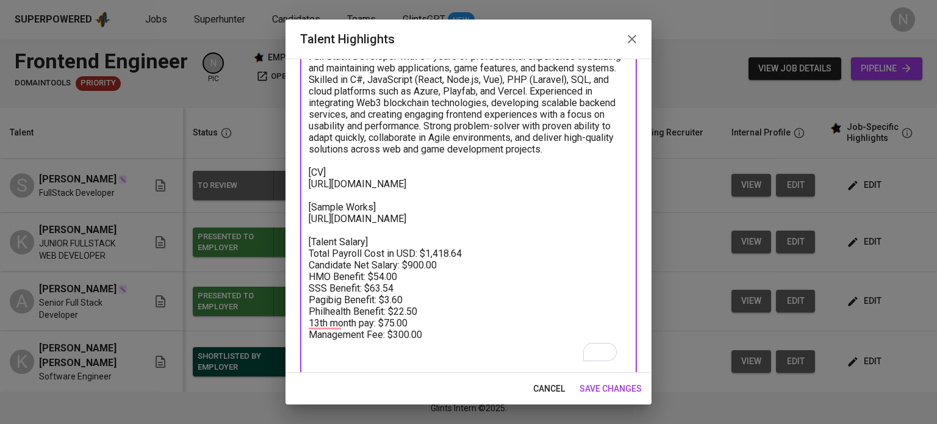
type textarea "Full Stack Developer with 5+ years of professional experience in building and m…"
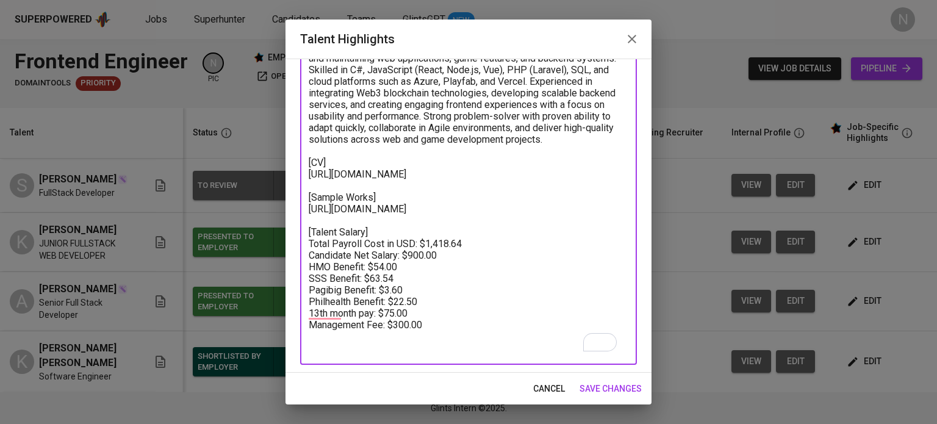
scroll to position [110, 0]
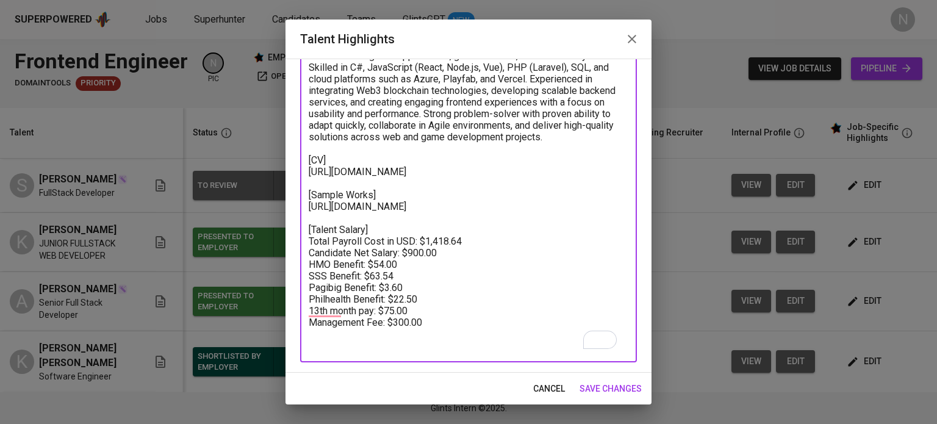
click at [615, 381] on span "save changes" at bounding box center [610, 388] width 62 height 15
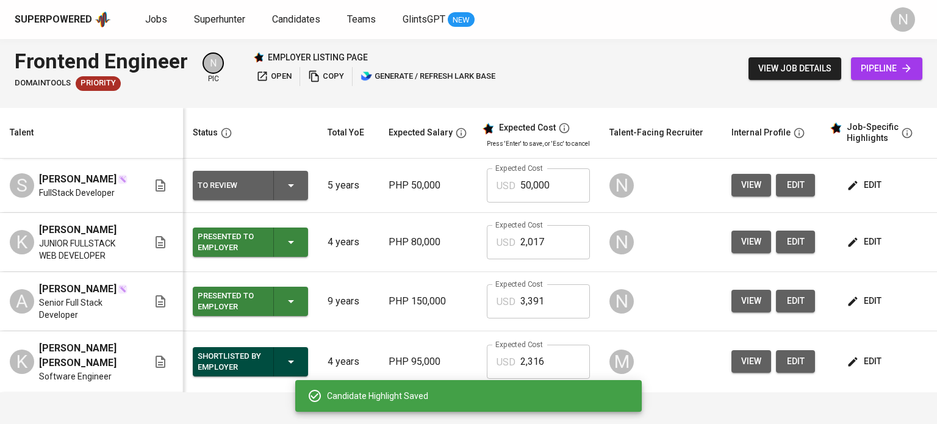
click at [288, 196] on div "To Review" at bounding box center [251, 185] width 106 height 29
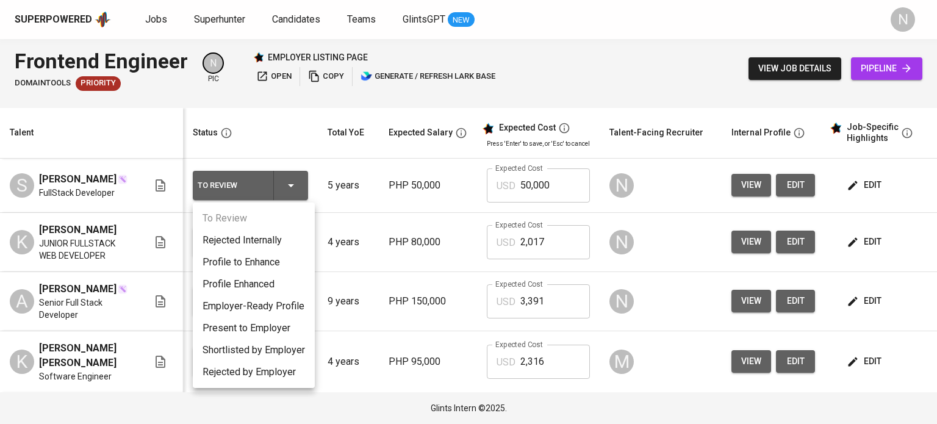
click at [237, 321] on li "Present to Employer" at bounding box center [254, 328] width 122 height 22
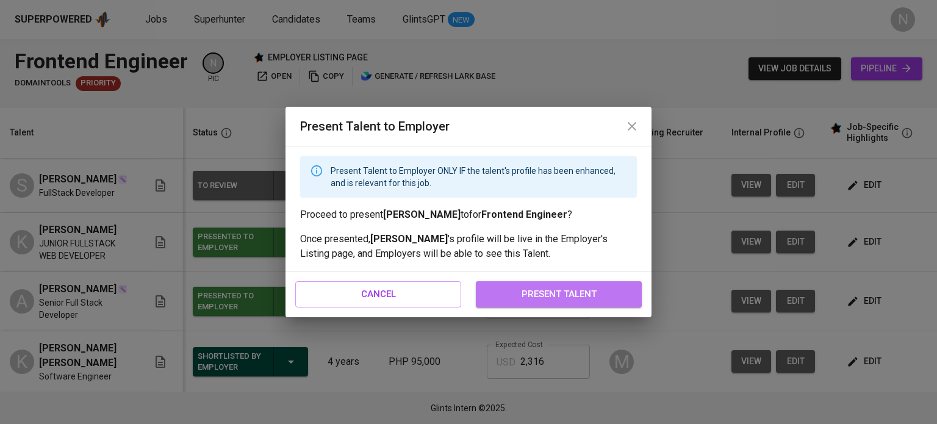
click at [523, 299] on span "present talent" at bounding box center [558, 294] width 139 height 16
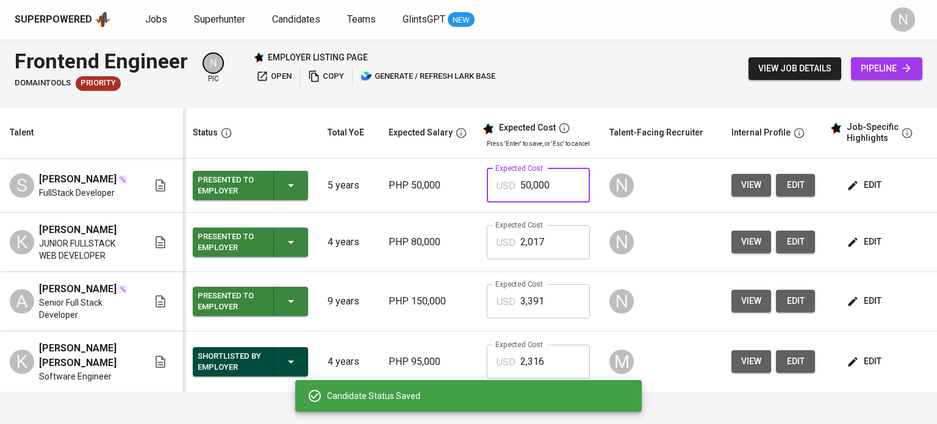
drag, startPoint x: 557, startPoint y: 193, endPoint x: 506, endPoint y: 197, distance: 51.4
click at [506, 197] on div "USD 50,000 Expected Cost" at bounding box center [538, 185] width 103 height 34
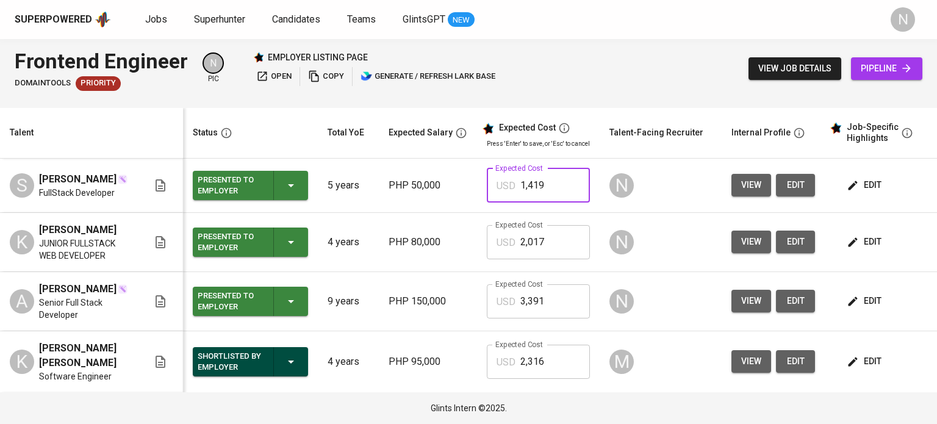
type input "1,419"
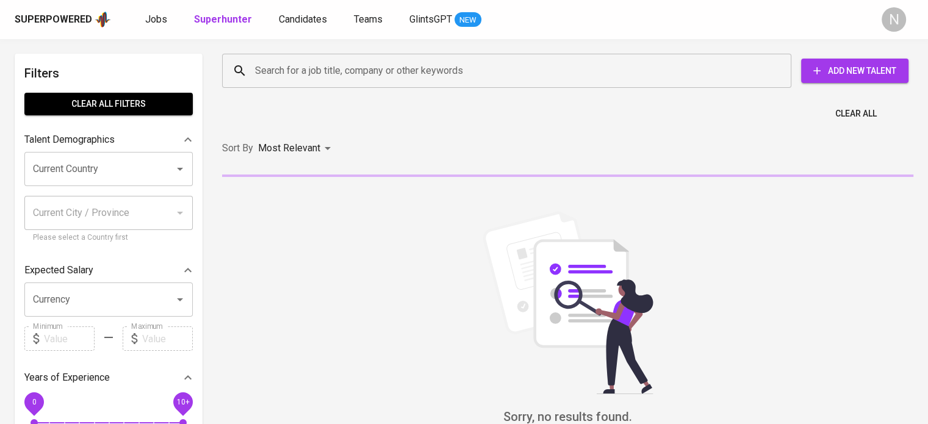
click at [271, 64] on input "Search for a job title, company or other keywords" at bounding box center [509, 70] width 515 height 23
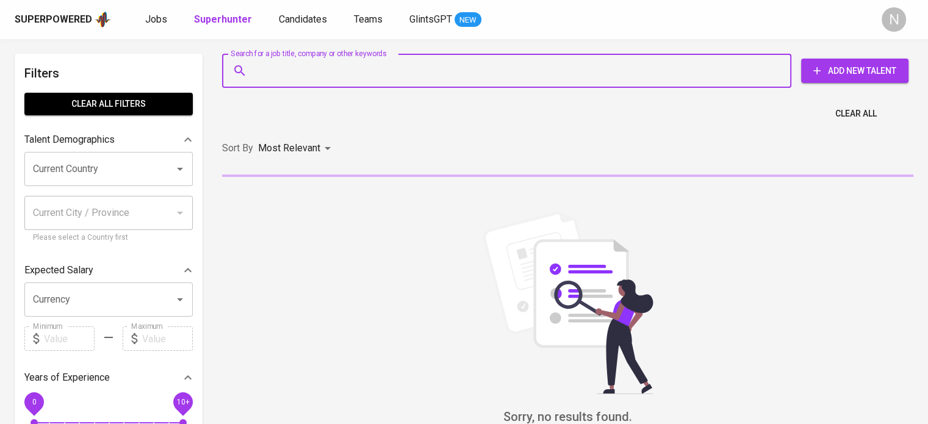
paste input "[EMAIL_ADDRESS][DOMAIN_NAME]"
type input "[EMAIL_ADDRESS][DOMAIN_NAME]"
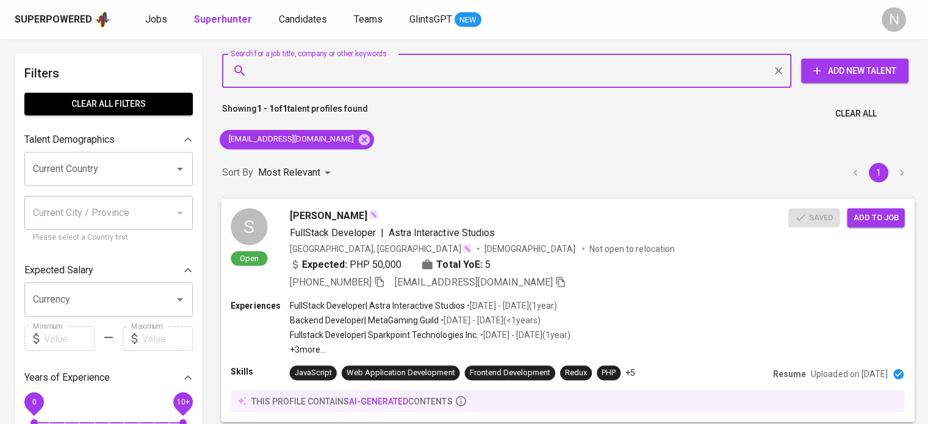
click at [862, 218] on span "Add to job" at bounding box center [875, 217] width 45 height 14
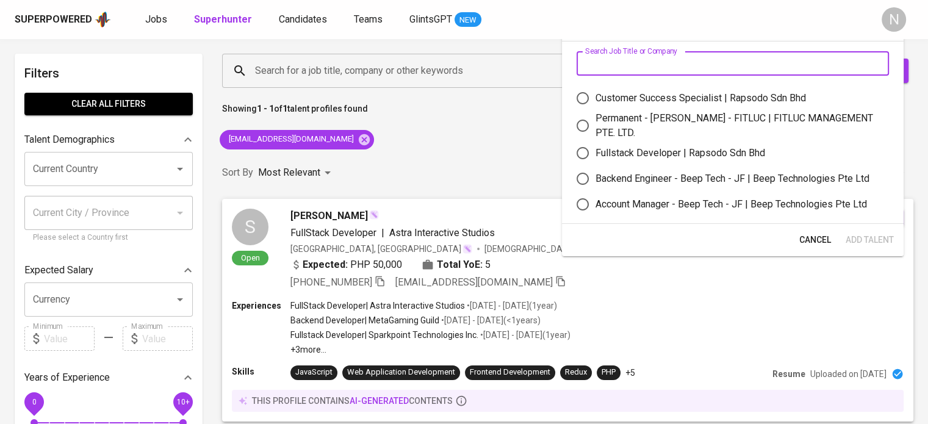
click at [632, 68] on input "text" at bounding box center [732, 63] width 312 height 24
type input "f"
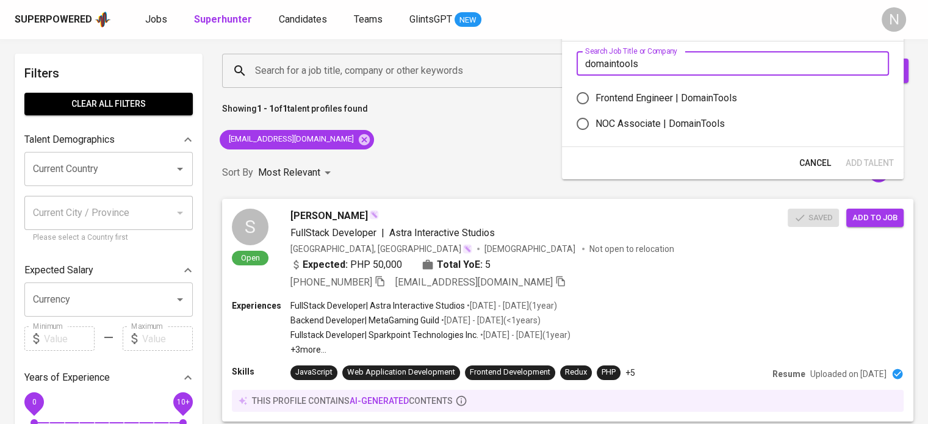
type input "domaintools"
click at [633, 93] on div "Frontend Engineer | DomainTools" at bounding box center [665, 98] width 141 height 15
click at [595, 93] on input "Frontend Engineer | DomainTools" at bounding box center [583, 98] width 26 height 26
radio input "true"
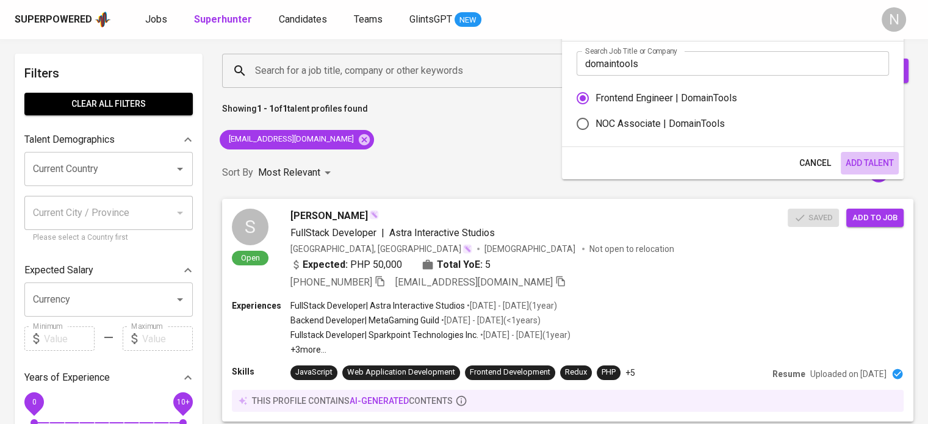
click at [859, 154] on button "Add Talent" at bounding box center [869, 163] width 58 height 23
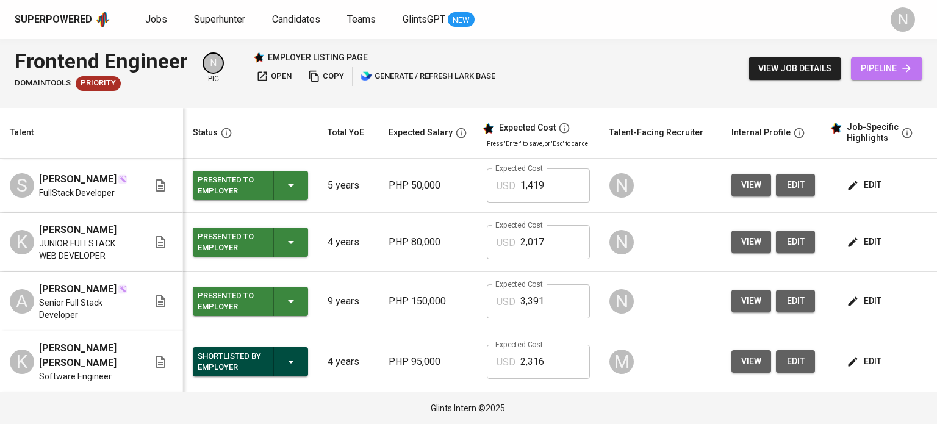
click at [890, 63] on span "pipeline" at bounding box center [887, 68] width 52 height 15
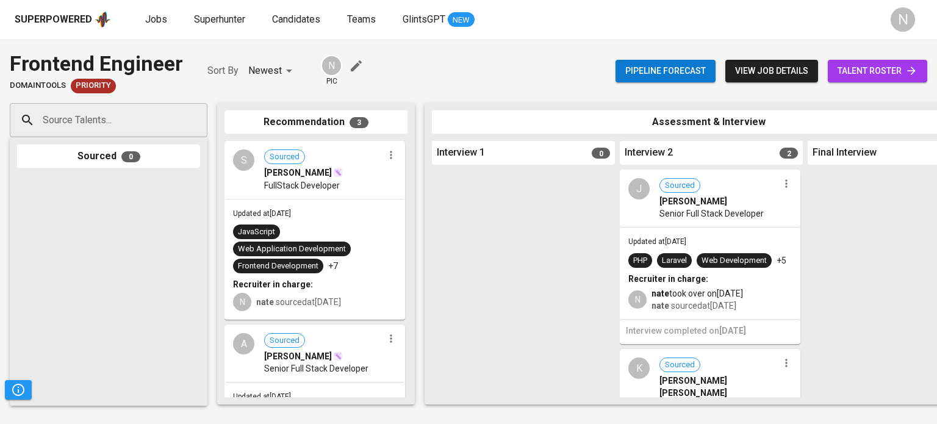
click at [86, 121] on input "Source Talents..." at bounding box center [104, 120] width 128 height 23
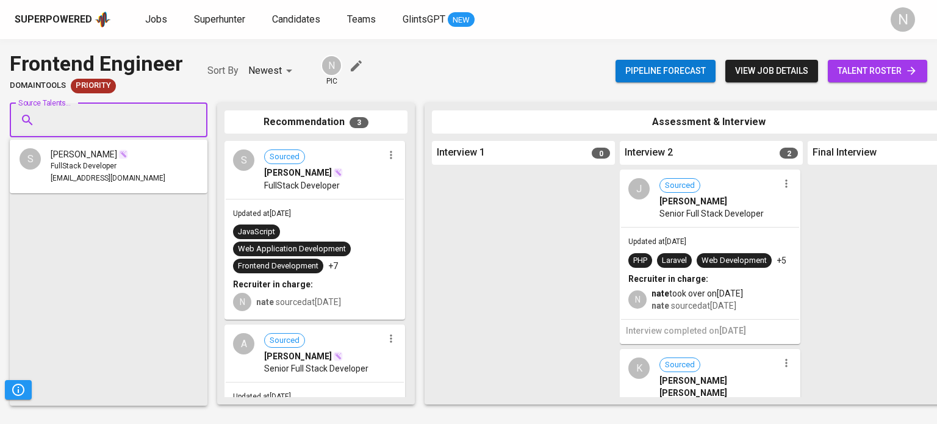
paste input "[EMAIL_ADDRESS][DOMAIN_NAME]"
type input "[EMAIL_ADDRESS][DOMAIN_NAME]"
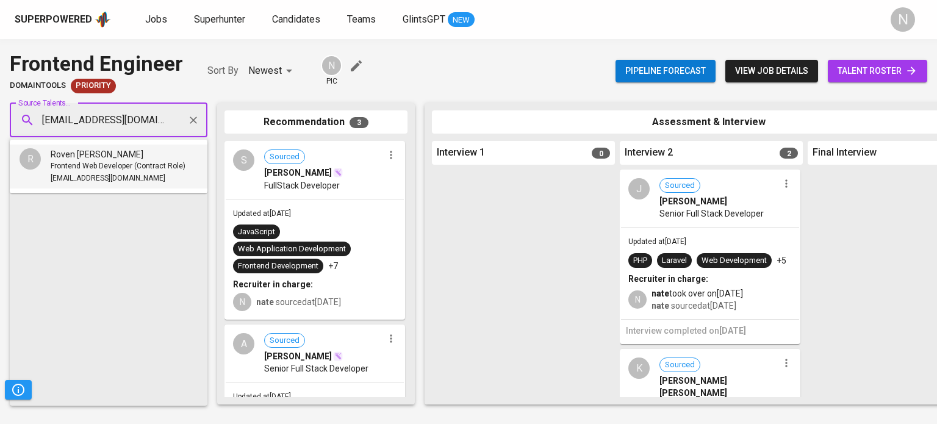
click at [102, 154] on span "Roven [PERSON_NAME]" at bounding box center [97, 154] width 93 height 12
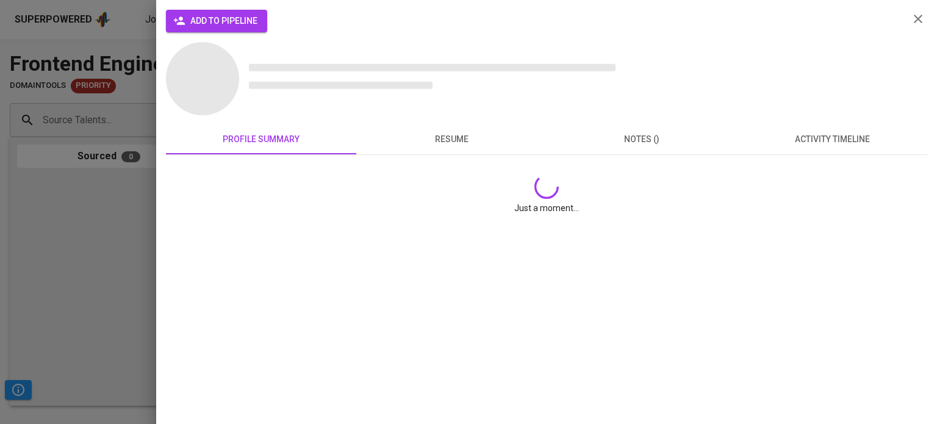
click at [196, 12] on button "add to pipeline" at bounding box center [216, 21] width 101 height 23
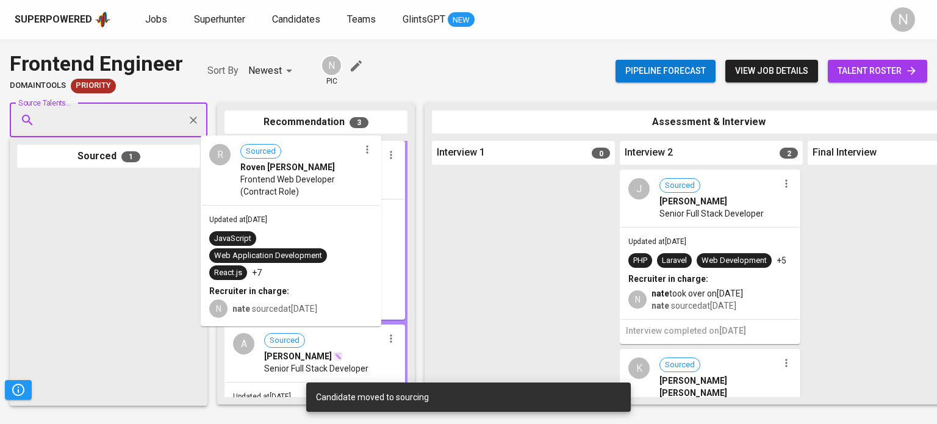
drag, startPoint x: 83, startPoint y: 223, endPoint x: 298, endPoint y: 179, distance: 219.3
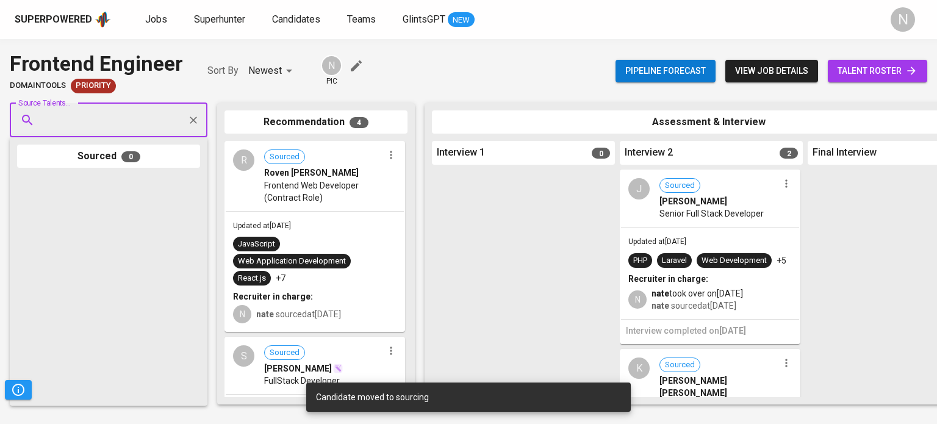
click at [895, 78] on span "talent roster" at bounding box center [877, 70] width 80 height 15
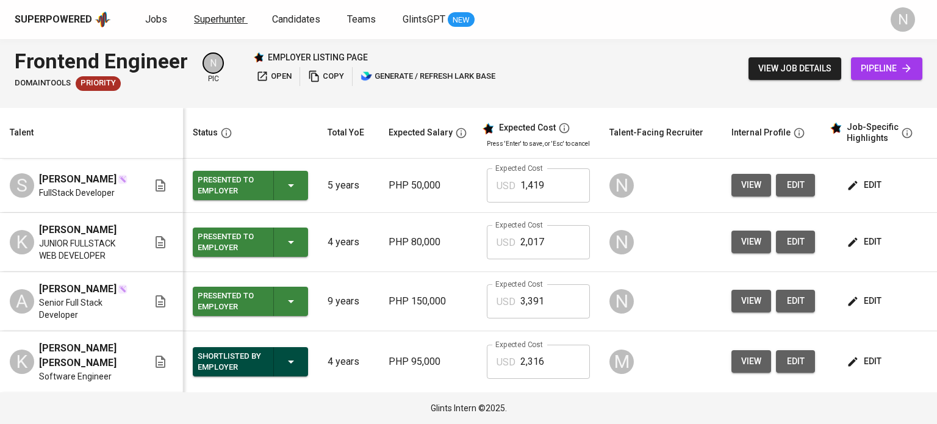
click at [215, 20] on span "Superhunter" at bounding box center [219, 19] width 51 height 12
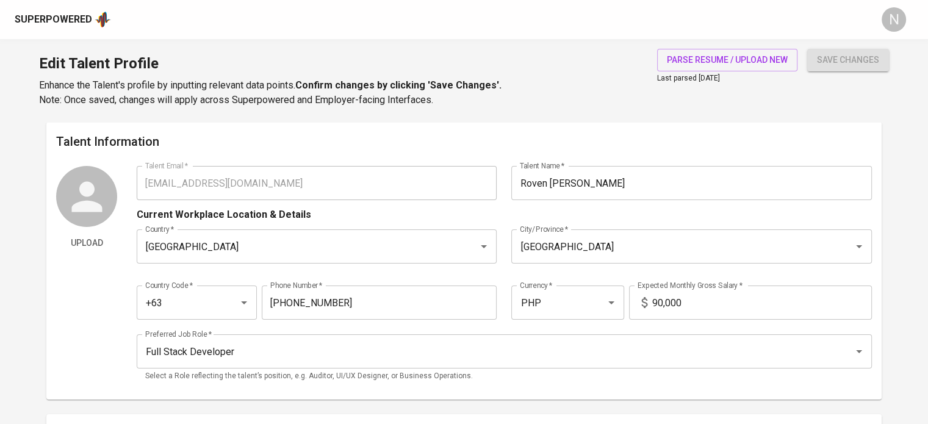
click at [127, 185] on div "Upload Talent Email   * [EMAIL_ADDRESS][DOMAIN_NAME] Talent Email * Talent Name…" at bounding box center [463, 278] width 815 height 224
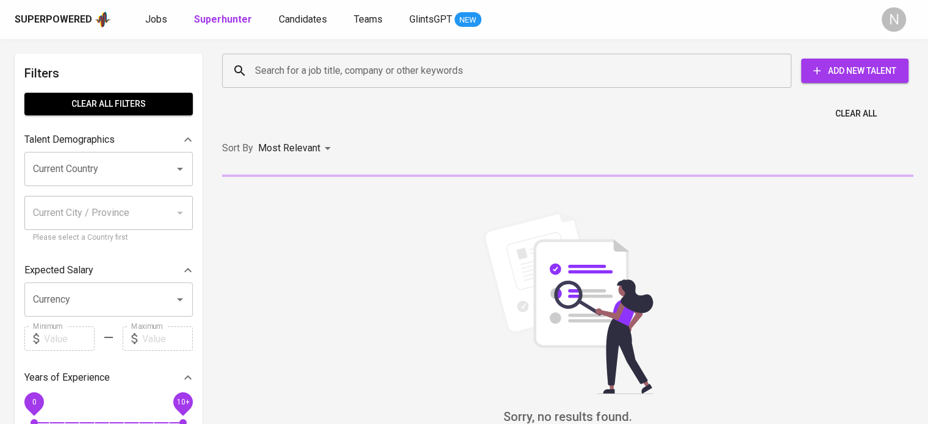
click at [334, 85] on div "Search for a job title, company or other keywords" at bounding box center [506, 71] width 569 height 34
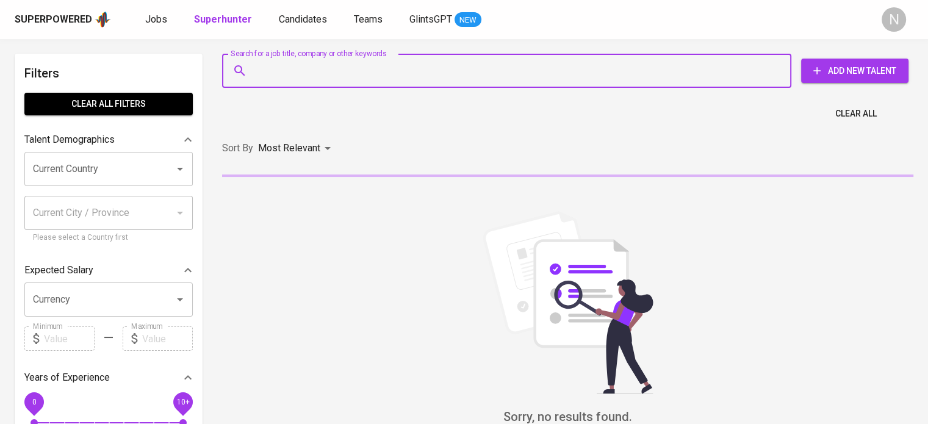
paste input "[EMAIL_ADDRESS][DOMAIN_NAME]"
type input "[EMAIL_ADDRESS][DOMAIN_NAME]"
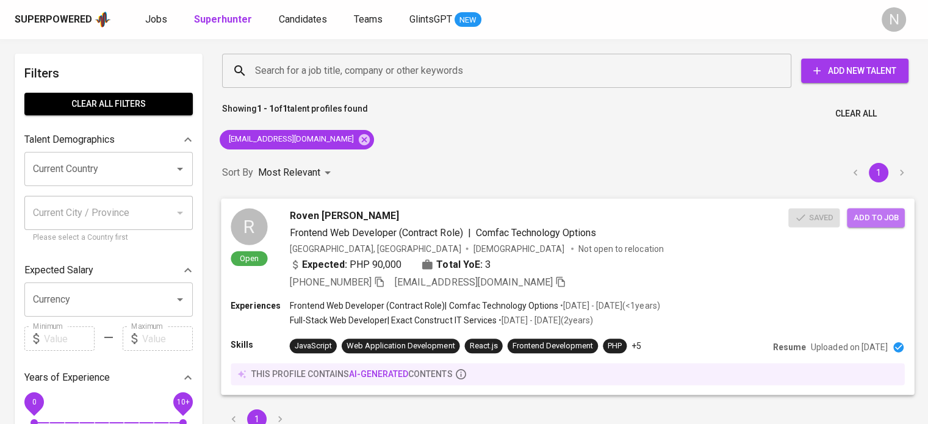
click at [883, 217] on span "Add to job" at bounding box center [875, 217] width 45 height 14
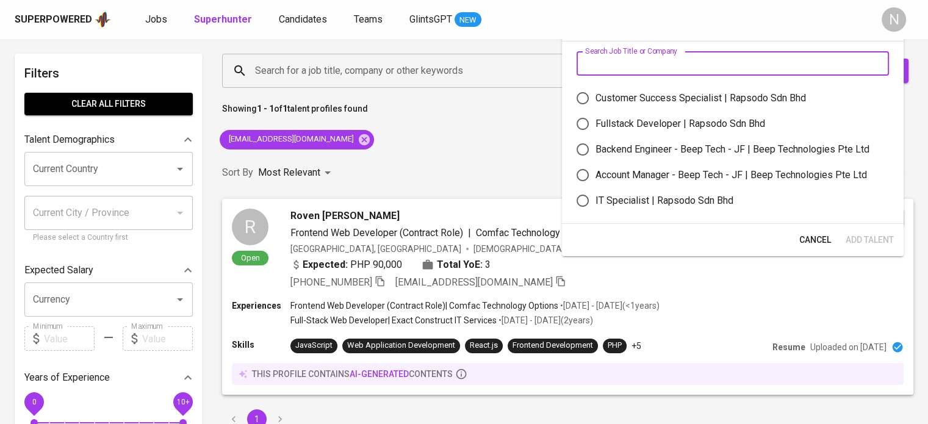
click at [627, 70] on input "text" at bounding box center [732, 63] width 312 height 24
type input "domaintools"
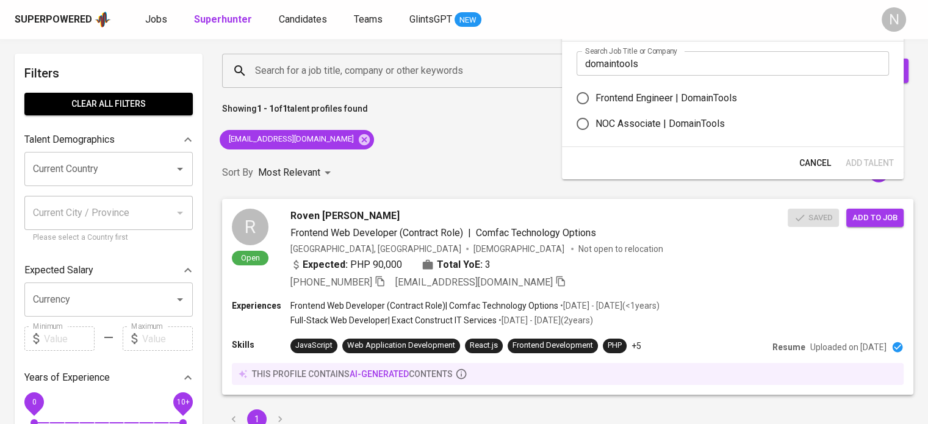
drag, startPoint x: 650, startPoint y: 99, endPoint x: 780, endPoint y: 126, distance: 133.1
click at [650, 99] on div "Frontend Engineer | DomainTools" at bounding box center [665, 98] width 141 height 15
click at [622, 99] on div "Frontend Engineer | DomainTools" at bounding box center [665, 98] width 141 height 15
click at [595, 99] on input "Frontend Engineer | DomainTools" at bounding box center [583, 98] width 26 height 26
radio input "true"
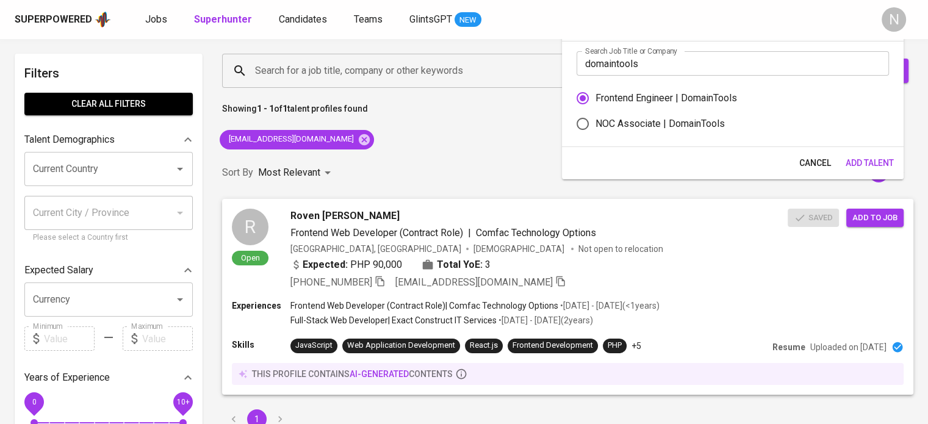
click at [858, 162] on span "Add Talent" at bounding box center [869, 163] width 48 height 15
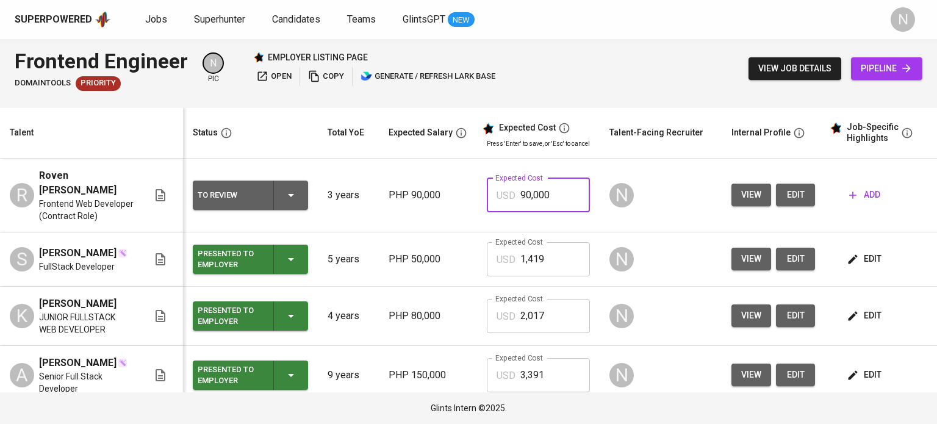
drag, startPoint x: 564, startPoint y: 189, endPoint x: 515, endPoint y: 190, distance: 49.4
click at [515, 190] on div "USD 90,000 Expected Cost" at bounding box center [538, 195] width 103 height 34
paste input "221,664"
type input "2,216"
click at [871, 187] on span "add" at bounding box center [864, 194] width 31 height 15
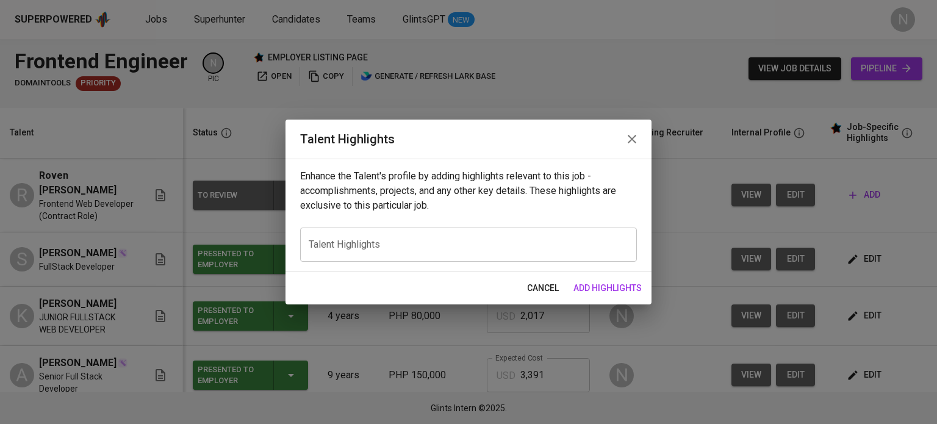
click at [406, 255] on div "x Talent Highlights" at bounding box center [468, 244] width 337 height 34
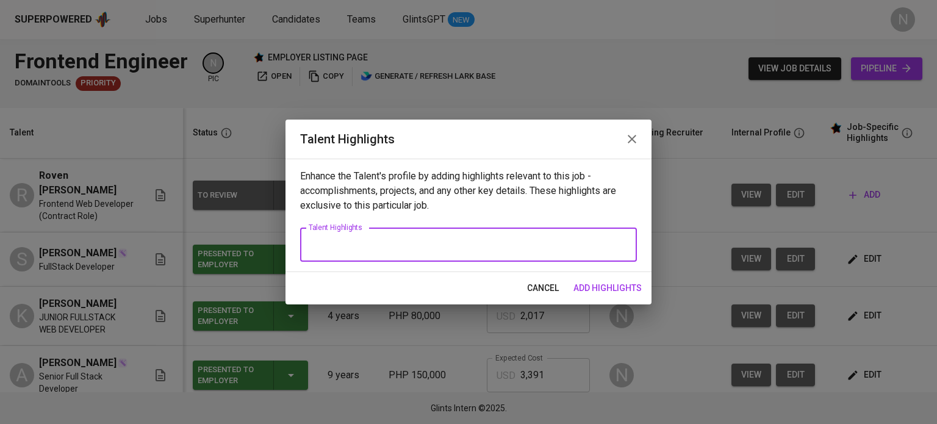
paste textarea "Full-Stack Web Developer with strong expertise in front-end and back-end techno…"
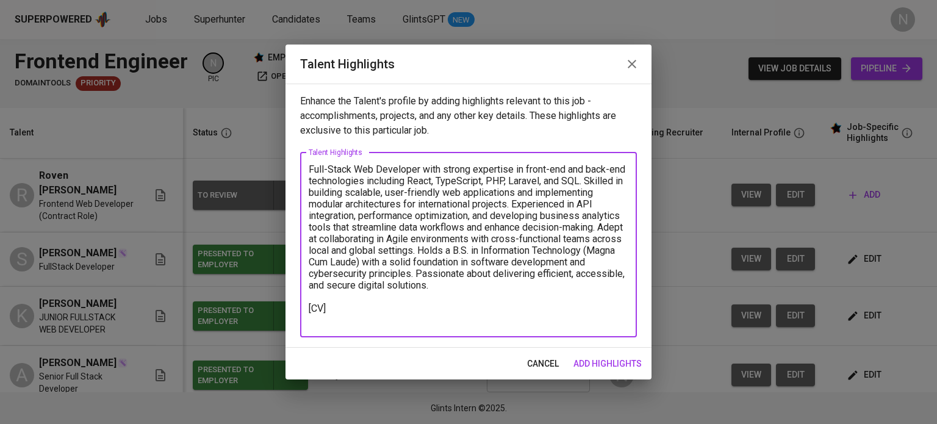
paste textarea "[URL][DOMAIN_NAME]"
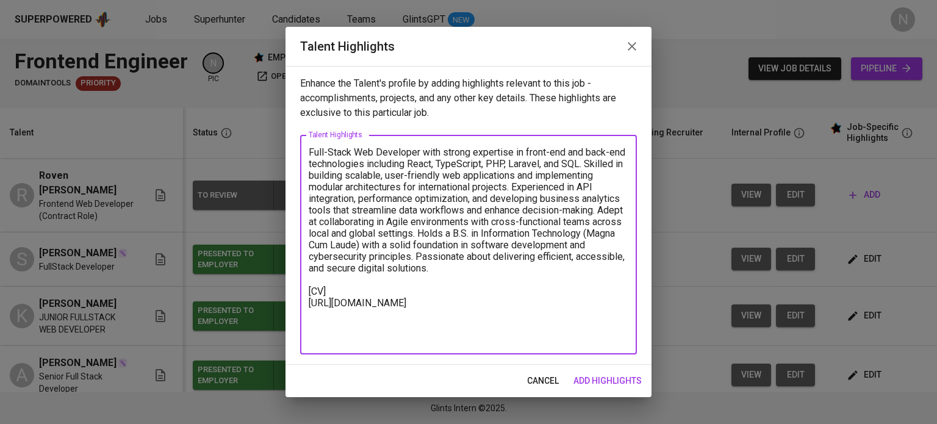
type textarea "Full-Stack Web Developer with strong expertise in front-end and back-end techno…"
click at [611, 386] on span "add highlights" at bounding box center [607, 380] width 68 height 15
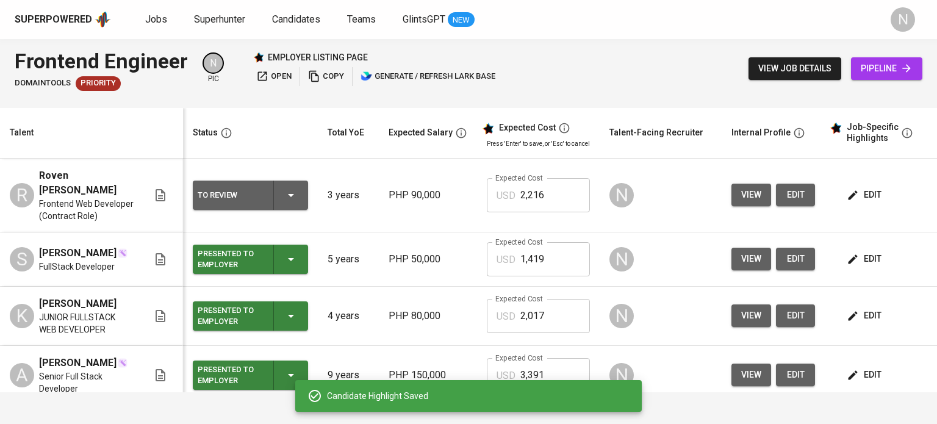
click at [851, 253] on icon "button" at bounding box center [853, 259] width 12 height 12
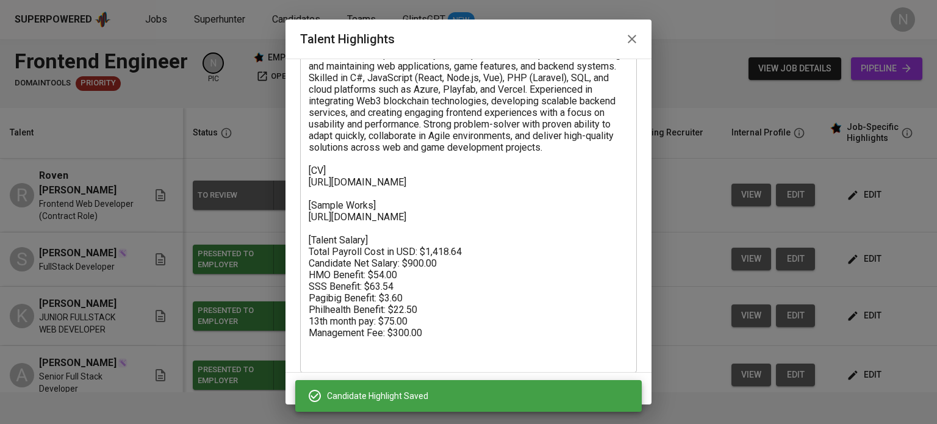
scroll to position [101, 0]
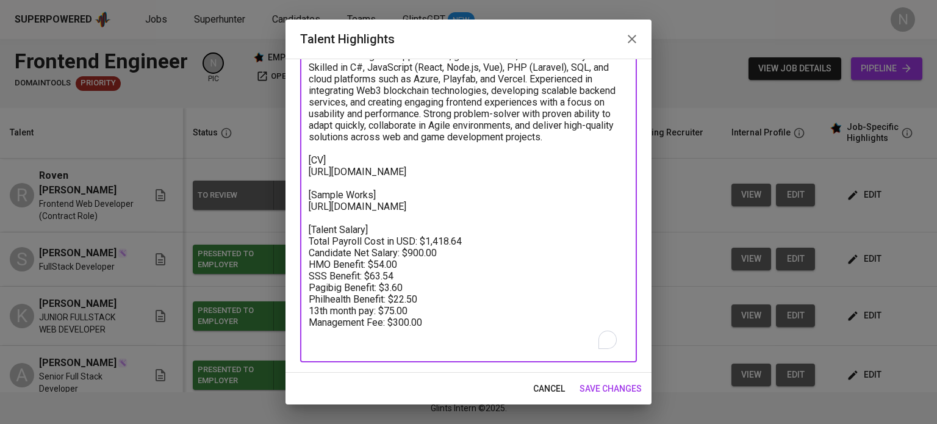
drag, startPoint x: 425, startPoint y: 343, endPoint x: 298, endPoint y: 253, distance: 155.7
click at [298, 253] on div "Enhance the Talent's profile by adding highlights relevant to this job - accomp…" at bounding box center [468, 216] width 366 height 314
click at [545, 383] on span "cancel" at bounding box center [549, 388] width 32 height 15
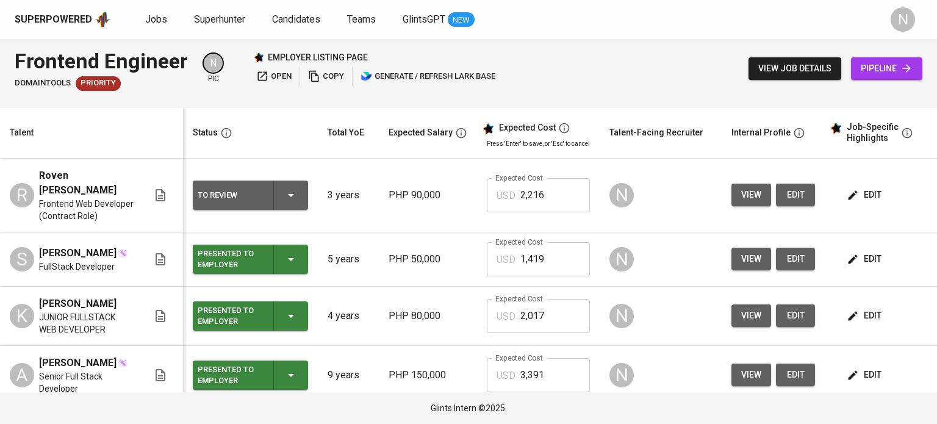
click at [847, 189] on icon "button" at bounding box center [853, 195] width 12 height 12
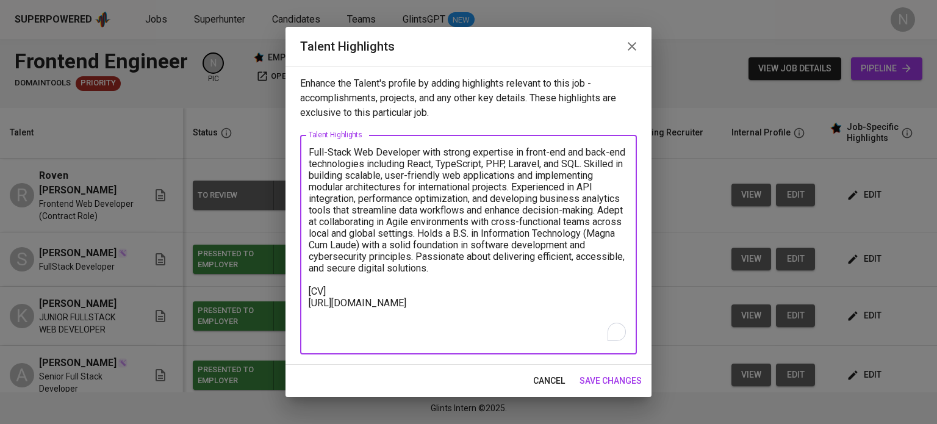
click at [338, 340] on textarea "Full-Stack Web Developer with strong expertise in front-end and back-end techno…" at bounding box center [469, 244] width 320 height 197
paste textarea "[Talent Salary] Total Payroll Cost in USD: $1,418.64 Candidate Net Salary: $900…"
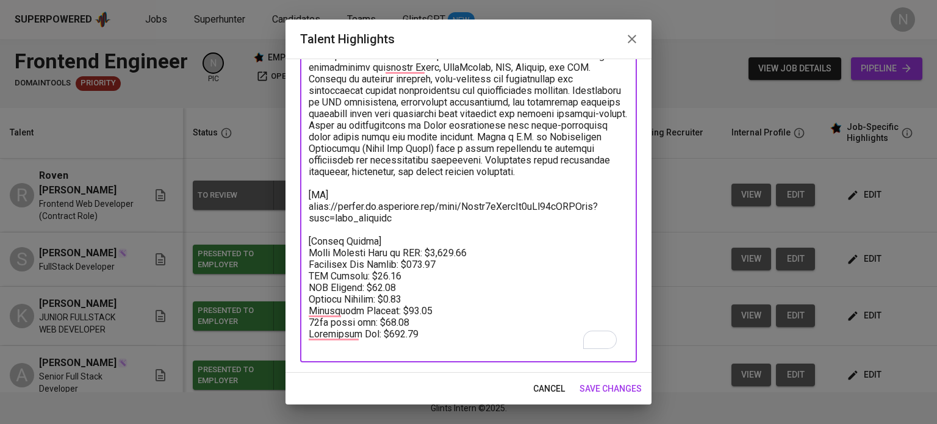
scroll to position [89, 0]
drag, startPoint x: 473, startPoint y: 263, endPoint x: 421, endPoint y: 263, distance: 52.5
click at [421, 263] on textarea "To enrich screen reader interactions, please activate Accessibility in Grammarl…" at bounding box center [469, 200] width 320 height 301
paste textarea "2,216"
drag, startPoint x: 440, startPoint y: 275, endPoint x: 405, endPoint y: 275, distance: 35.4
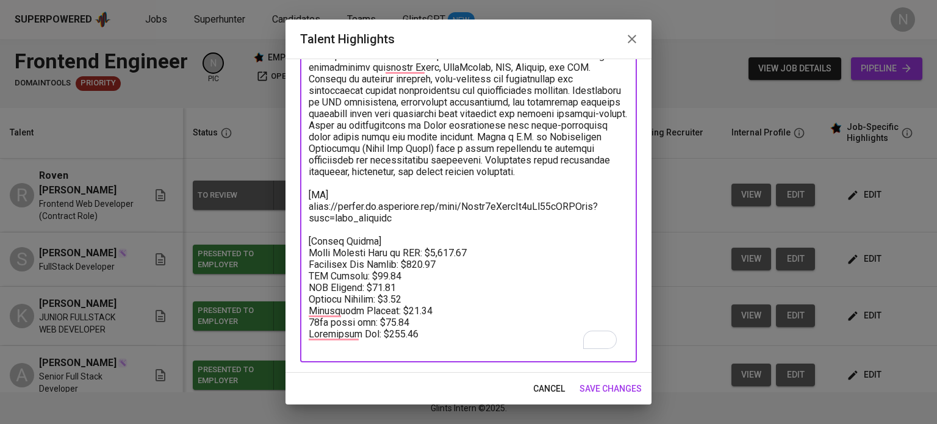
click at [405, 275] on textarea "To enrich screen reader interactions, please activate Accessibility in Grammarl…" at bounding box center [469, 200] width 320 height 301
paste textarea "1,62"
drag, startPoint x: 421, startPoint y: 324, endPoint x: 395, endPoint y: 323, distance: 25.6
click at [389, 323] on textarea "To enrich screen reader interactions, please activate Accessibility in Grammarl…" at bounding box center [469, 200] width 320 height 301
paste textarea "40"
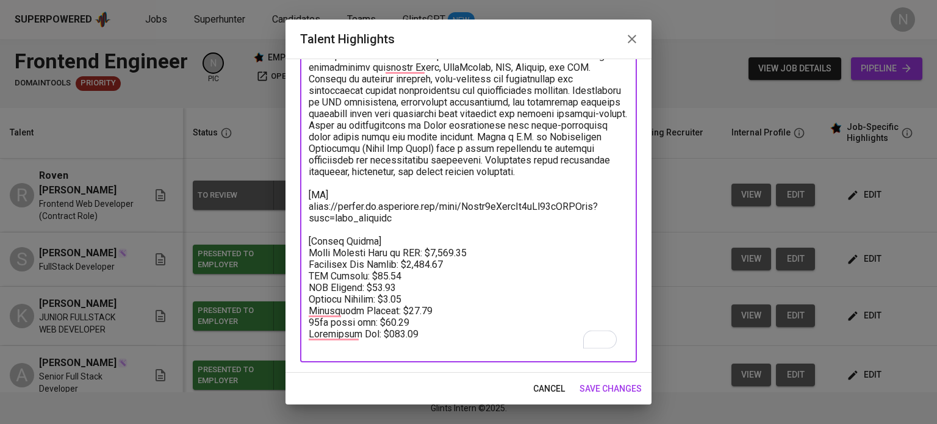
drag, startPoint x: 415, startPoint y: 329, endPoint x: 381, endPoint y: 331, distance: 34.8
click at [381, 331] on textarea "To enrich screen reader interactions, please activate Accessibility in Grammarl…" at bounding box center [469, 200] width 320 height 301
paste textarea "13"
type textarea "Full-Stack Web Developer with strong expertise in front-end and back-end techno…"
click at [603, 381] on span "save changes" at bounding box center [610, 388] width 62 height 15
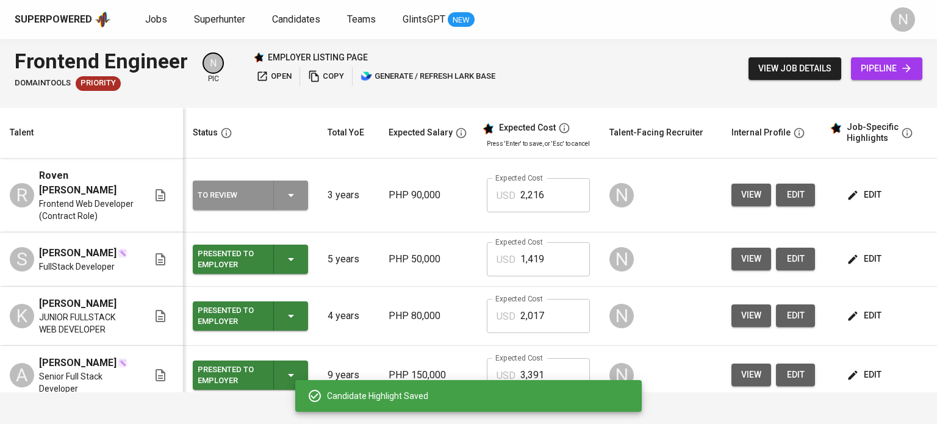
click at [304, 192] on button "To Review" at bounding box center [250, 195] width 115 height 29
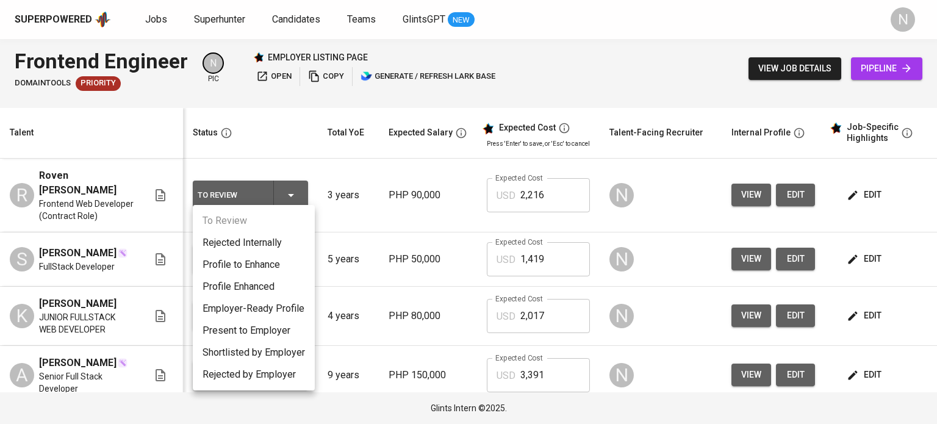
click at [285, 328] on li "Present to Employer" at bounding box center [254, 331] width 122 height 22
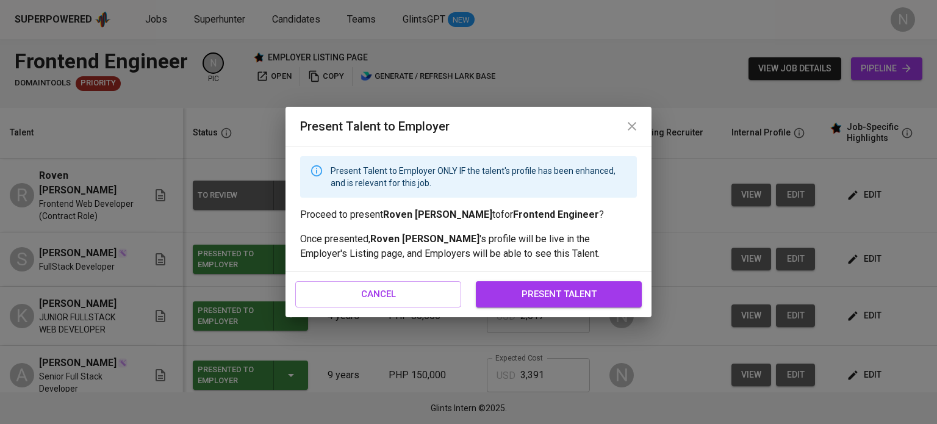
click at [553, 294] on span "present talent" at bounding box center [558, 294] width 139 height 16
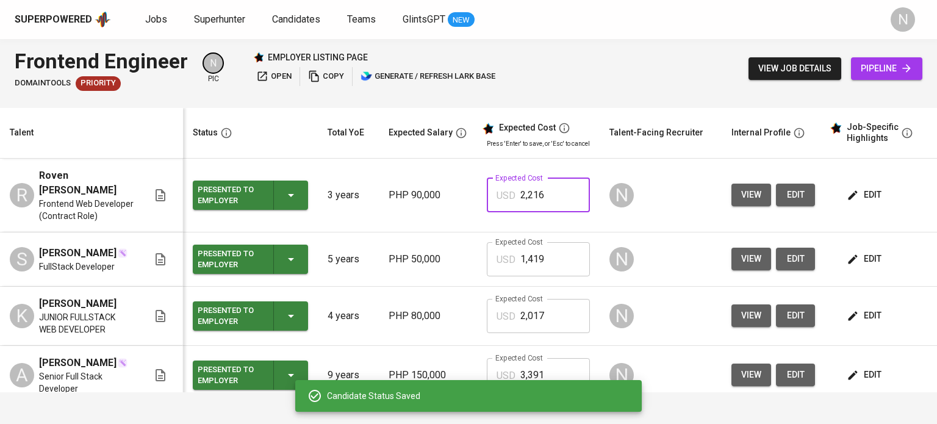
drag, startPoint x: 542, startPoint y: 185, endPoint x: 534, endPoint y: 186, distance: 8.0
click at [534, 186] on input "2,216" at bounding box center [555, 195] width 70 height 34
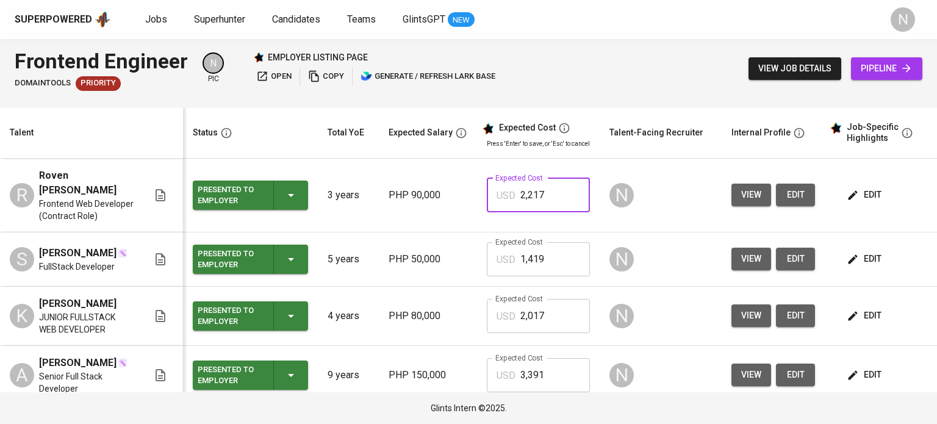
type input "2,217"
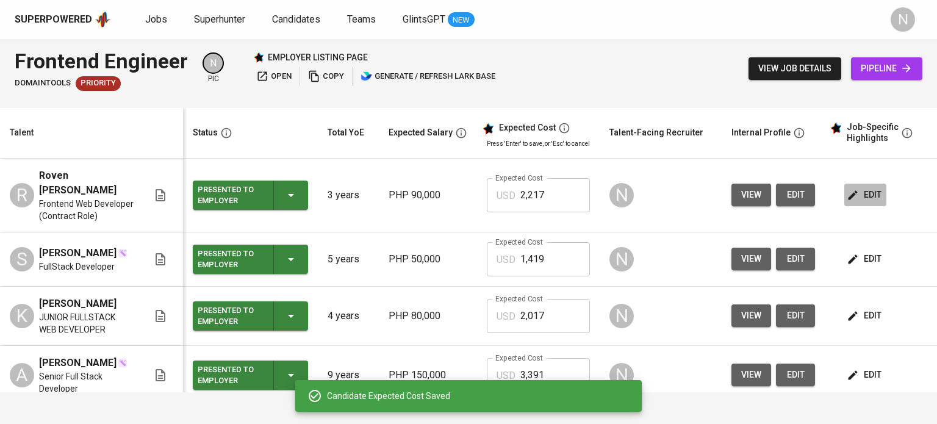
click at [855, 193] on icon "button" at bounding box center [853, 195] width 12 height 12
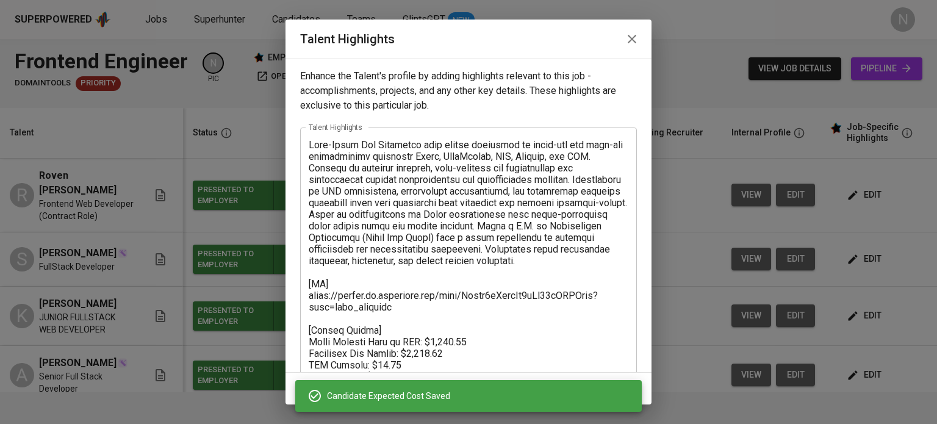
click at [630, 38] on icon "button" at bounding box center [632, 39] width 9 height 9
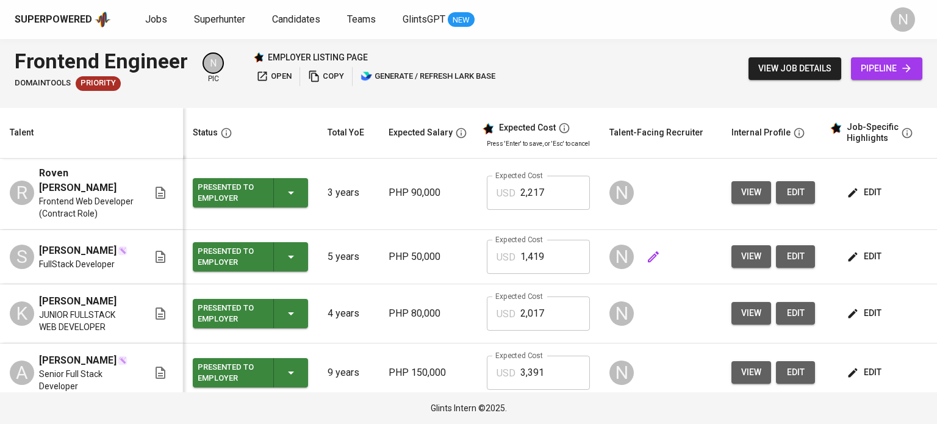
scroll to position [0, 0]
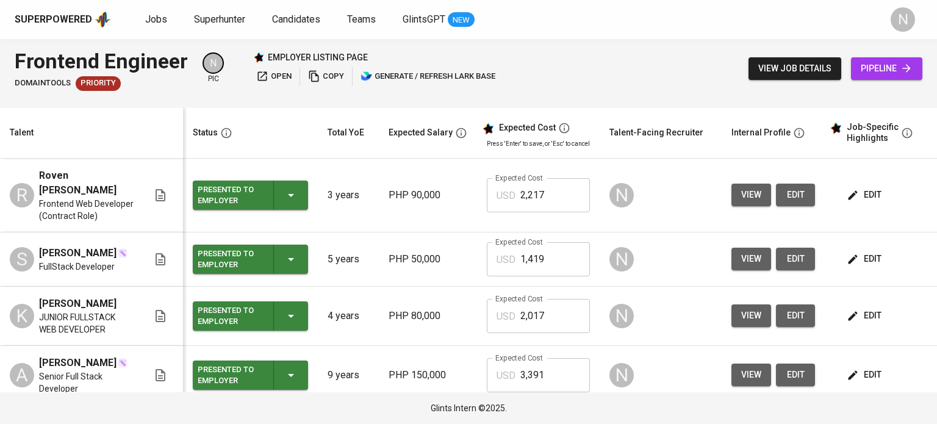
click at [876, 73] on span "pipeline" at bounding box center [887, 68] width 52 height 15
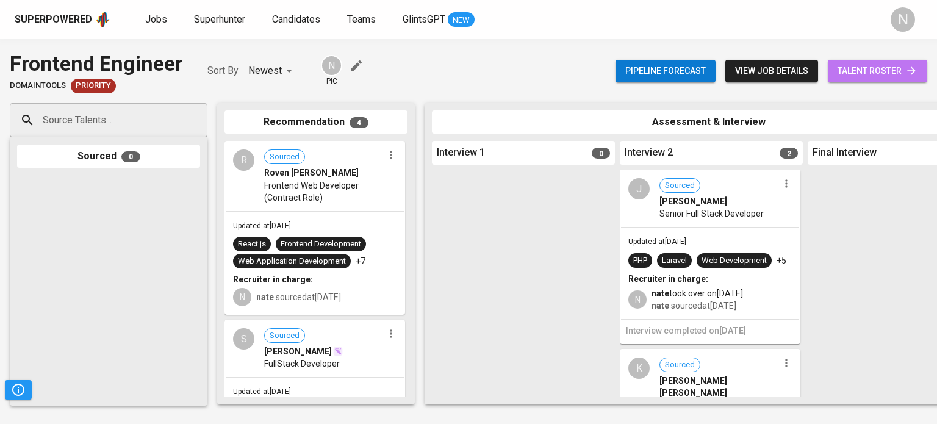
click at [847, 65] on span "talent roster" at bounding box center [877, 70] width 80 height 15
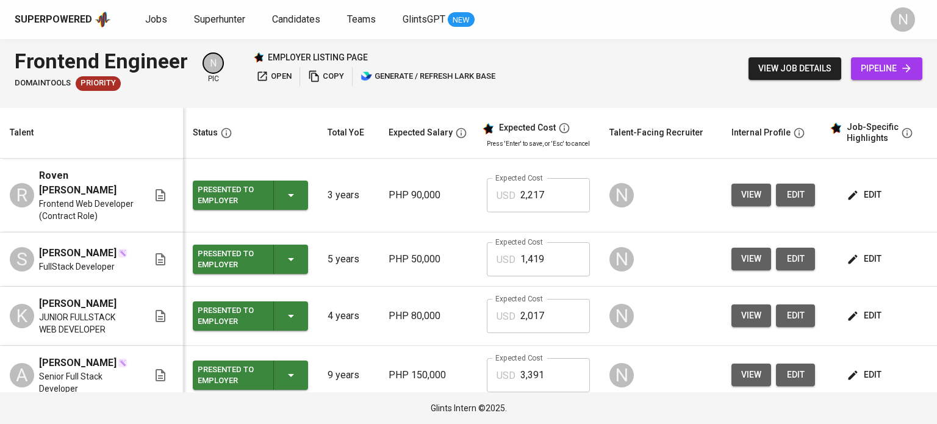
click at [314, 73] on icon "button" at bounding box center [314, 76] width 12 height 12
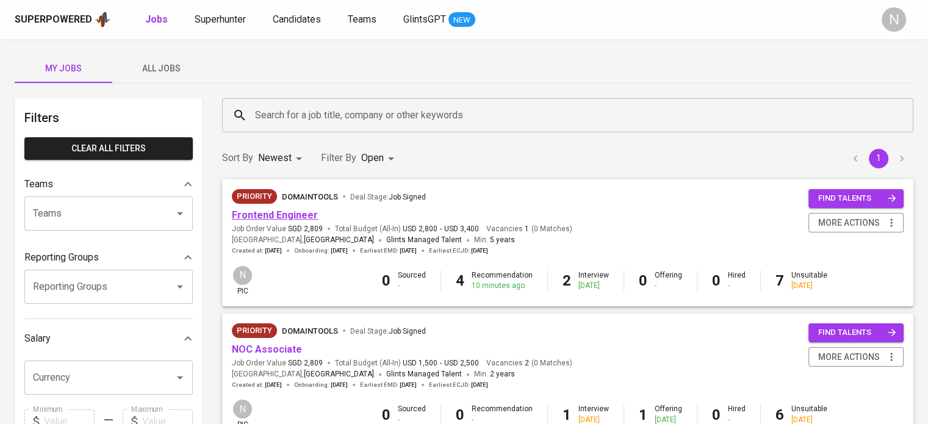
click at [297, 214] on link "Frontend Engineer" at bounding box center [275, 215] width 86 height 12
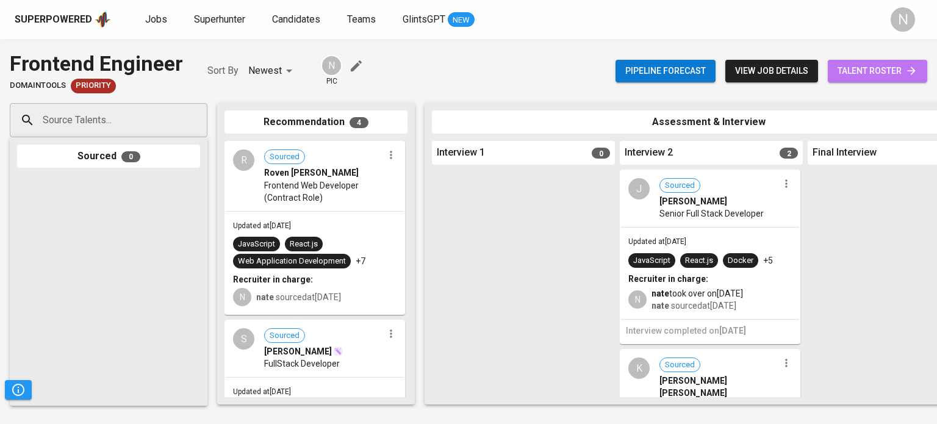
click at [866, 79] on link "talent roster" at bounding box center [877, 71] width 99 height 23
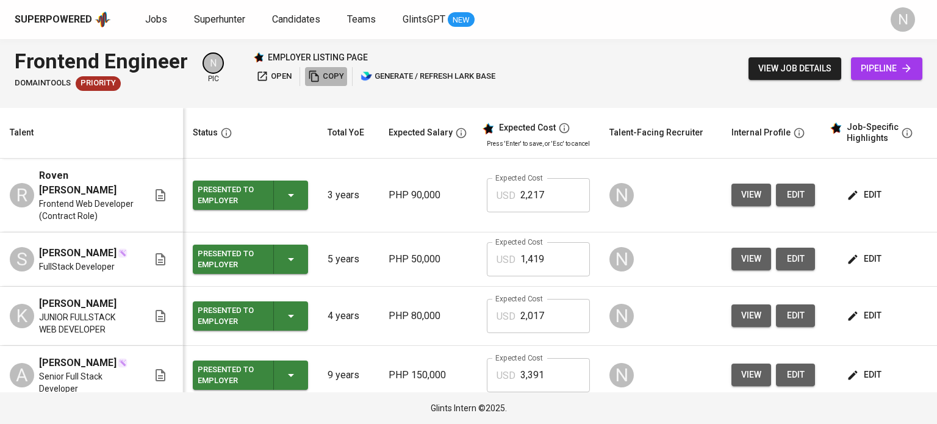
click at [318, 77] on span "copy" at bounding box center [326, 77] width 36 height 14
